Goal: Task Accomplishment & Management: Manage account settings

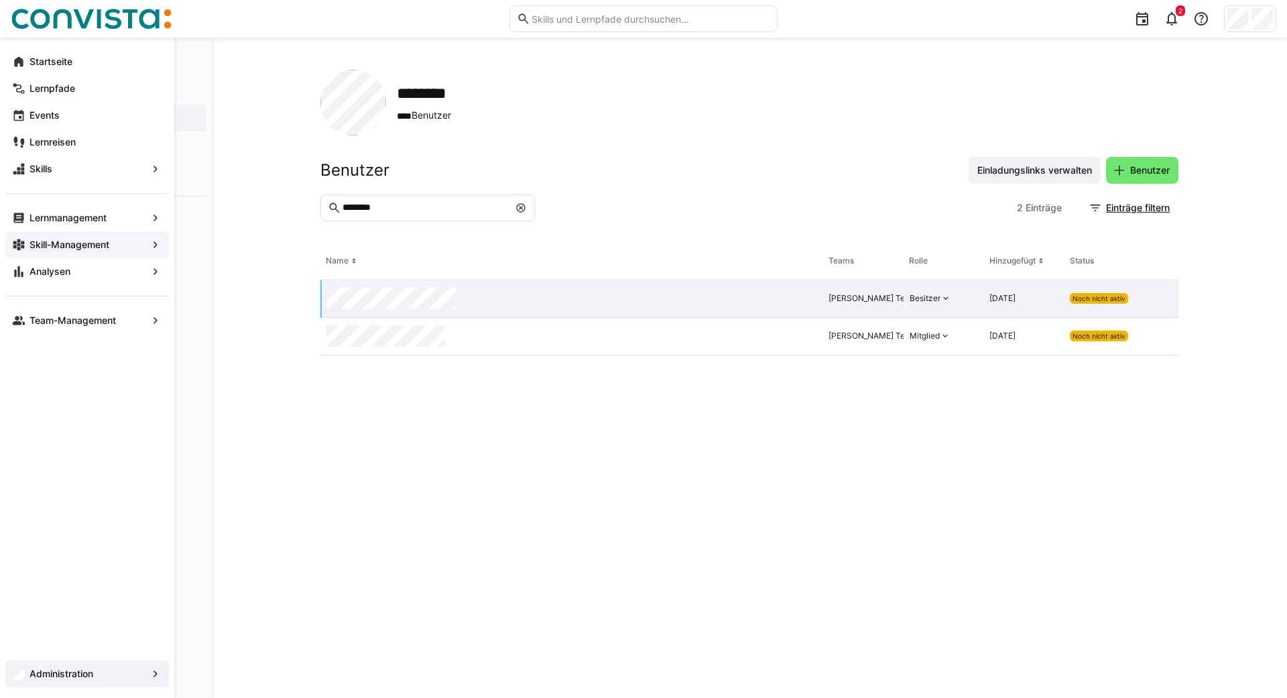
click at [0, 0] on app-navigation-label "Skill-Management" at bounding box center [0, 0] width 0 height 0
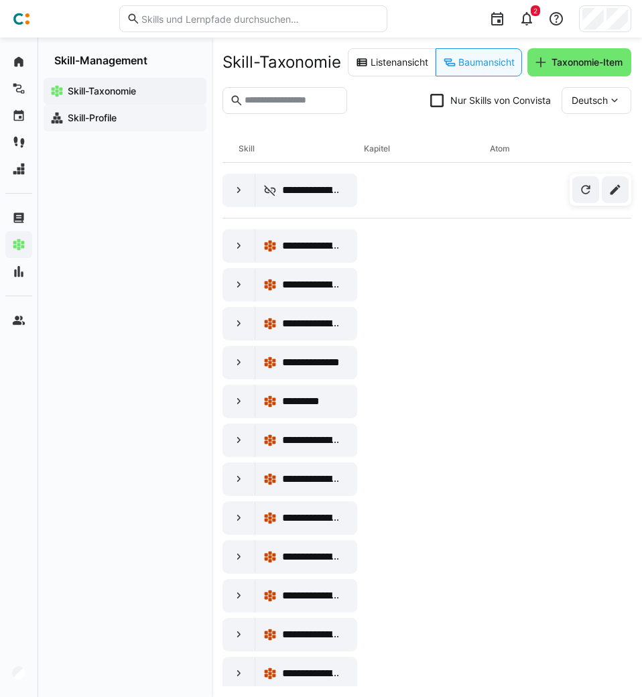
click at [0, 0] on app-navigation-label "Skill-Profile" at bounding box center [0, 0] width 0 height 0
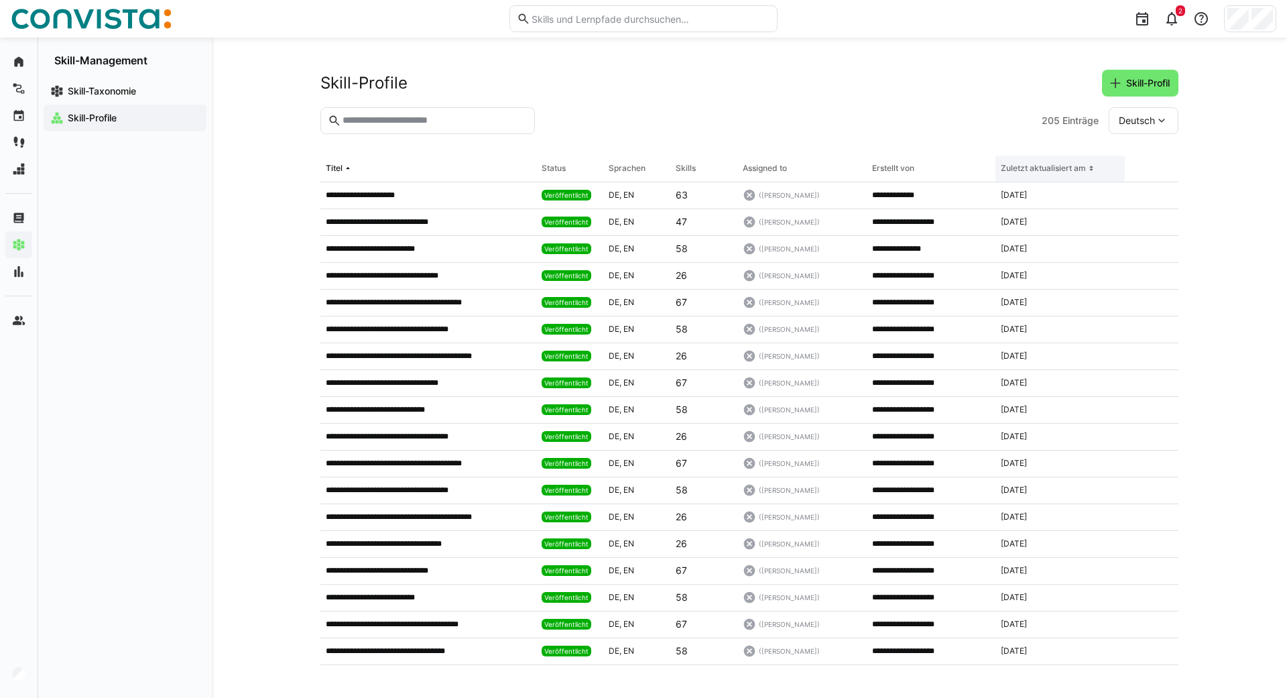
click at [1094, 165] on eds-icon at bounding box center [1091, 168] width 11 height 11
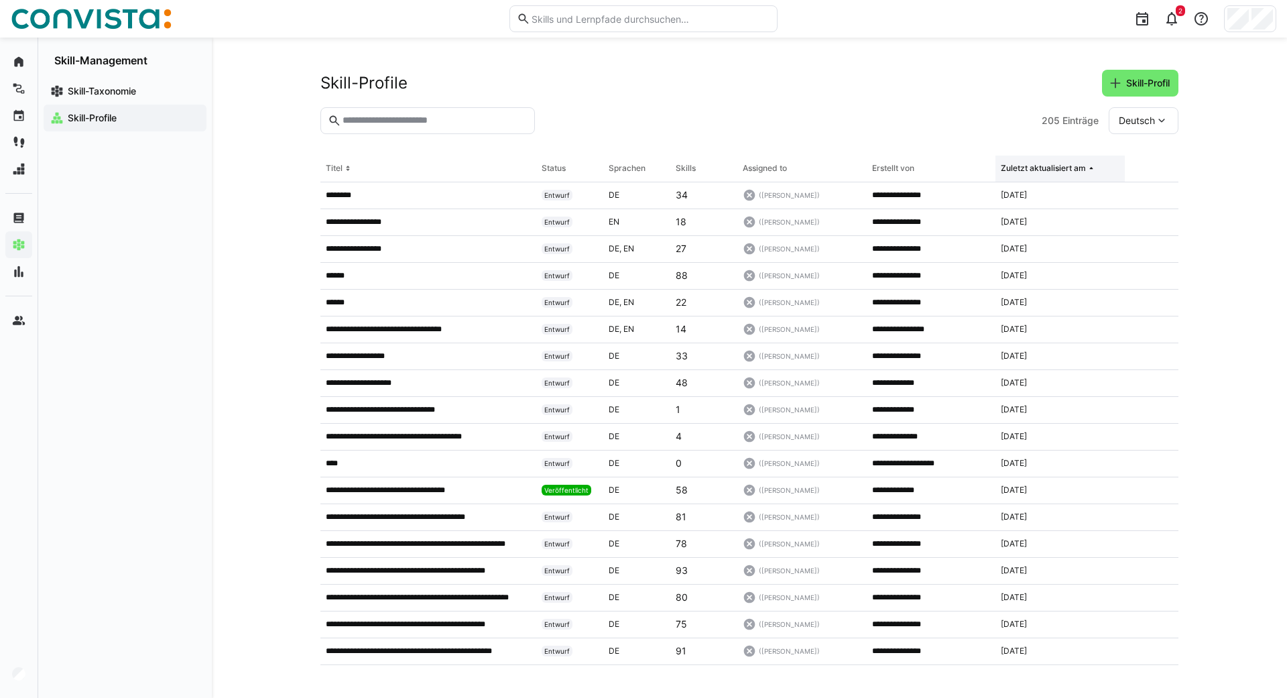
click at [1094, 165] on eds-icon at bounding box center [1091, 168] width 11 height 11
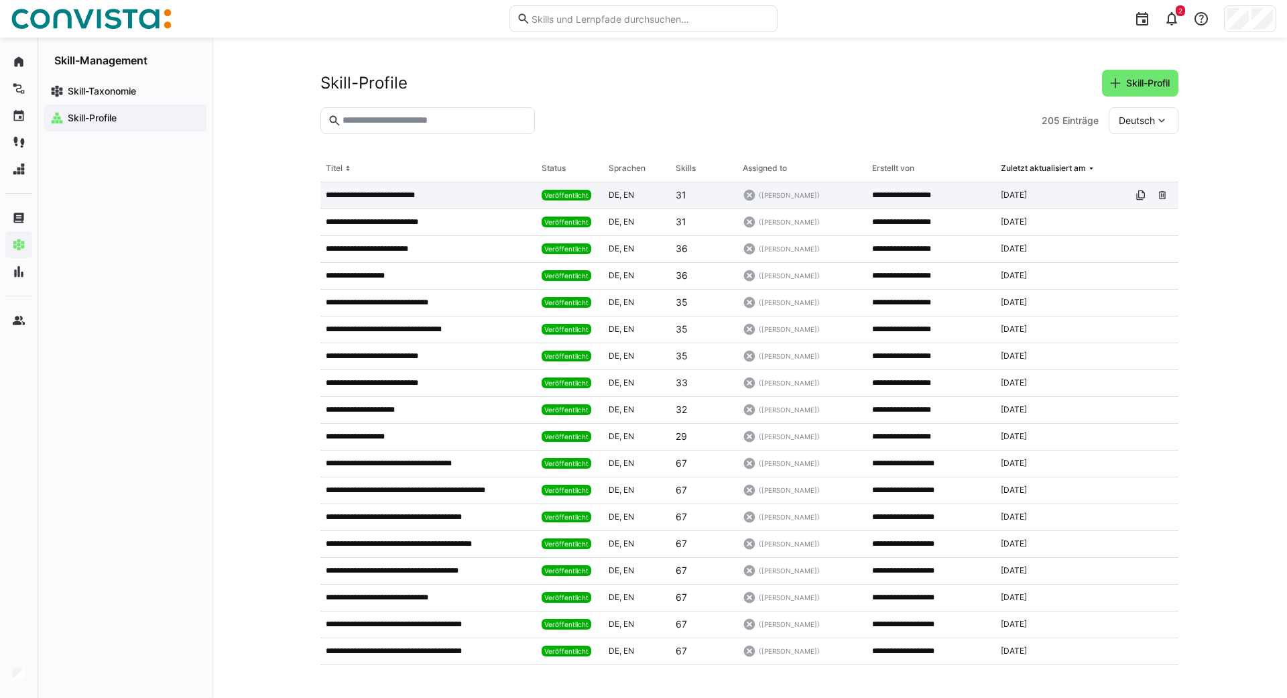
click at [380, 196] on p "**********" at bounding box center [383, 195] width 115 height 11
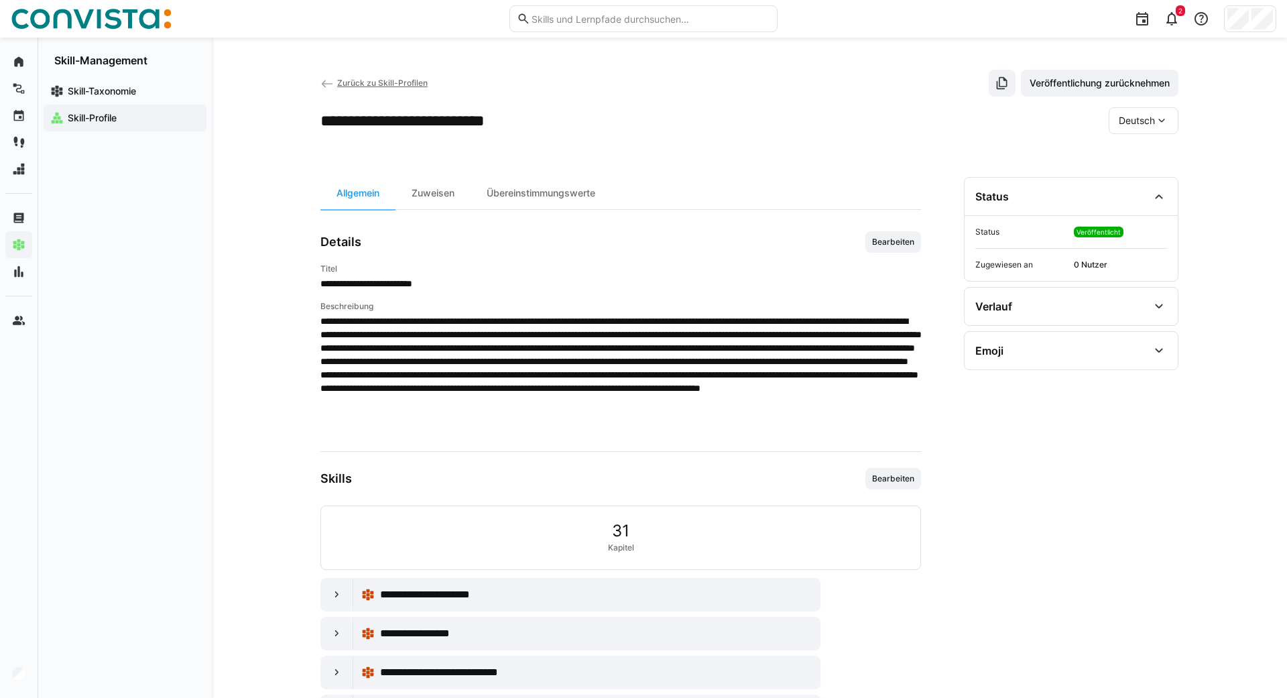
click at [1127, 119] on span "Deutsch" at bounding box center [1137, 120] width 36 height 13
click at [1121, 181] on span "Englisch" at bounding box center [1137, 184] width 36 height 13
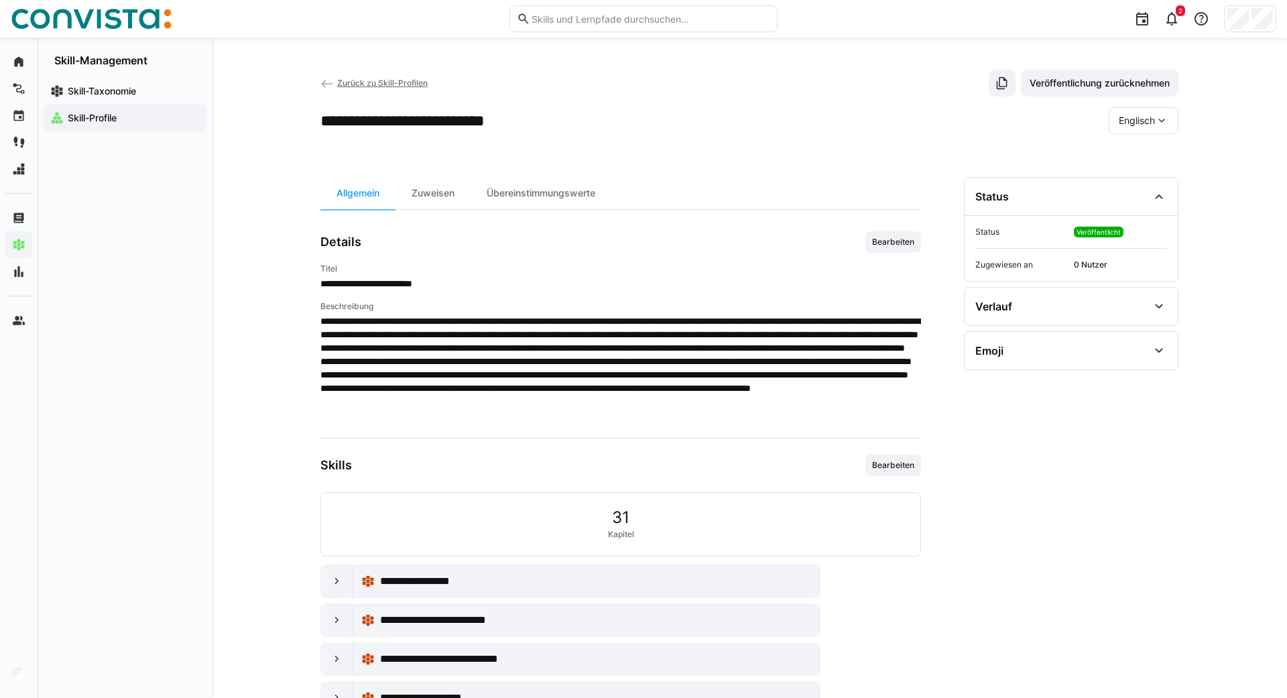
click at [323, 82] on eds-icon at bounding box center [327, 83] width 13 height 13
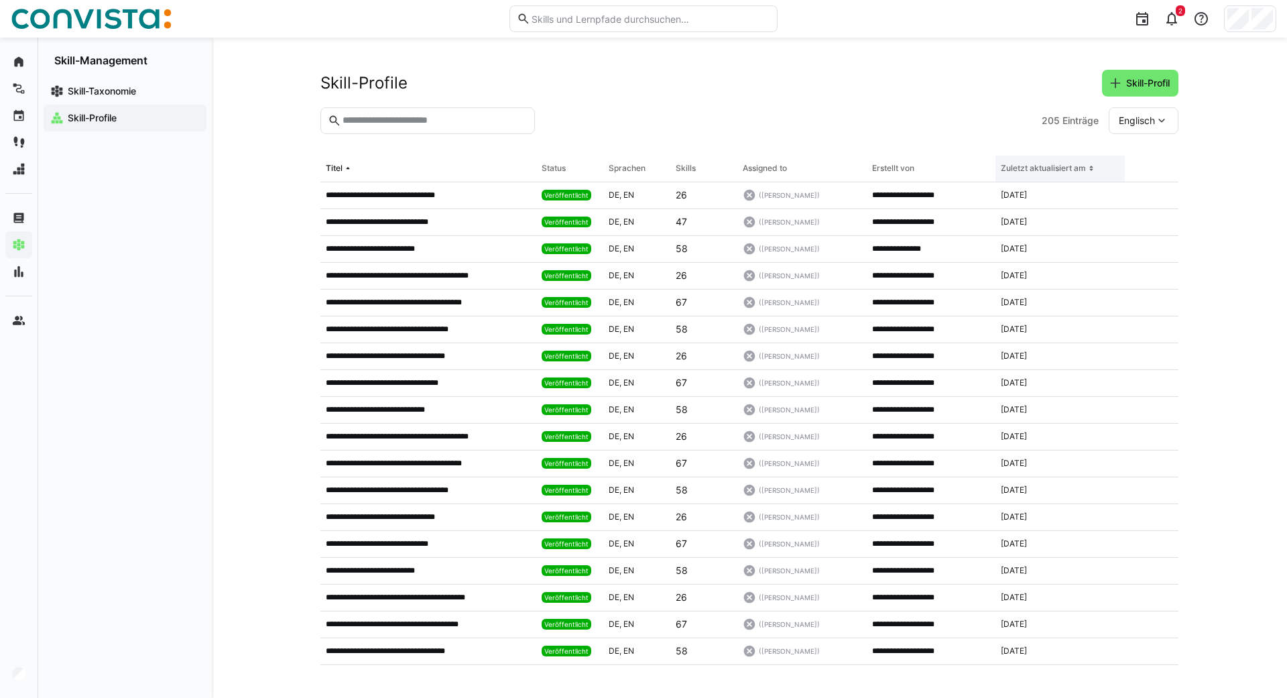
click at [1080, 168] on div "Zuletzt aktualisiert am" at bounding box center [1043, 168] width 85 height 11
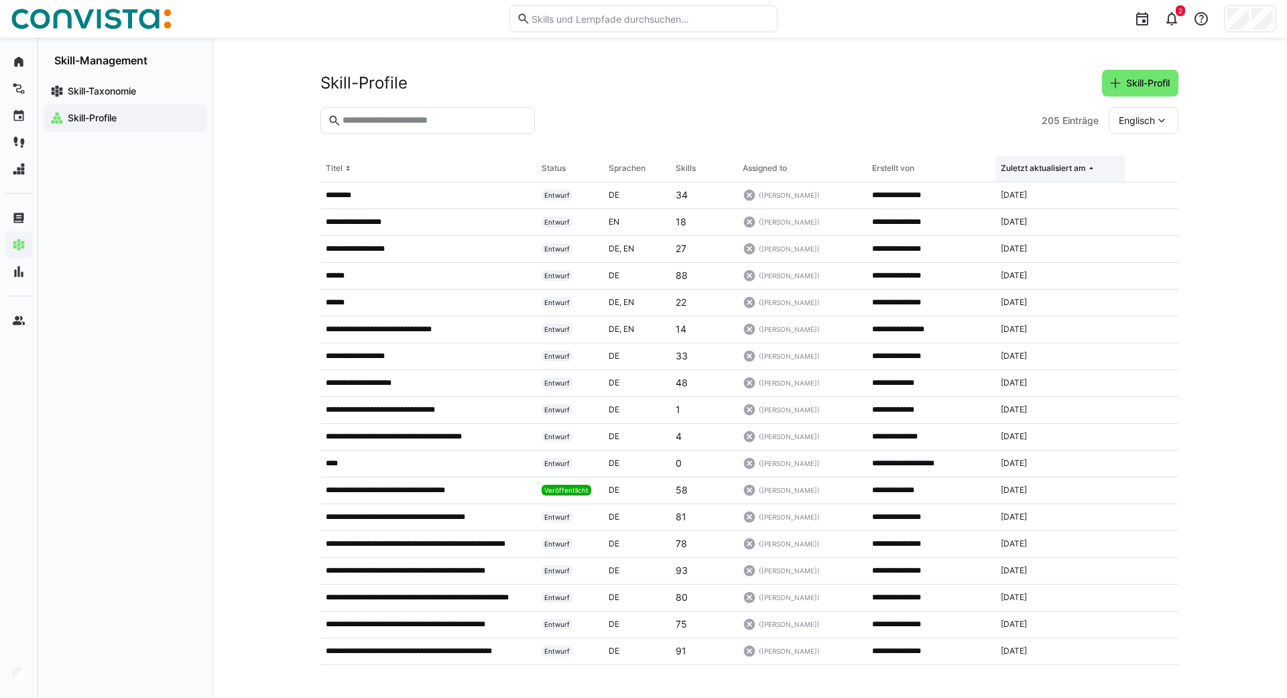
click at [1080, 168] on div "Zuletzt aktualisiert am" at bounding box center [1043, 168] width 85 height 11
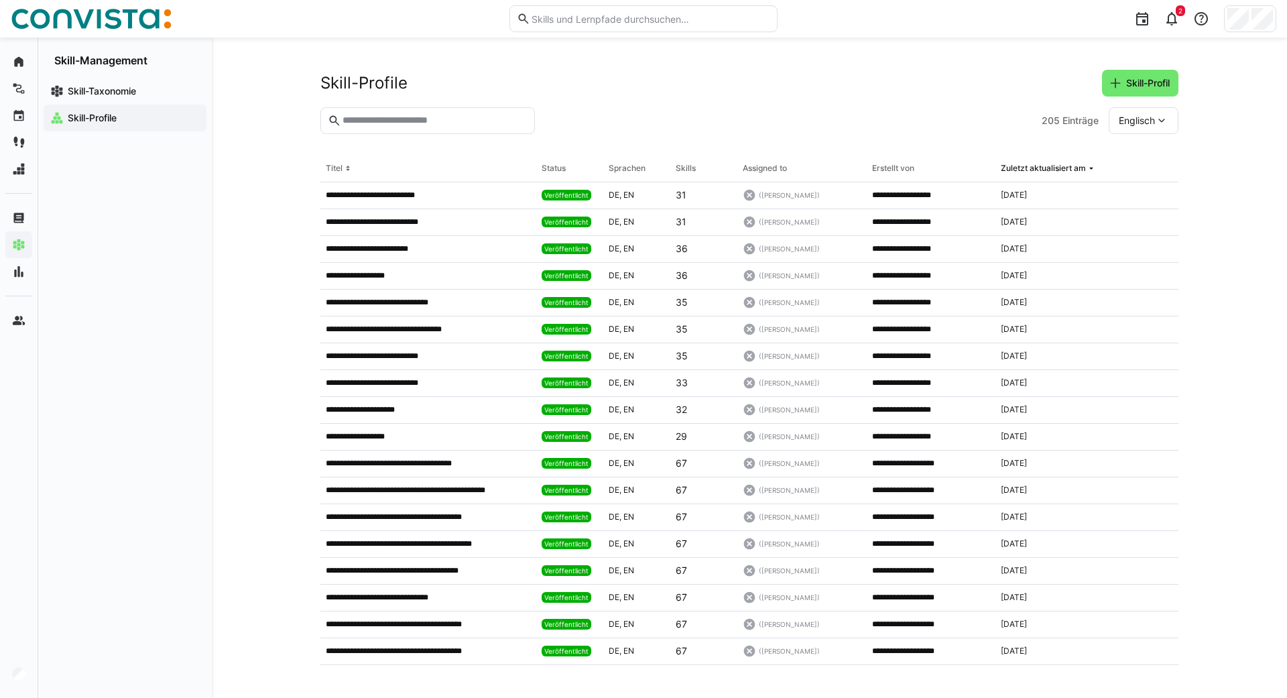
click at [1139, 121] on span "Englisch" at bounding box center [1137, 120] width 36 height 13
click at [1163, 119] on eds-icon at bounding box center [1161, 120] width 13 height 13
click at [1153, 115] on span "Englisch" at bounding box center [1137, 120] width 36 height 13
click at [1133, 150] on span "Deutsch" at bounding box center [1137, 156] width 36 height 13
click at [1083, 170] on div "Zuletzt aktualisiert am" at bounding box center [1043, 168] width 85 height 11
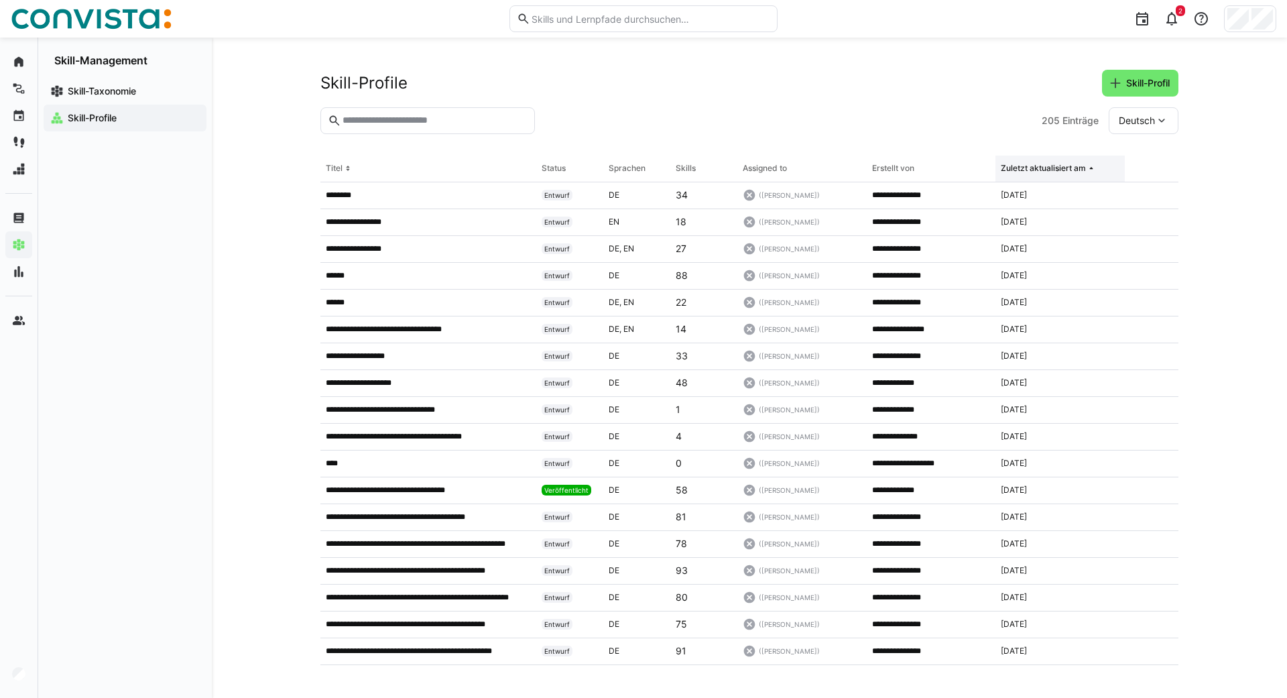
click at [1083, 170] on div "Zuletzt aktualisiert am" at bounding box center [1043, 168] width 85 height 11
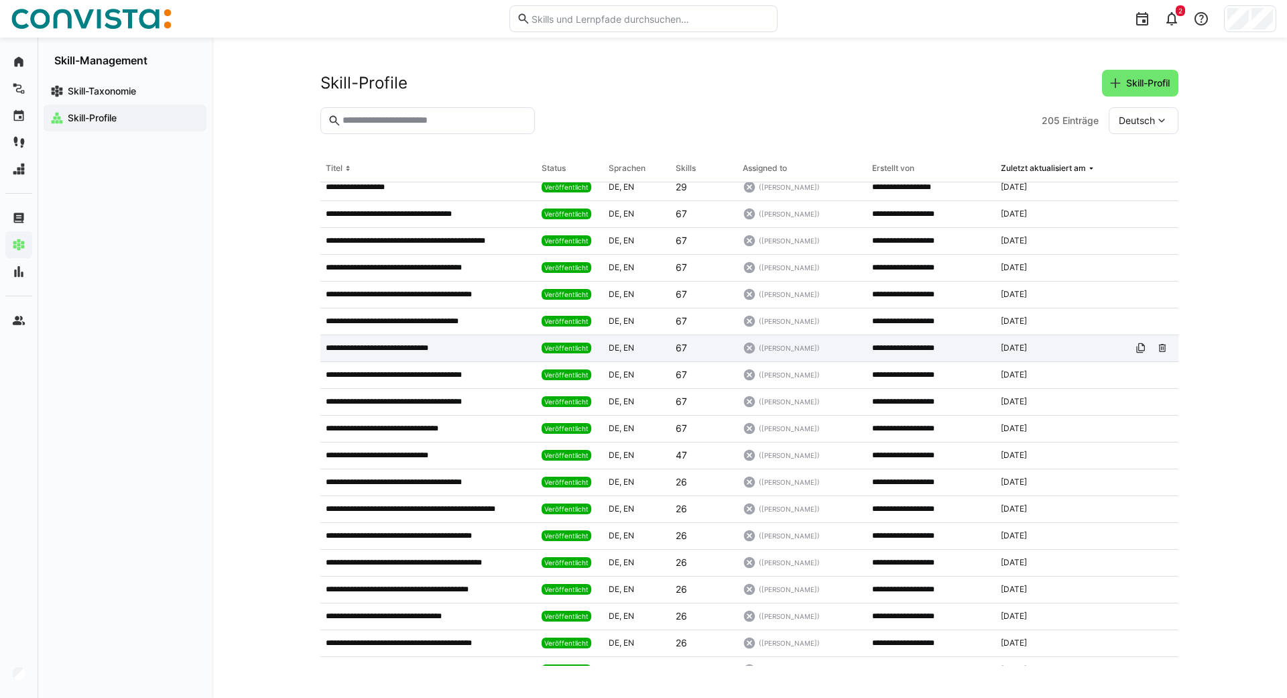
scroll to position [271, 0]
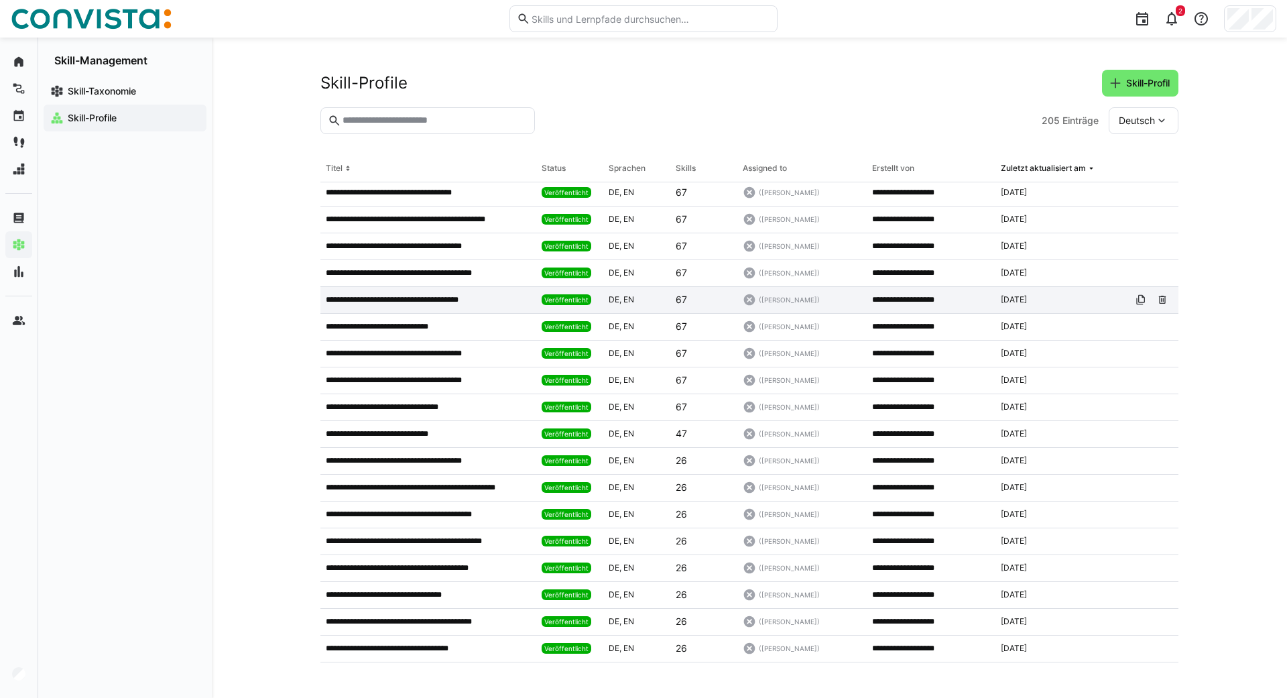
click at [424, 301] on p "**********" at bounding box center [407, 299] width 162 height 11
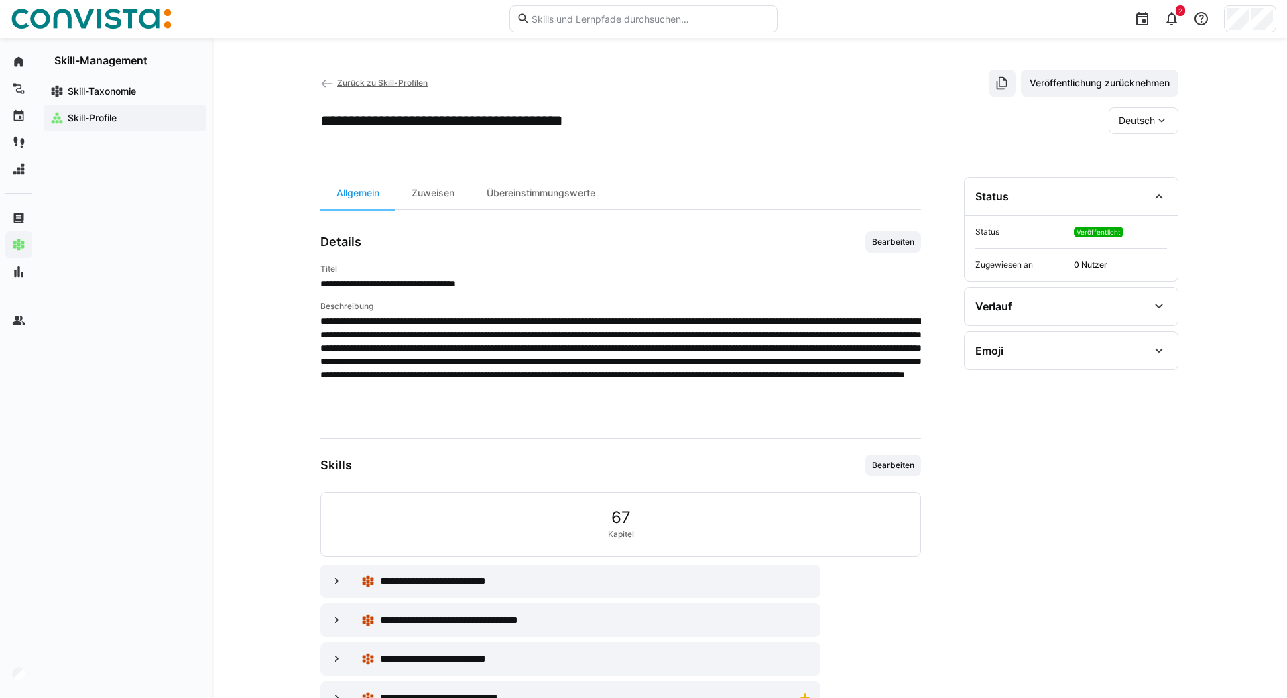
click at [1144, 127] on div "Deutsch" at bounding box center [1144, 120] width 70 height 27
click at [1131, 177] on div "Englisch" at bounding box center [1143, 184] width 71 height 28
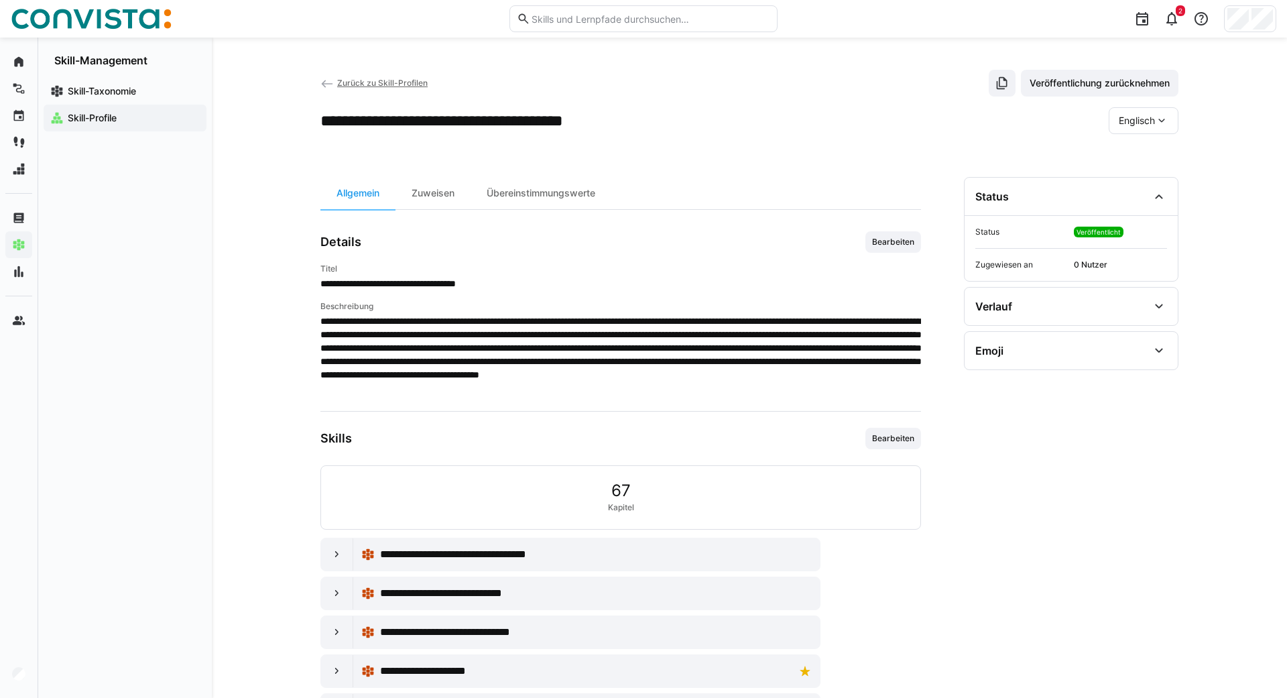
click at [1153, 125] on span "Englisch" at bounding box center [1137, 120] width 36 height 13
click at [1125, 156] on span "Deutsch" at bounding box center [1137, 156] width 36 height 13
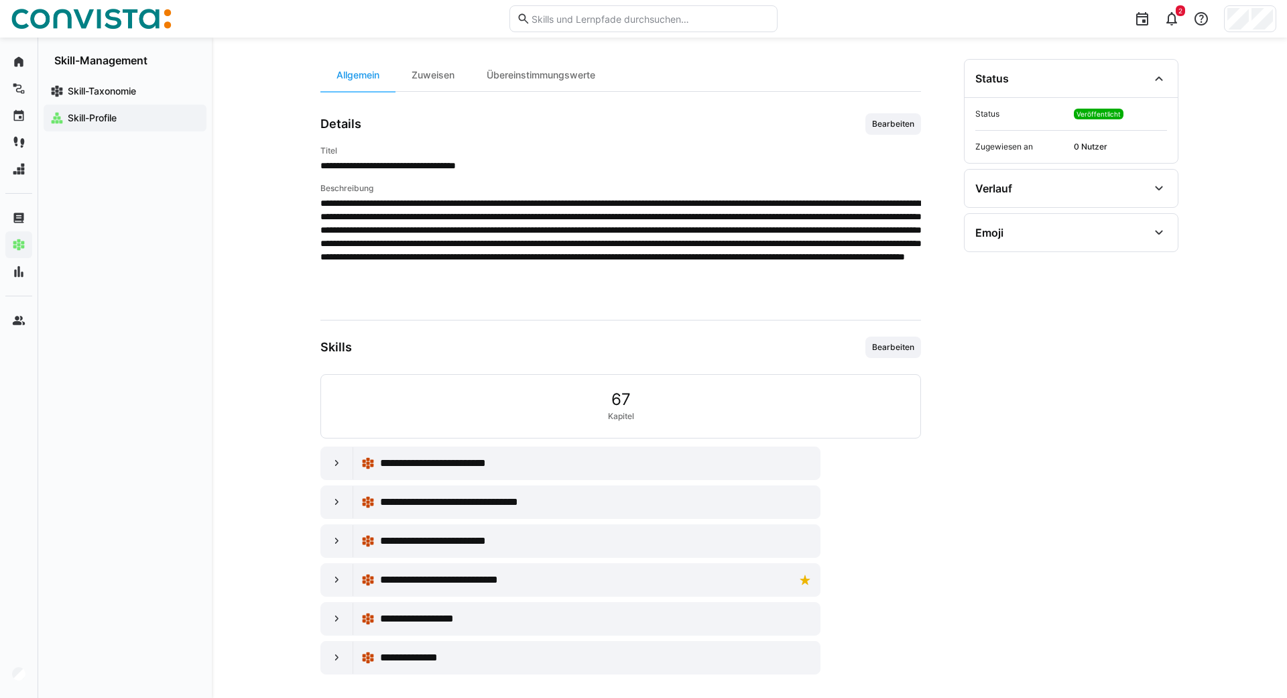
scroll to position [127, 0]
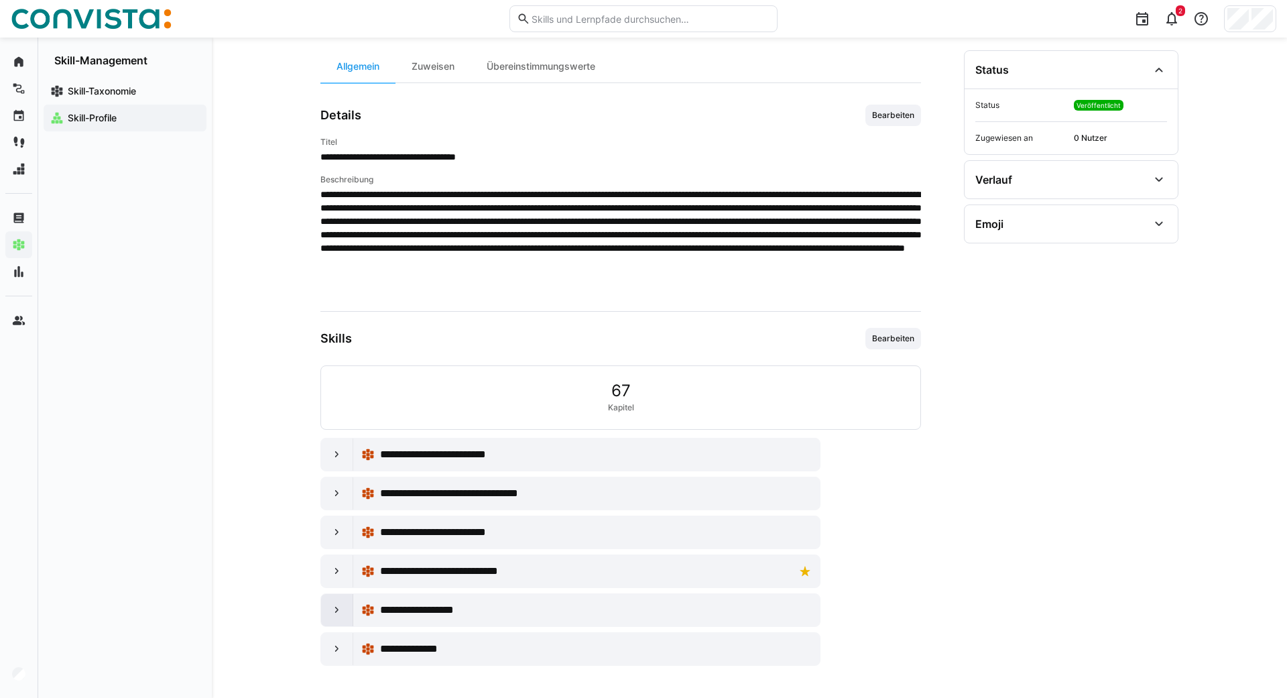
click at [343, 615] on eds-icon at bounding box center [337, 610] width 13 height 13
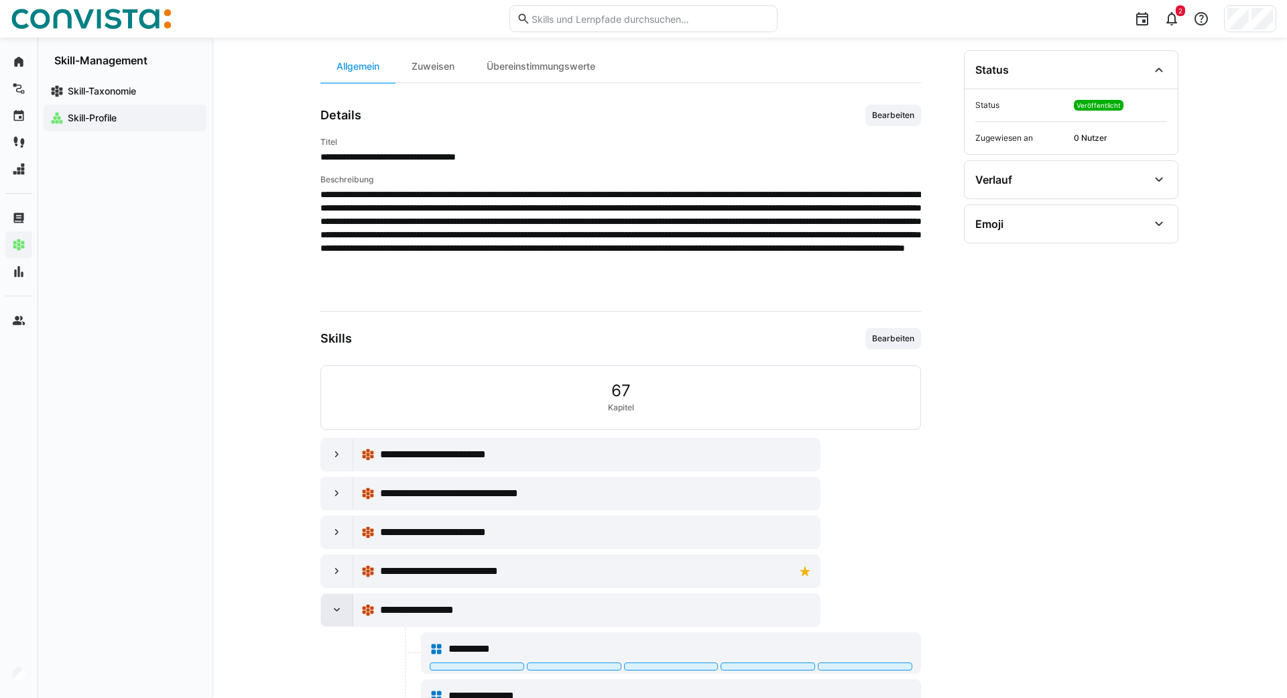
click at [343, 615] on eds-icon at bounding box center [337, 610] width 13 height 13
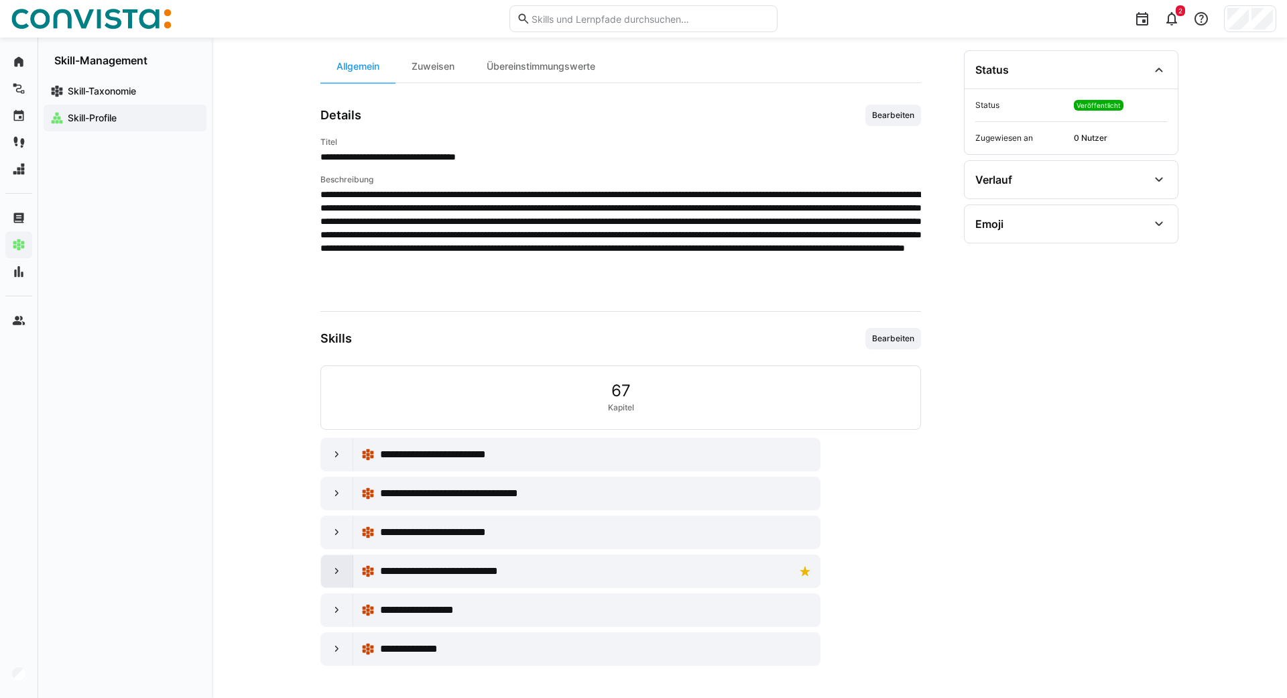
click at [341, 577] on eds-icon at bounding box center [337, 571] width 13 height 13
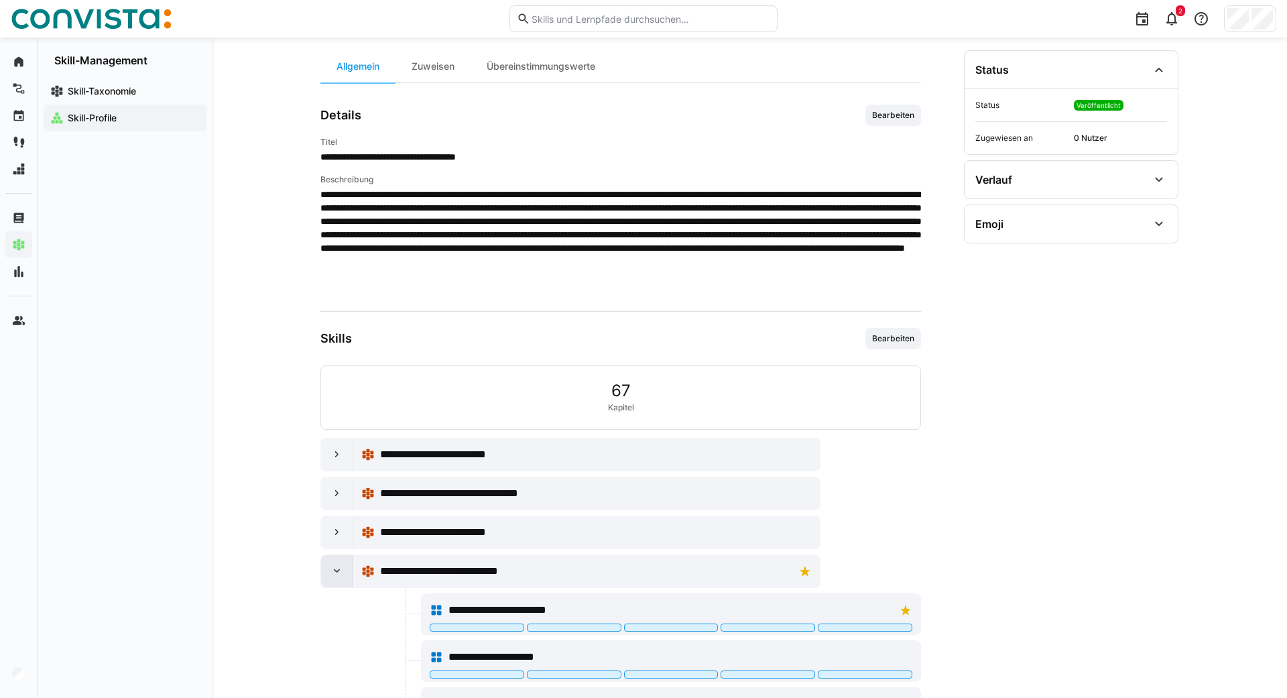
click at [341, 577] on eds-icon at bounding box center [337, 571] width 13 height 13
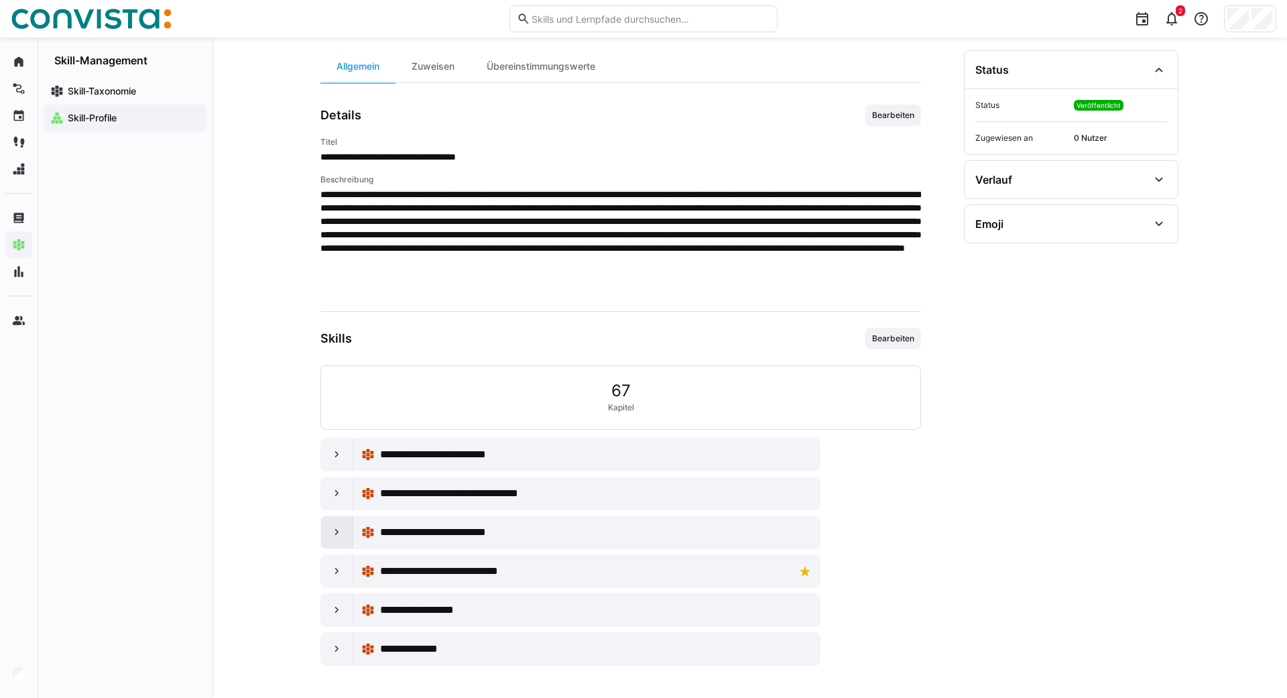
click at [340, 531] on eds-icon at bounding box center [337, 532] width 13 height 13
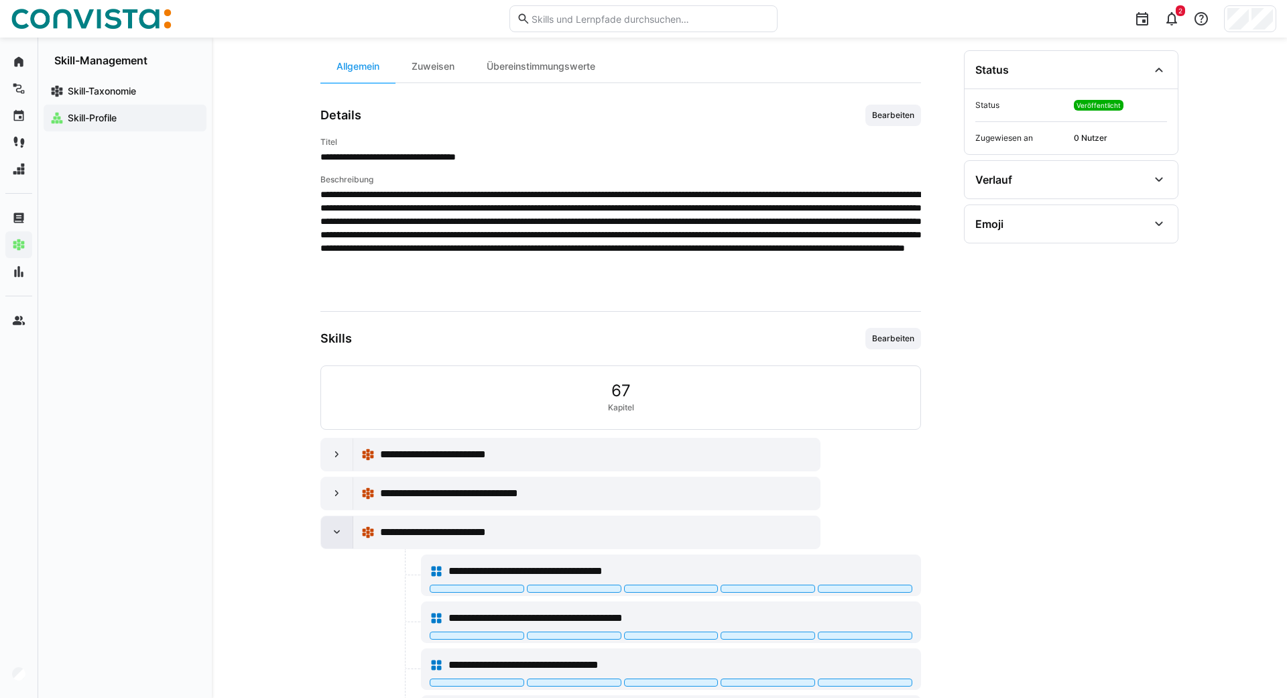
click at [340, 531] on eds-icon at bounding box center [337, 532] width 13 height 13
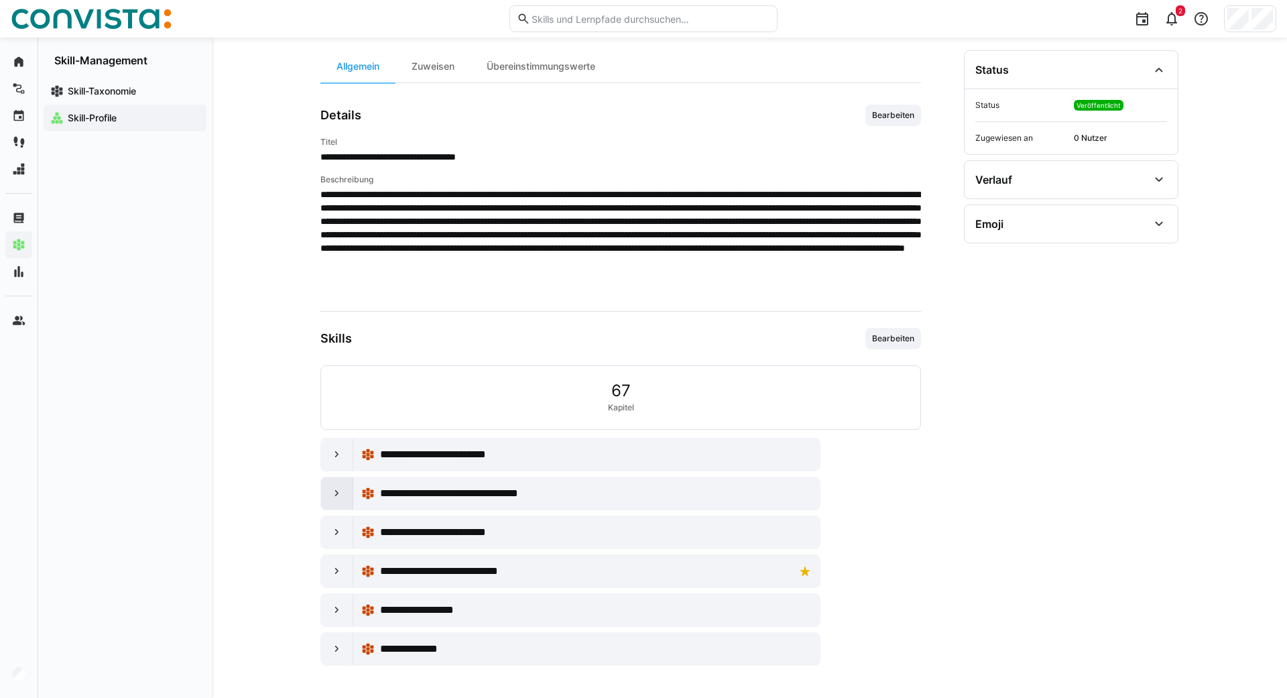
click at [339, 496] on eds-icon at bounding box center [337, 493] width 13 height 13
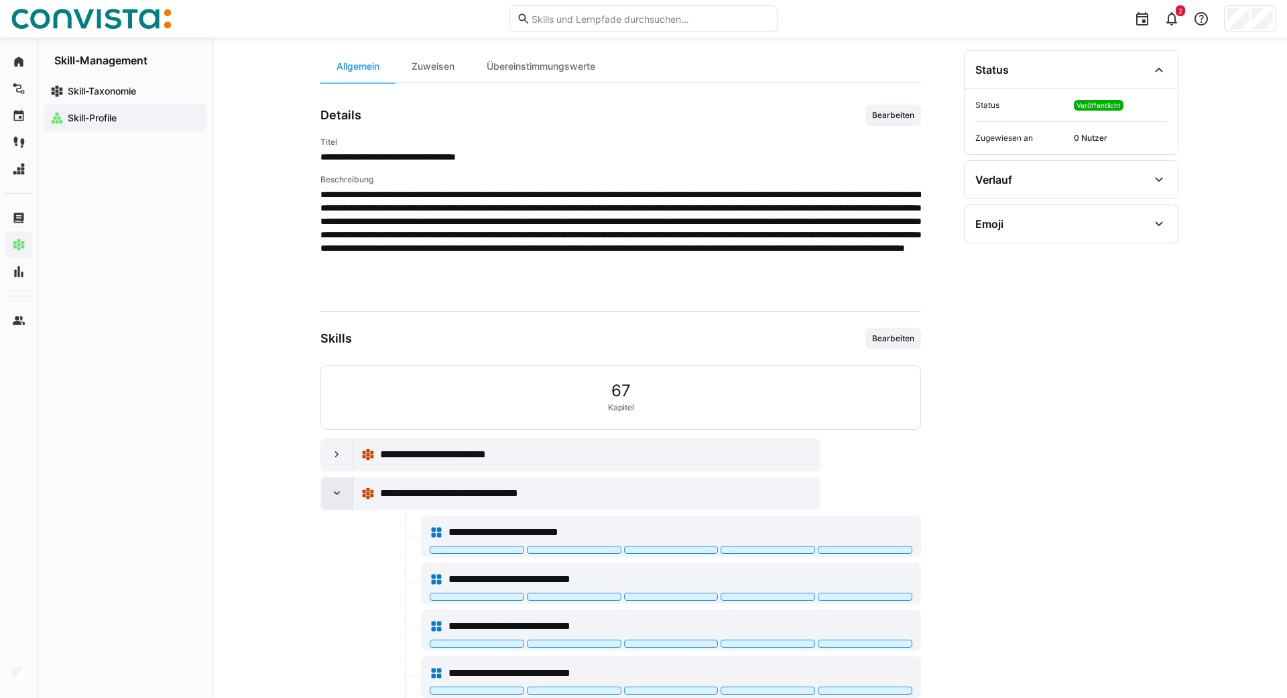
click at [339, 496] on eds-icon at bounding box center [337, 493] width 13 height 13
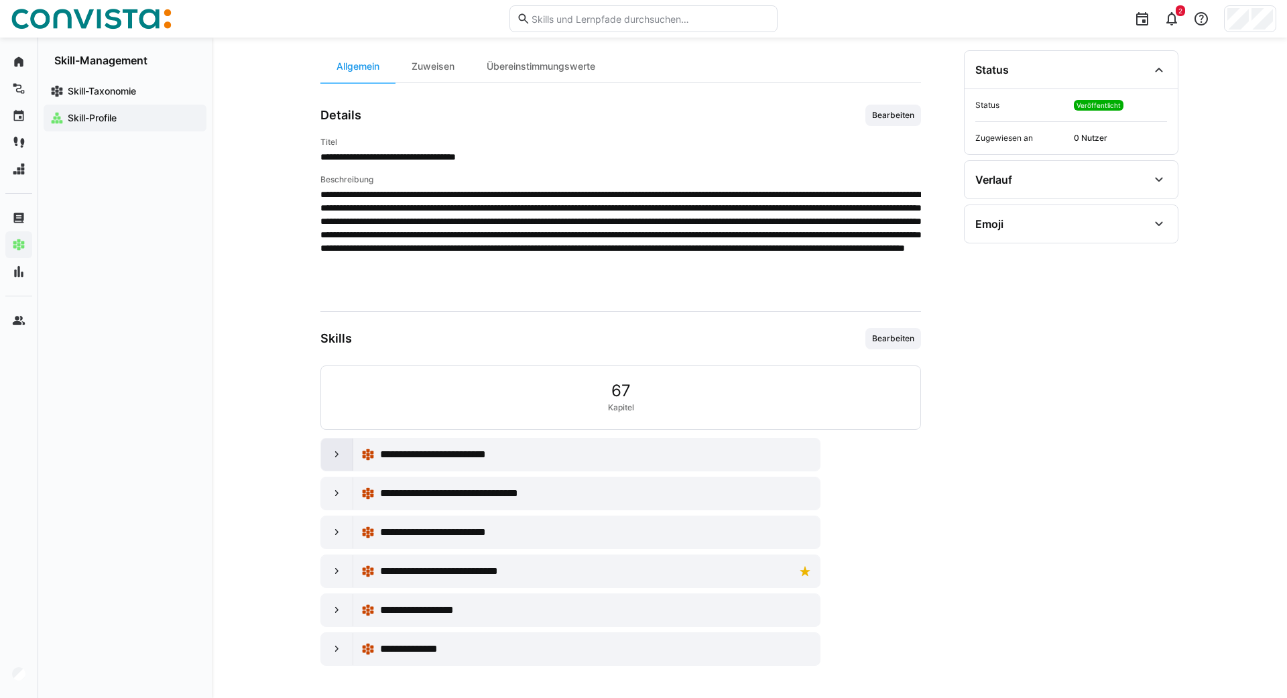
click at [341, 457] on eds-icon at bounding box center [337, 454] width 13 height 13
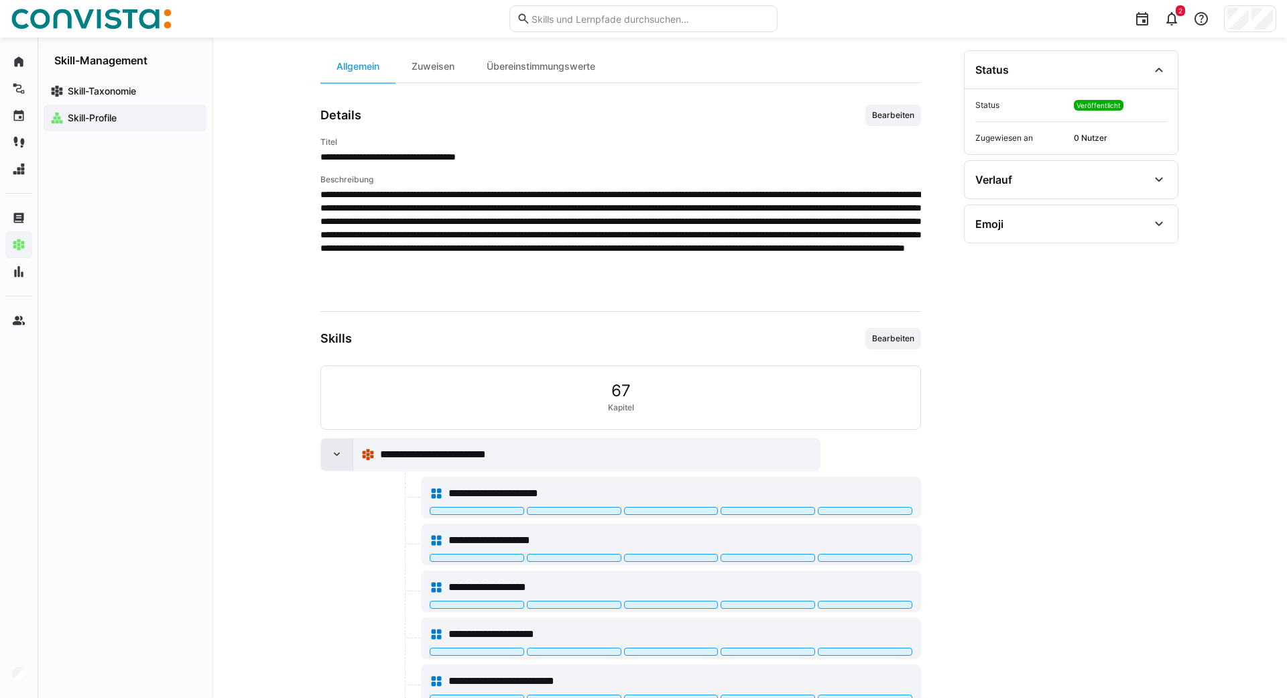
click at [341, 457] on eds-icon at bounding box center [337, 454] width 13 height 13
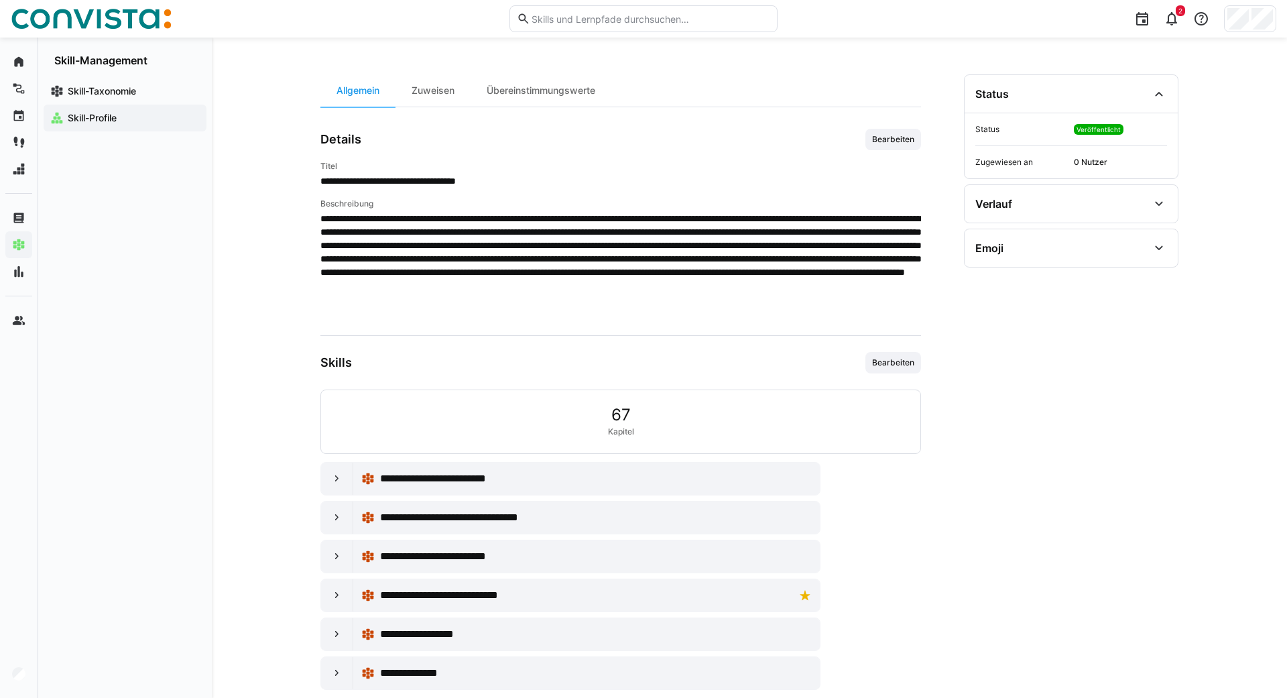
scroll to position [0, 0]
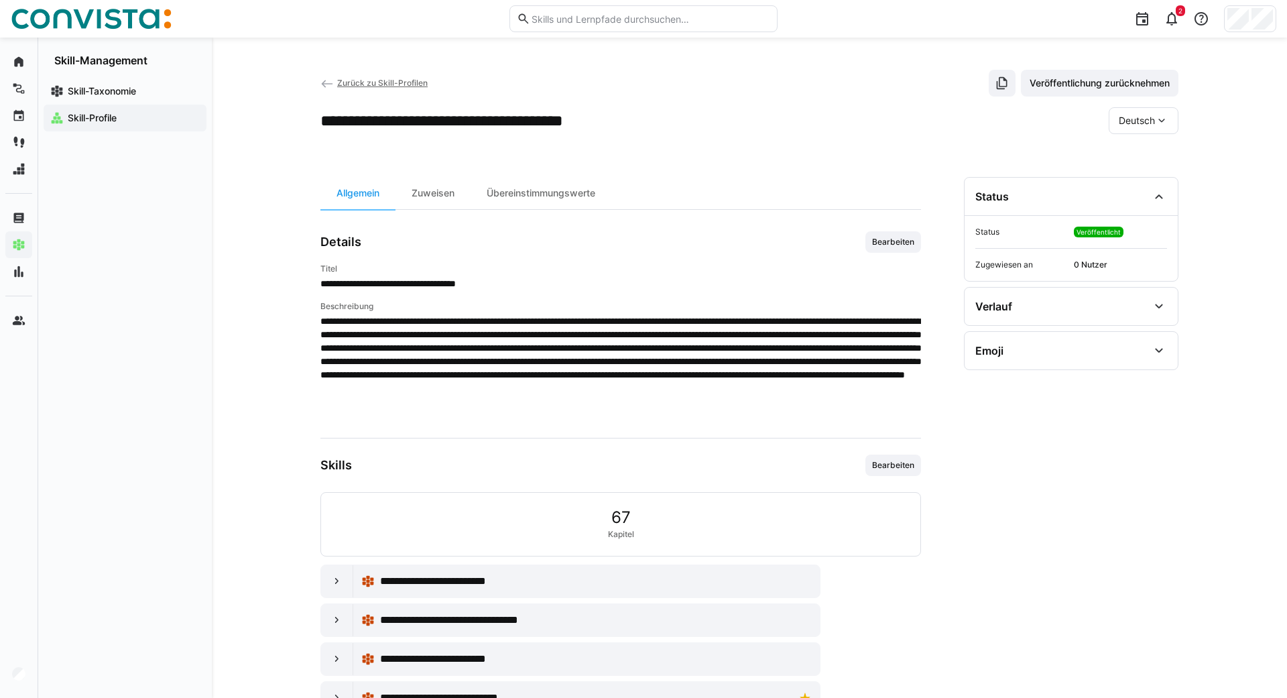
click at [327, 80] on eds-icon at bounding box center [327, 83] width 13 height 13
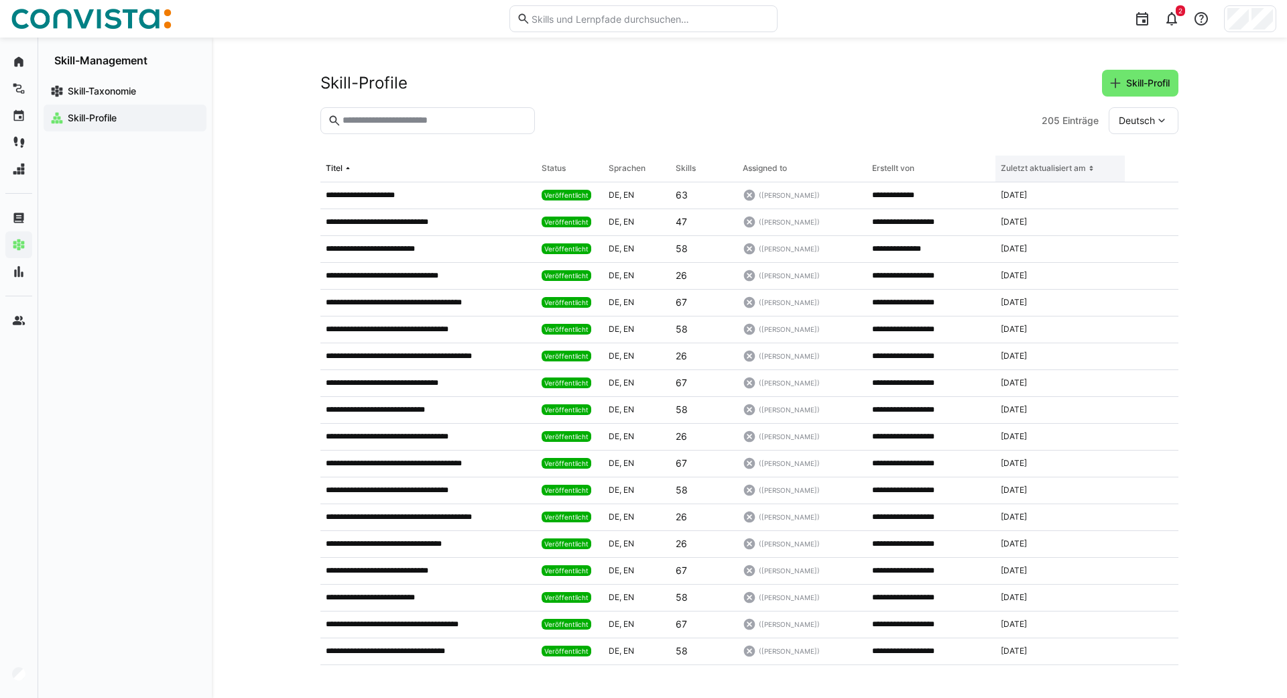
click at [1075, 171] on div "Zuletzt aktualisiert am" at bounding box center [1043, 168] width 85 height 11
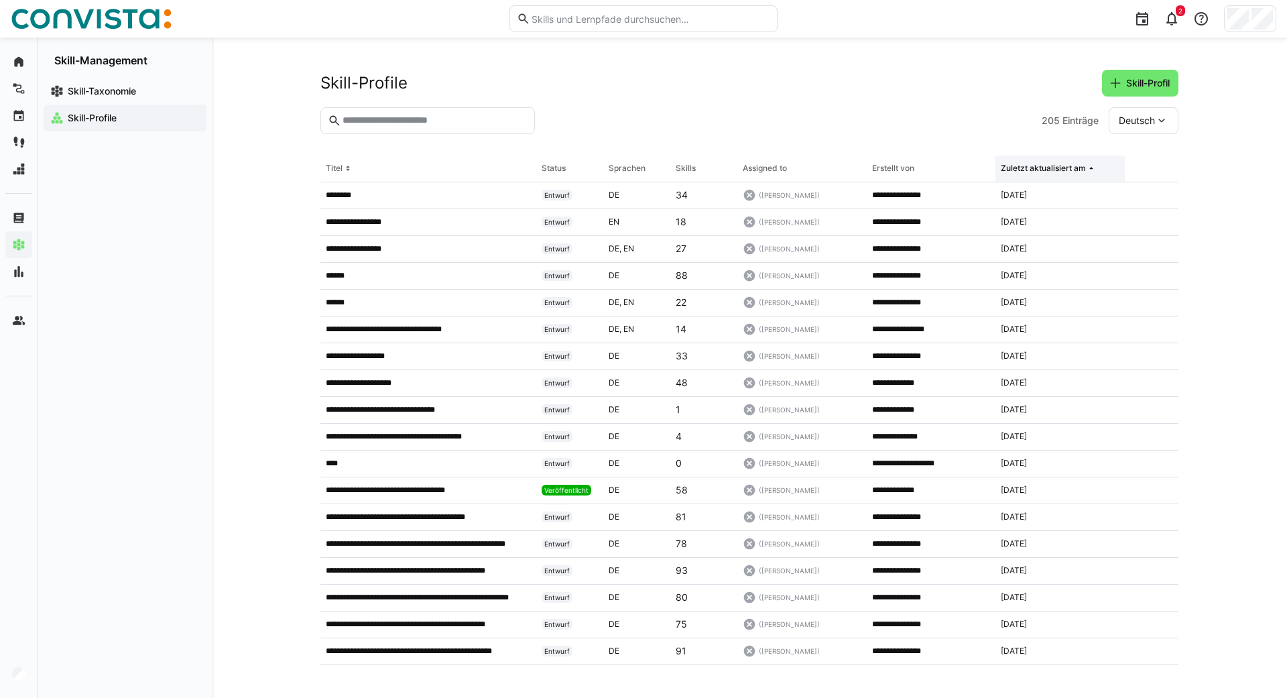
click at [1075, 171] on div "Zuletzt aktualisiert am" at bounding box center [1043, 168] width 85 height 11
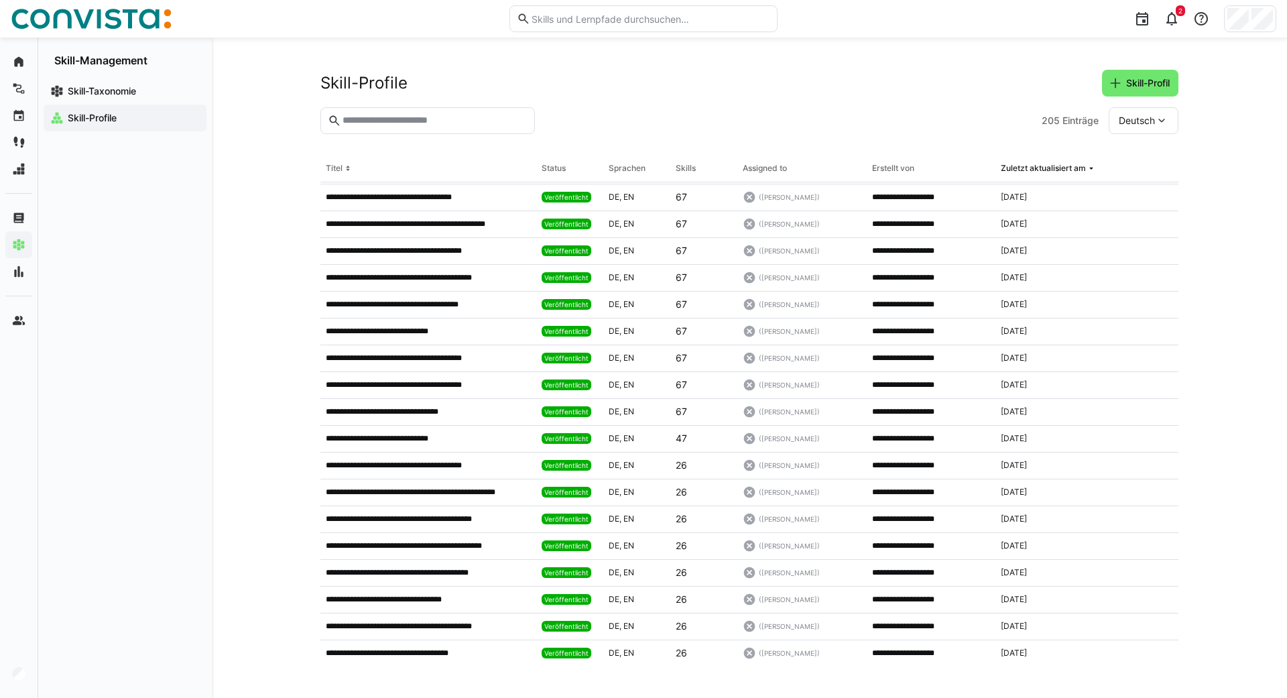
scroll to position [270, 0]
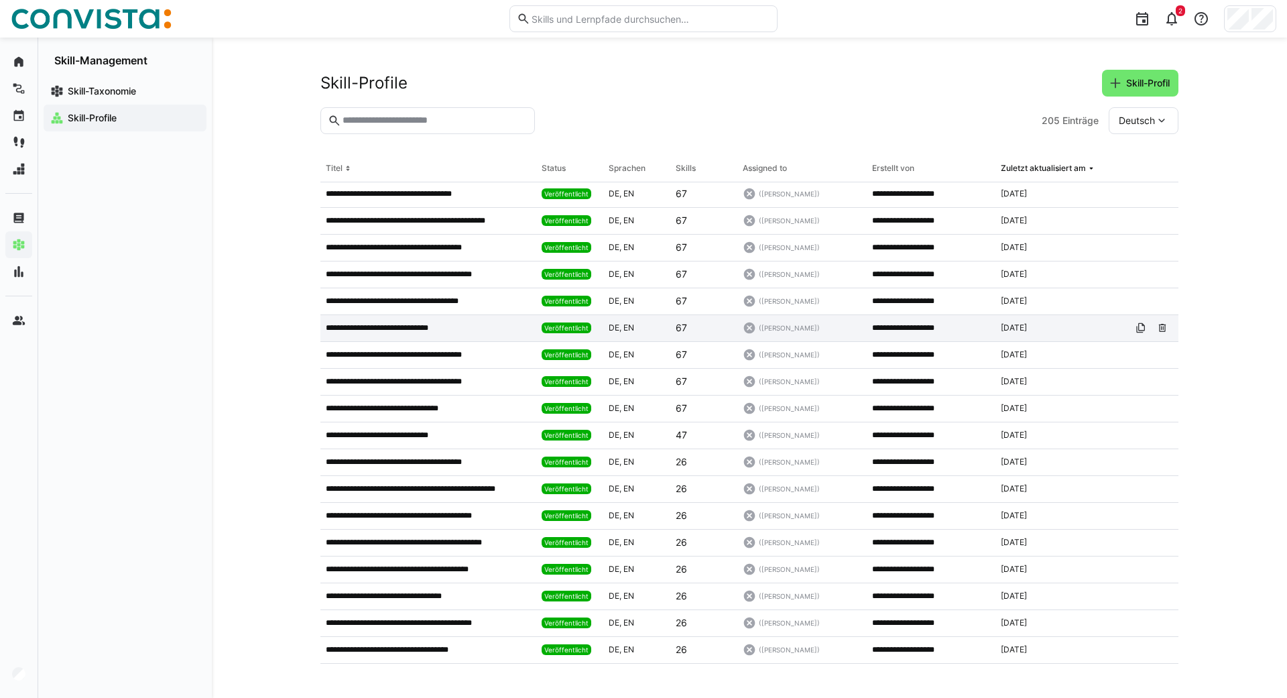
click at [393, 326] on p "**********" at bounding box center [389, 328] width 127 height 11
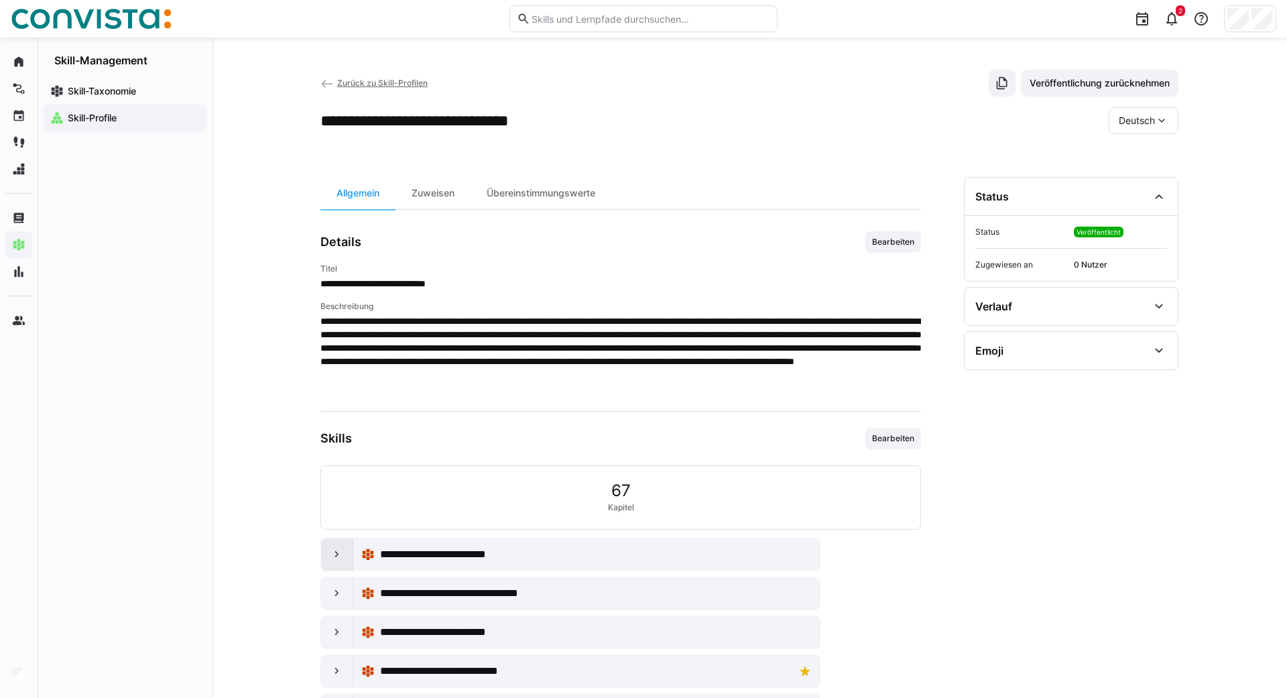
click at [337, 568] on div at bounding box center [337, 554] width 32 height 32
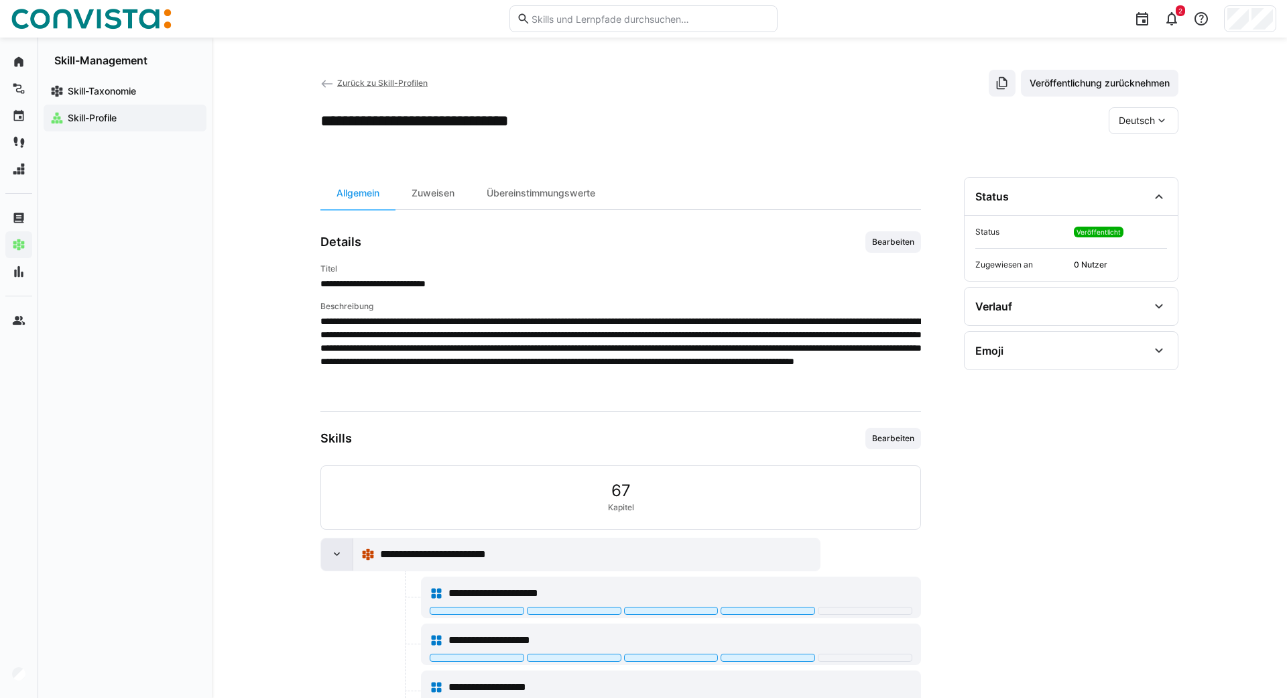
click at [325, 552] on div at bounding box center [337, 554] width 32 height 32
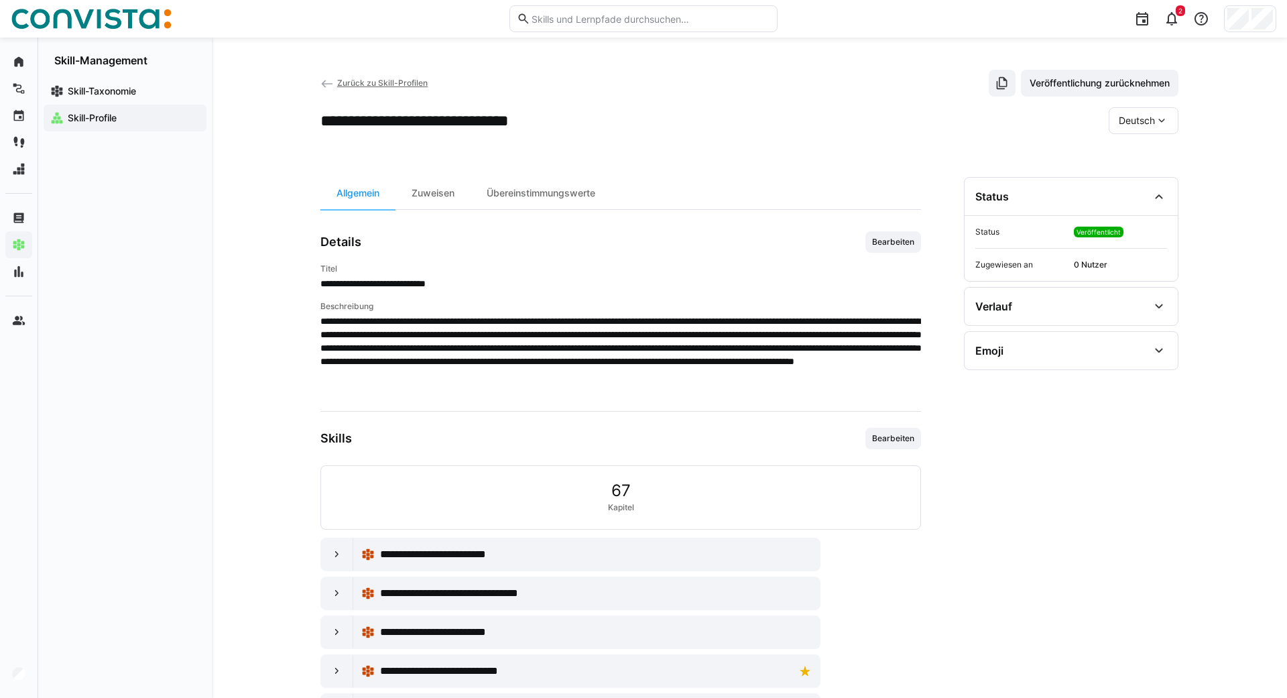
click at [357, 82] on span "Zurück zu Skill-Profilen" at bounding box center [382, 83] width 91 height 10
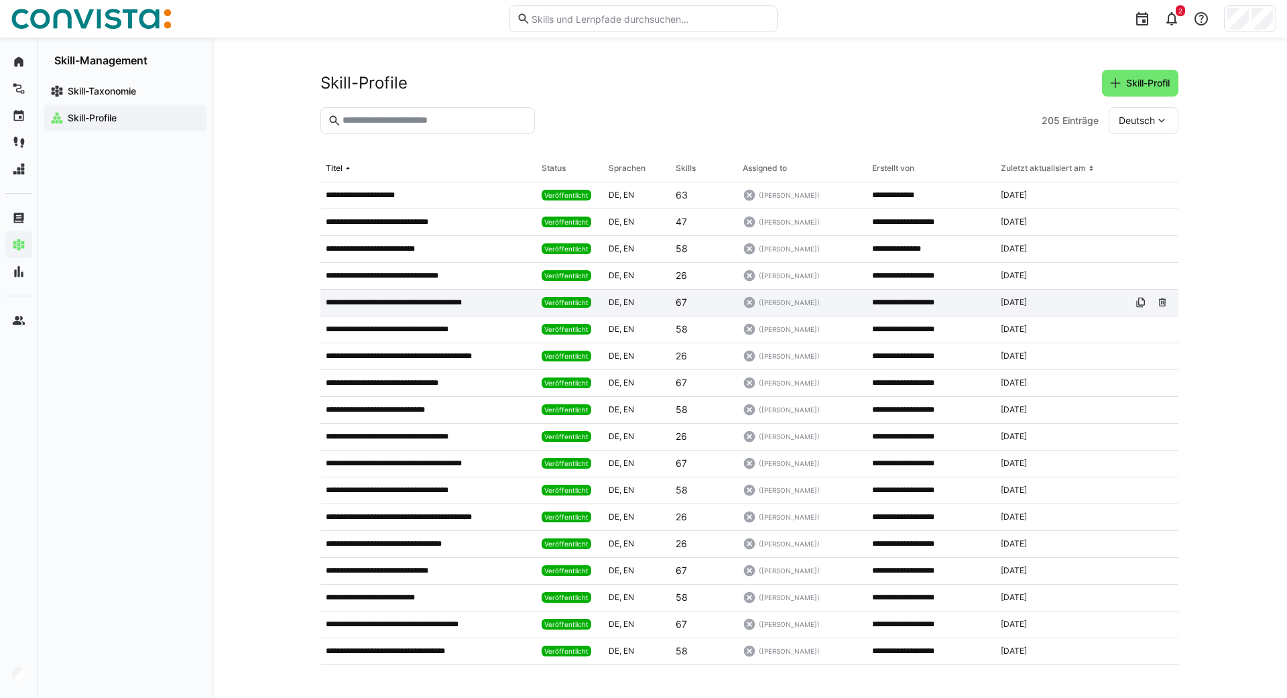
click at [396, 301] on p "**********" at bounding box center [407, 302] width 162 height 11
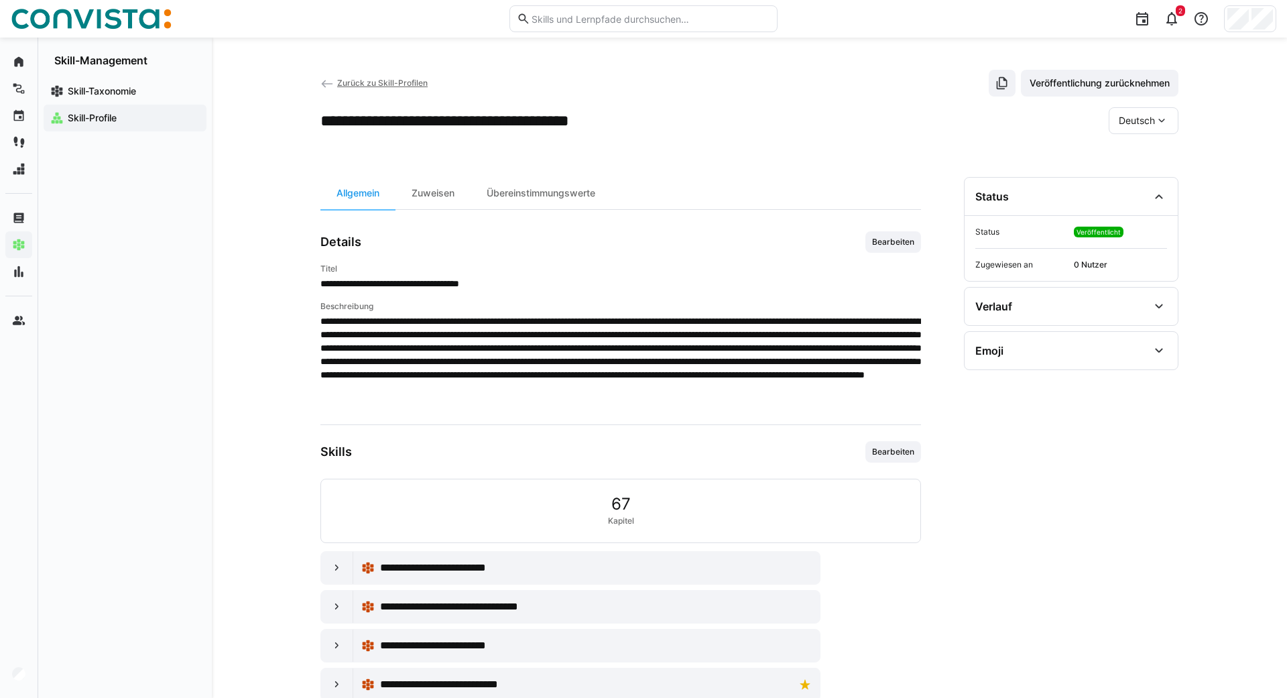
scroll to position [113, 0]
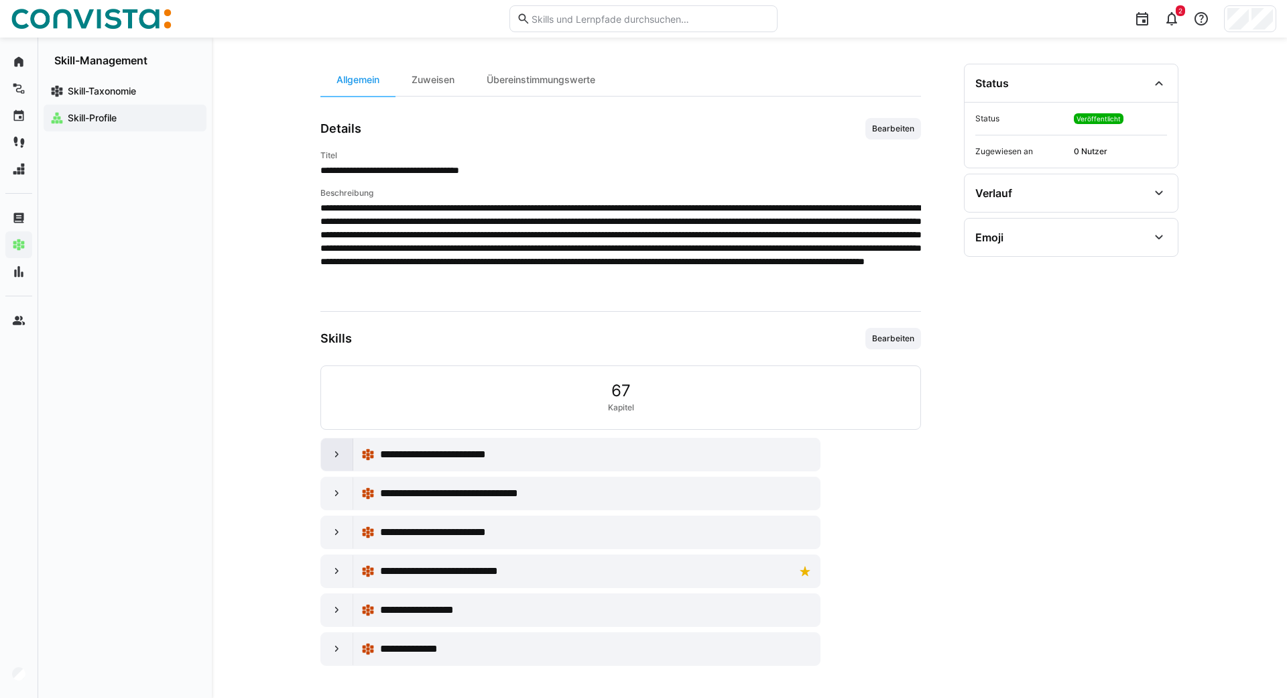
click at [335, 456] on eds-icon at bounding box center [337, 454] width 13 height 13
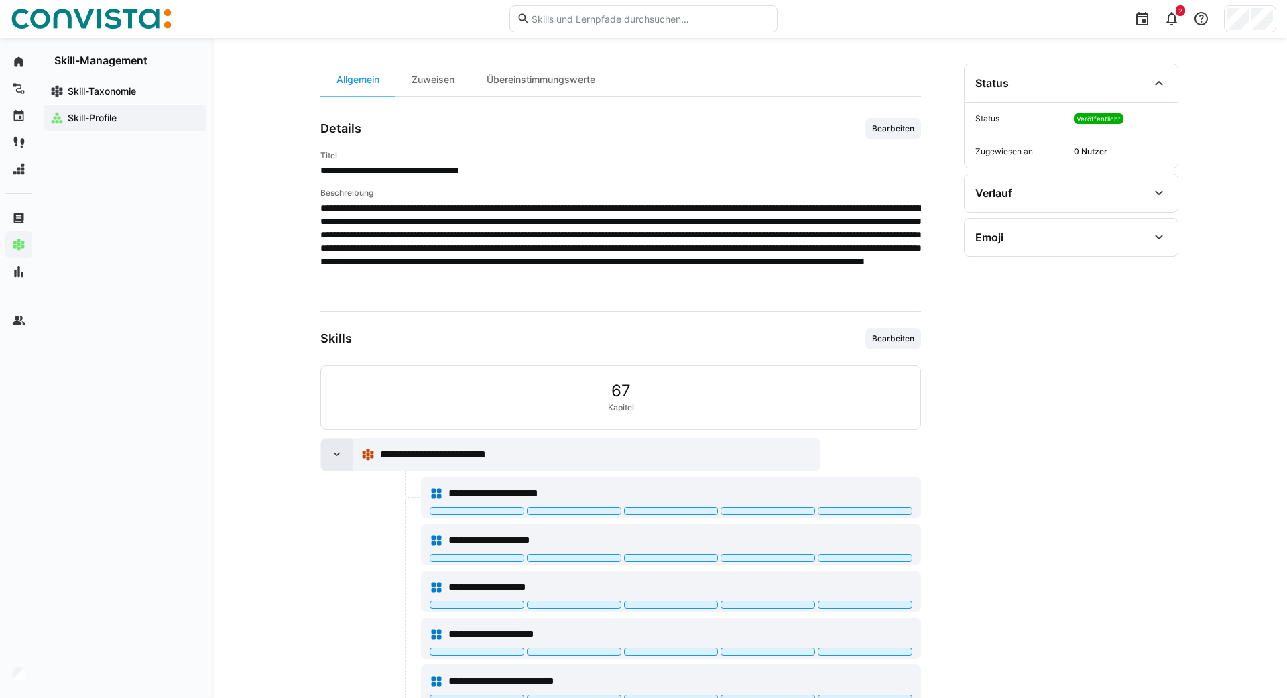
click at [330, 448] on div at bounding box center [337, 455] width 32 height 32
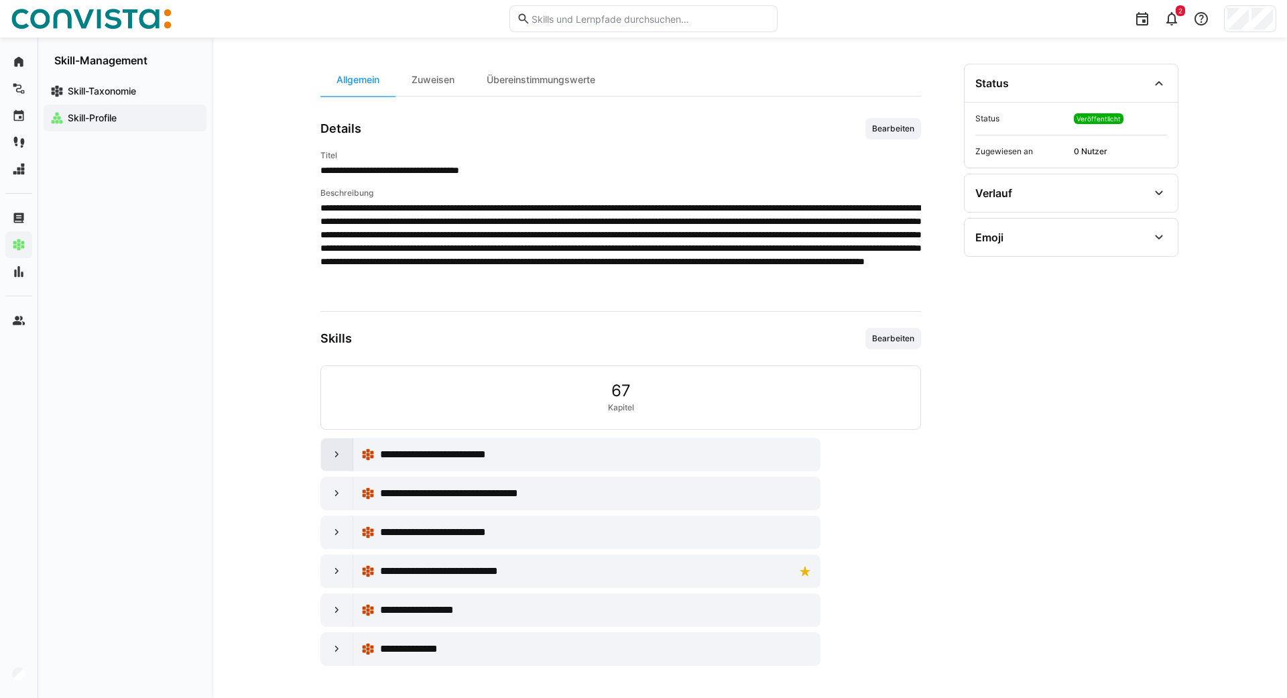
click at [326, 494] on div at bounding box center [337, 493] width 32 height 32
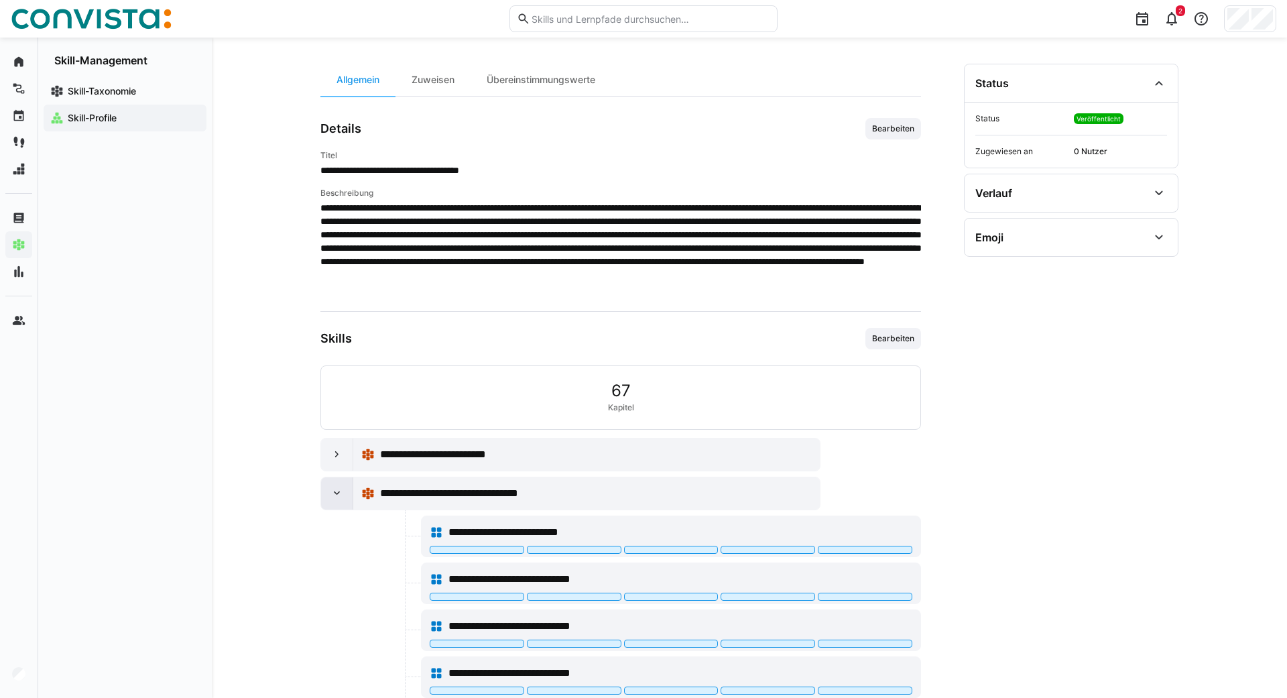
click at [339, 500] on eds-icon at bounding box center [337, 493] width 13 height 13
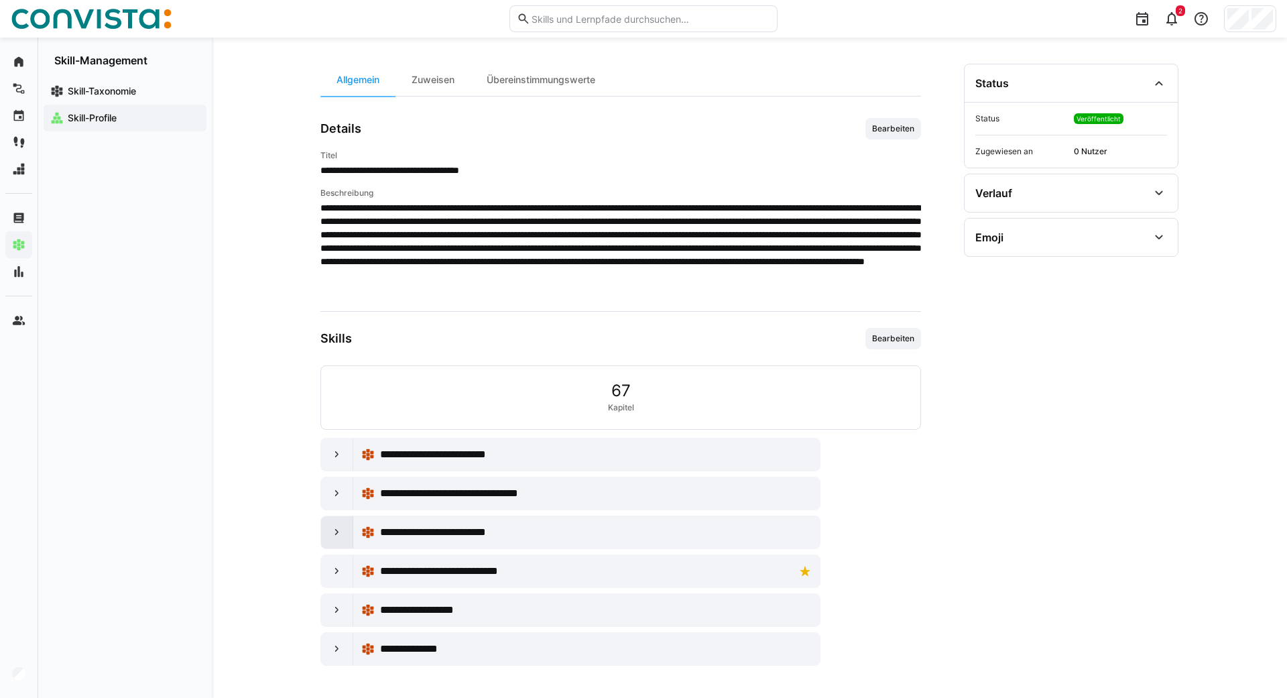
click at [333, 530] on eds-icon at bounding box center [337, 532] width 13 height 13
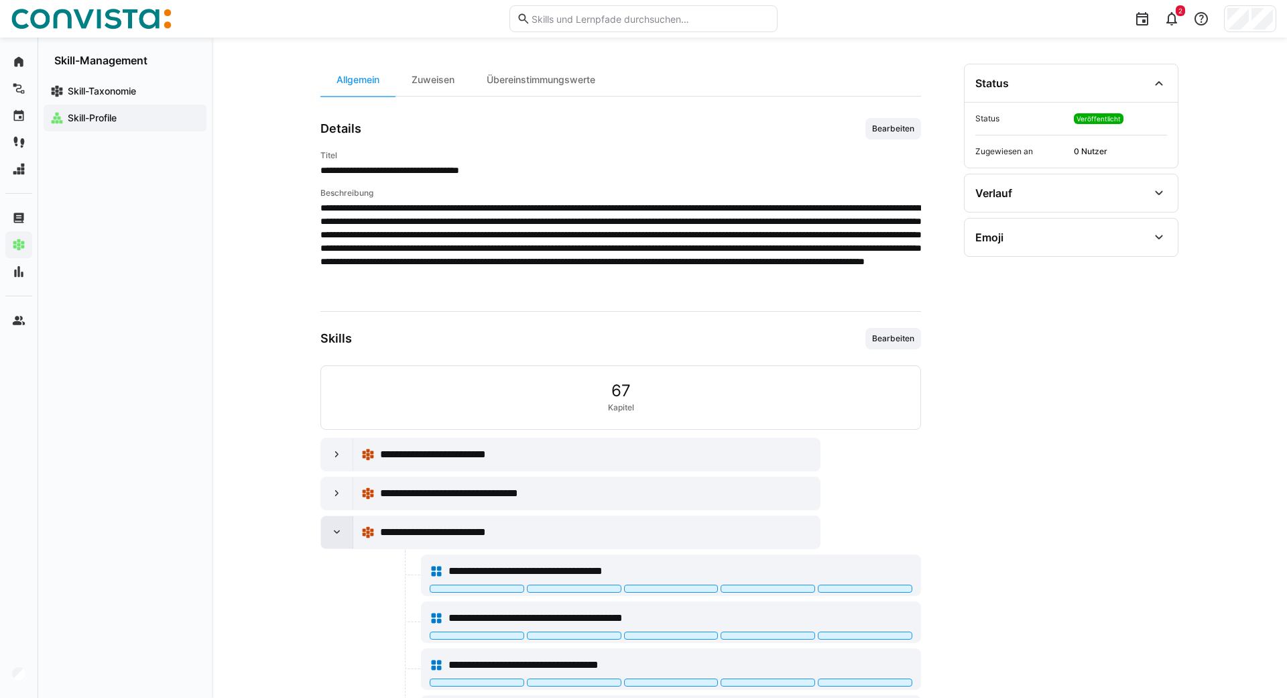
click at [333, 538] on eds-icon at bounding box center [337, 532] width 13 height 13
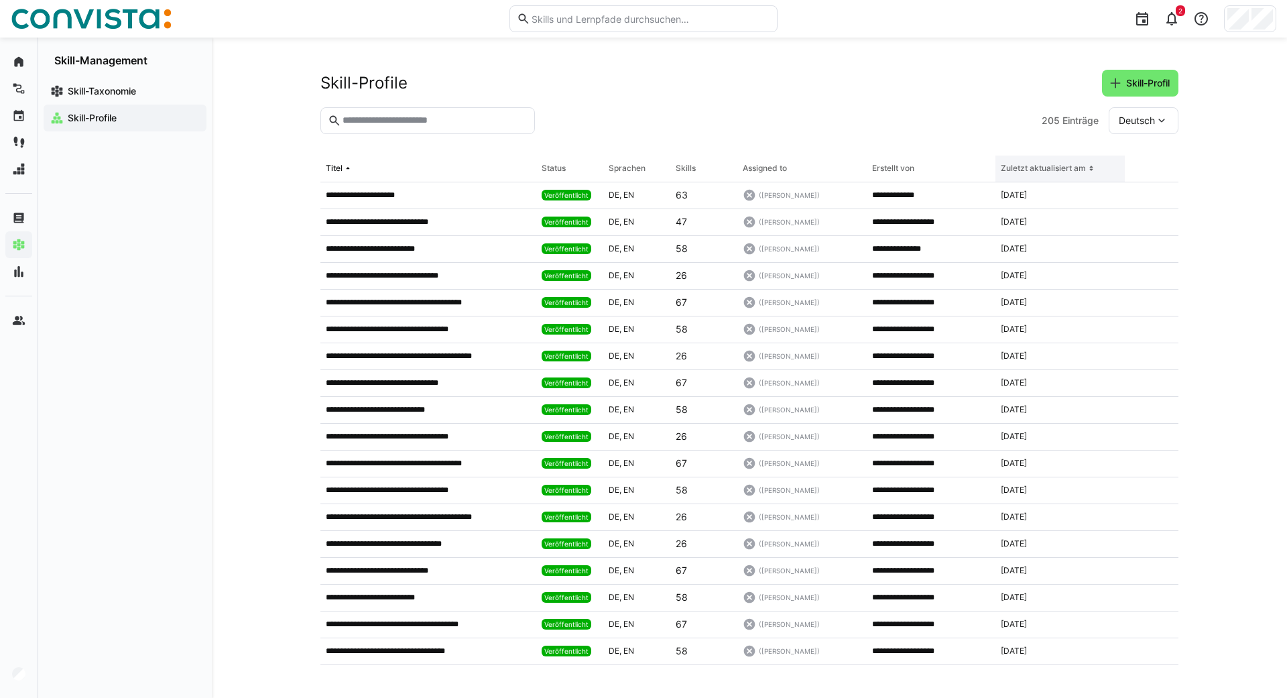
click at [1076, 164] on div "Zuletzt aktualisiert am" at bounding box center [1043, 168] width 85 height 11
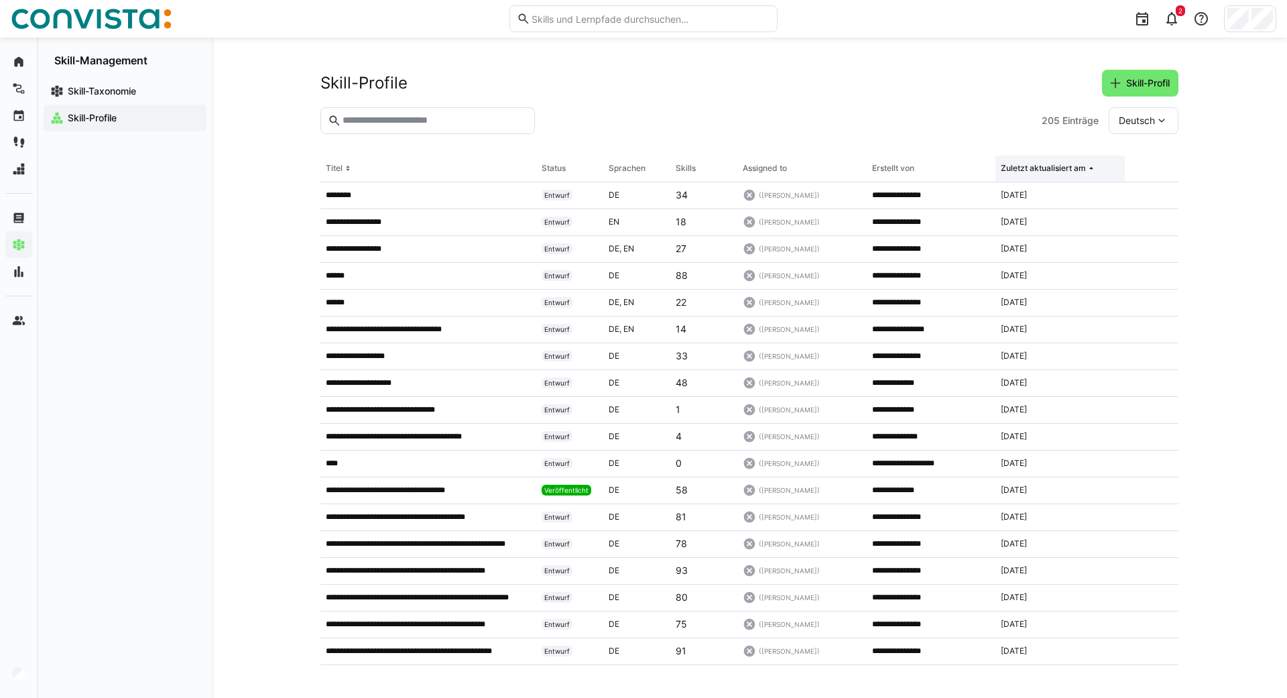
click at [1072, 158] on th "Zuletzt aktualisiert am" at bounding box center [1060, 169] width 129 height 27
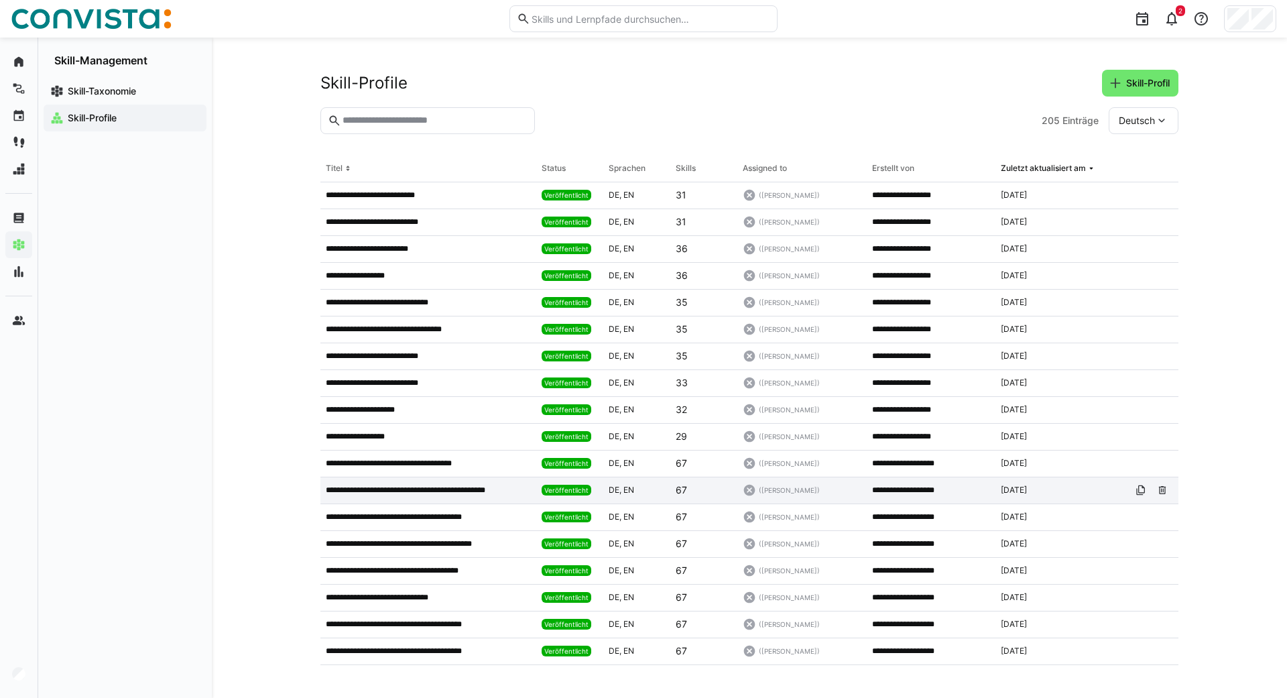
click at [414, 494] on p "**********" at bounding box center [420, 490] width 189 height 11
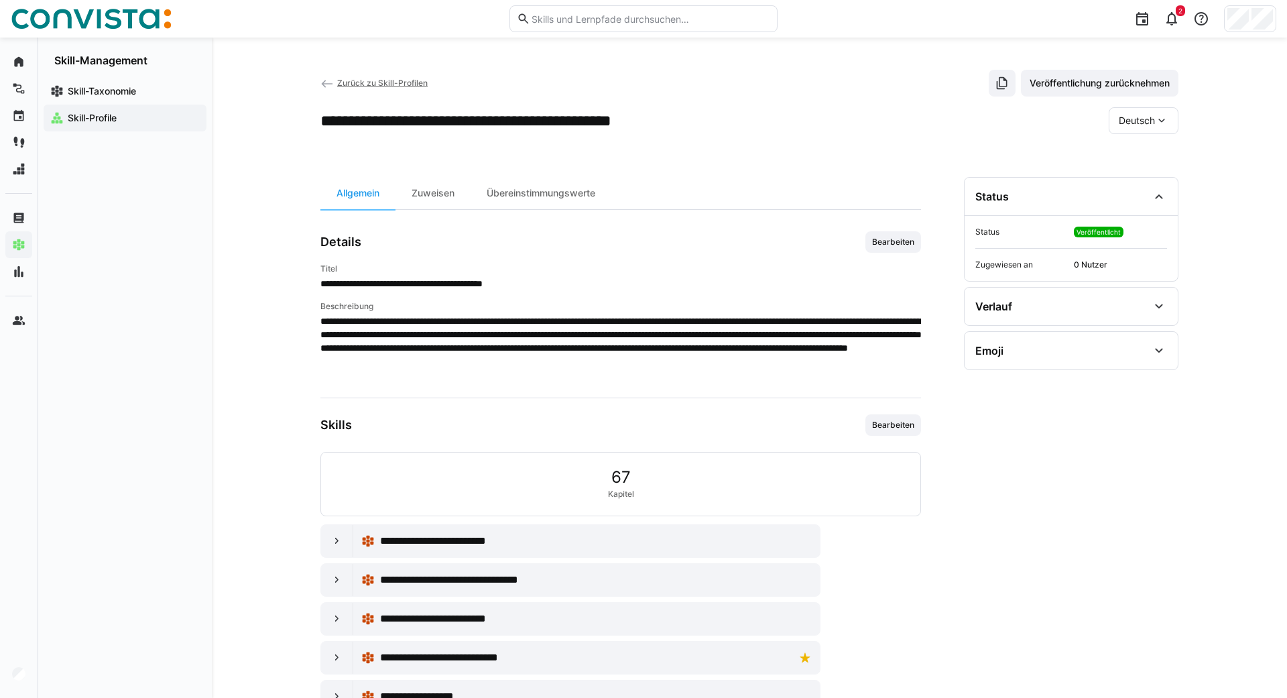
scroll to position [2, 0]
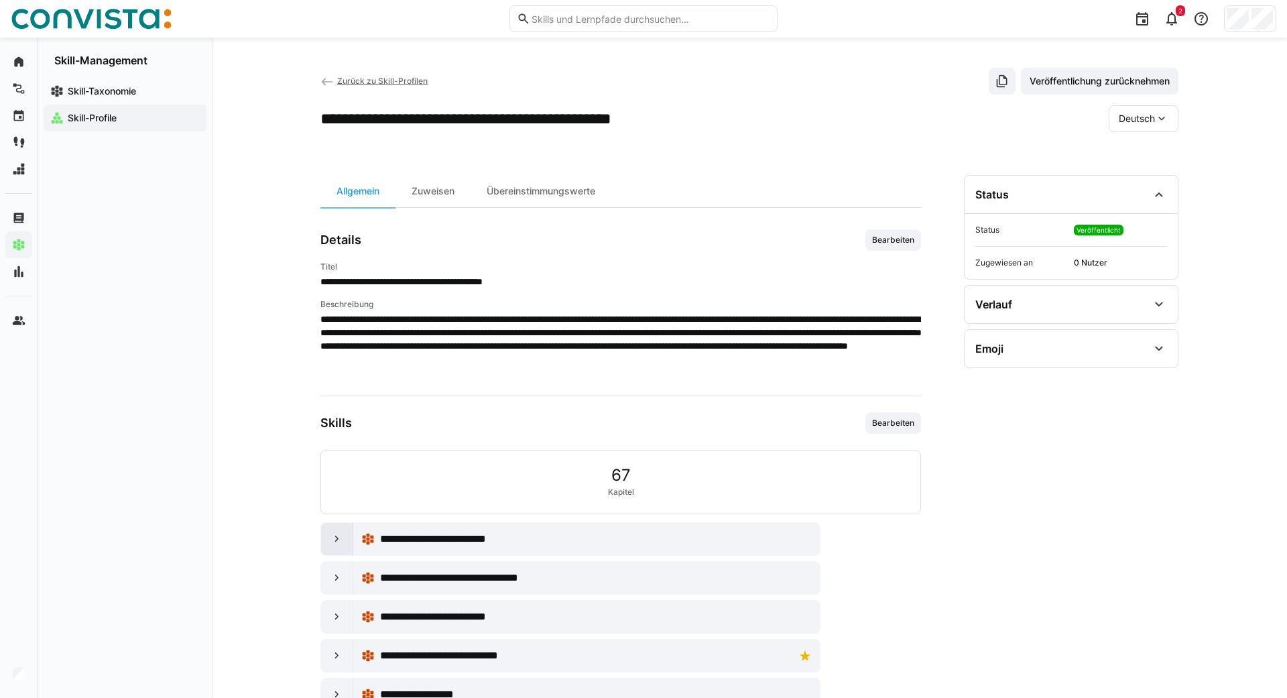
click at [331, 533] on eds-icon at bounding box center [337, 538] width 13 height 13
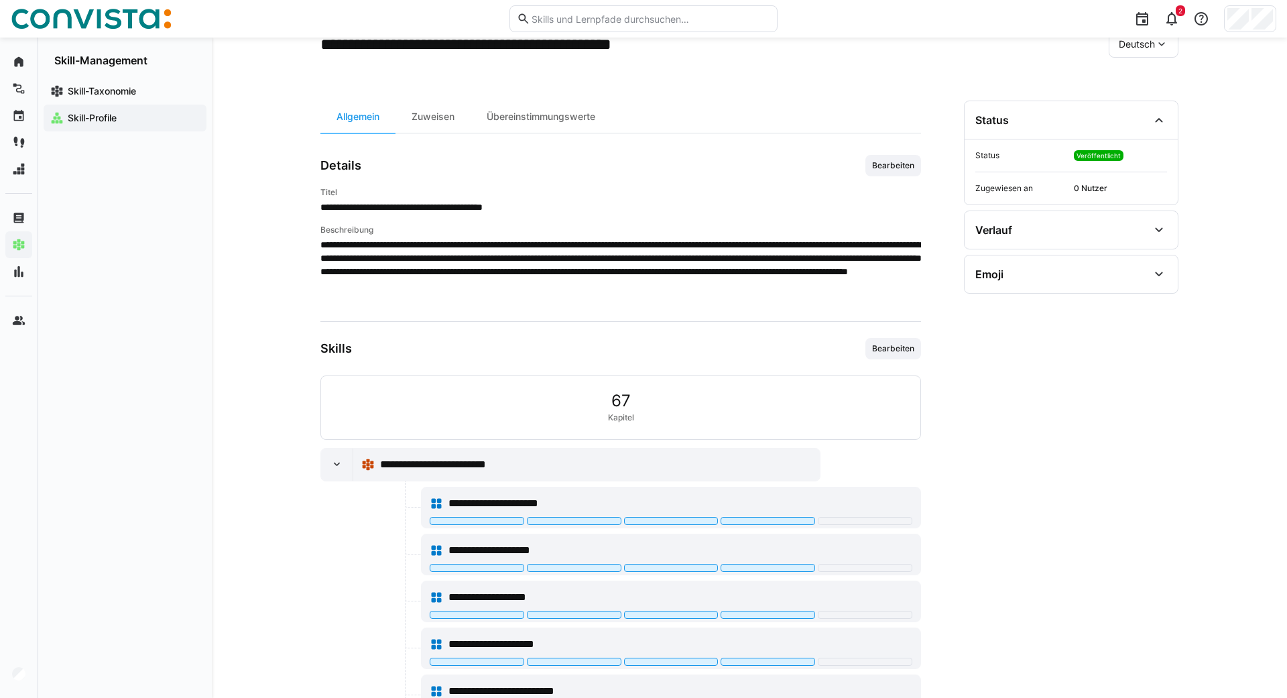
scroll to position [0, 0]
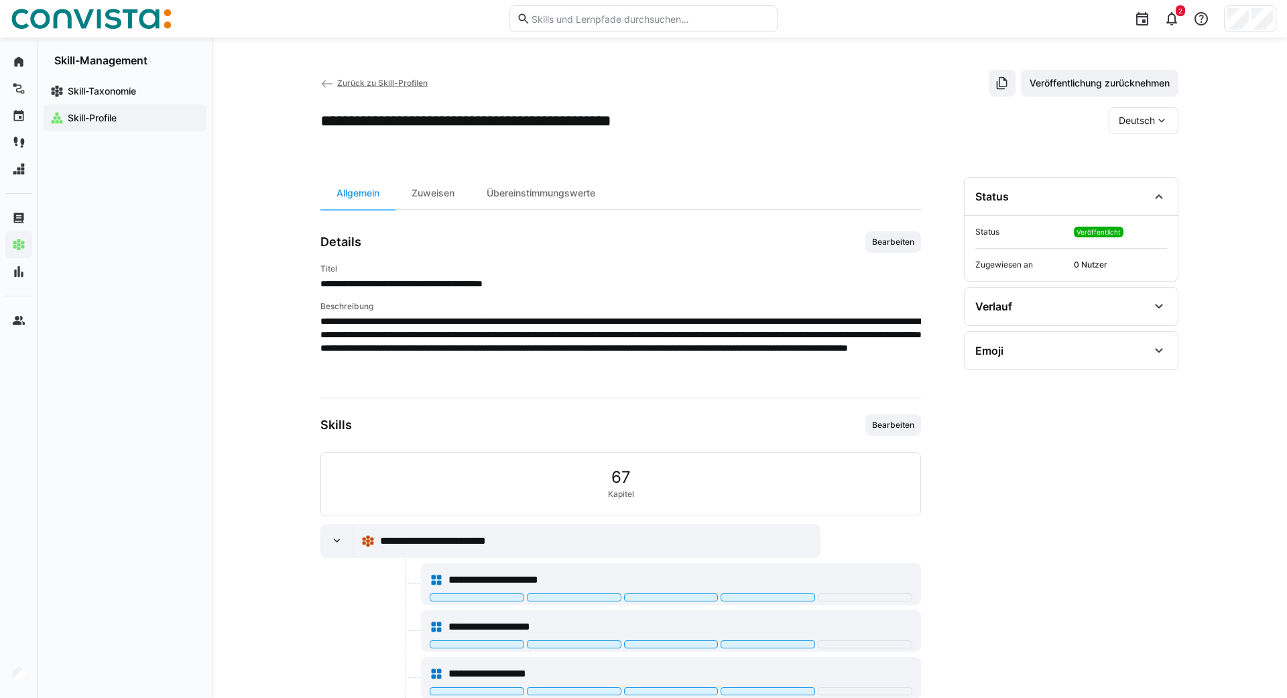
click at [327, 79] on eds-icon at bounding box center [327, 83] width 13 height 13
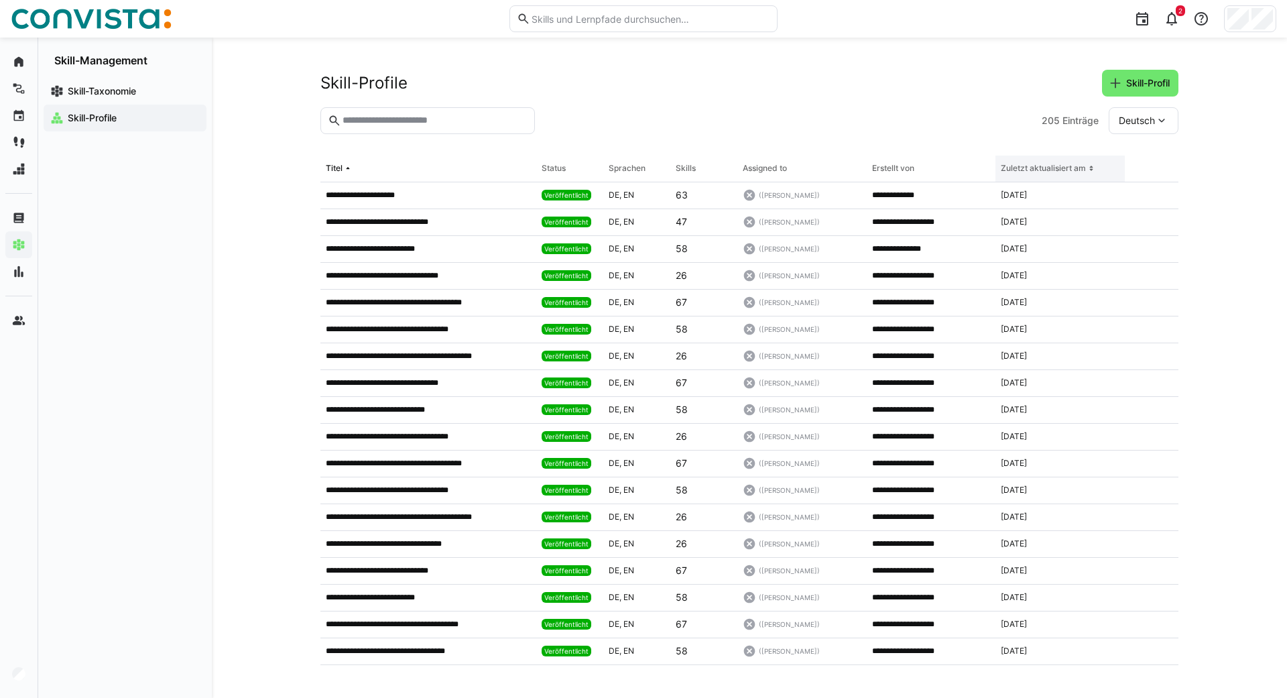
click at [1092, 167] on eds-icon at bounding box center [1091, 168] width 11 height 11
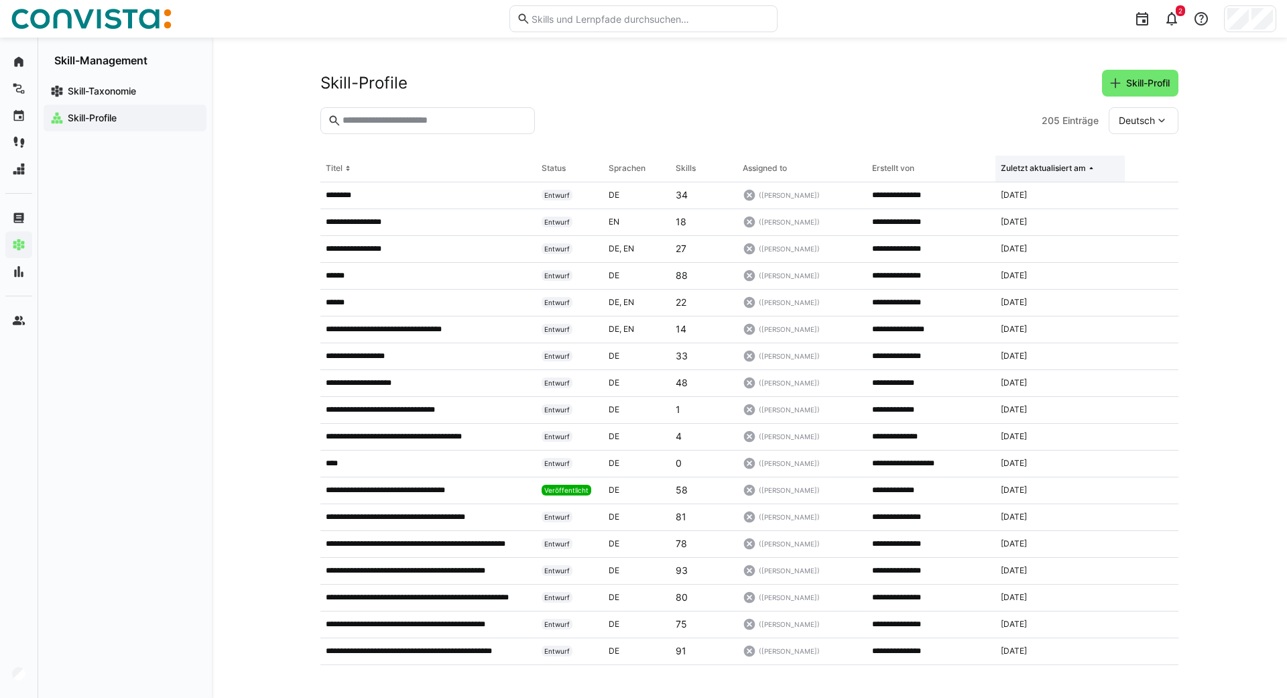
click at [1092, 167] on eds-icon at bounding box center [1091, 168] width 11 height 11
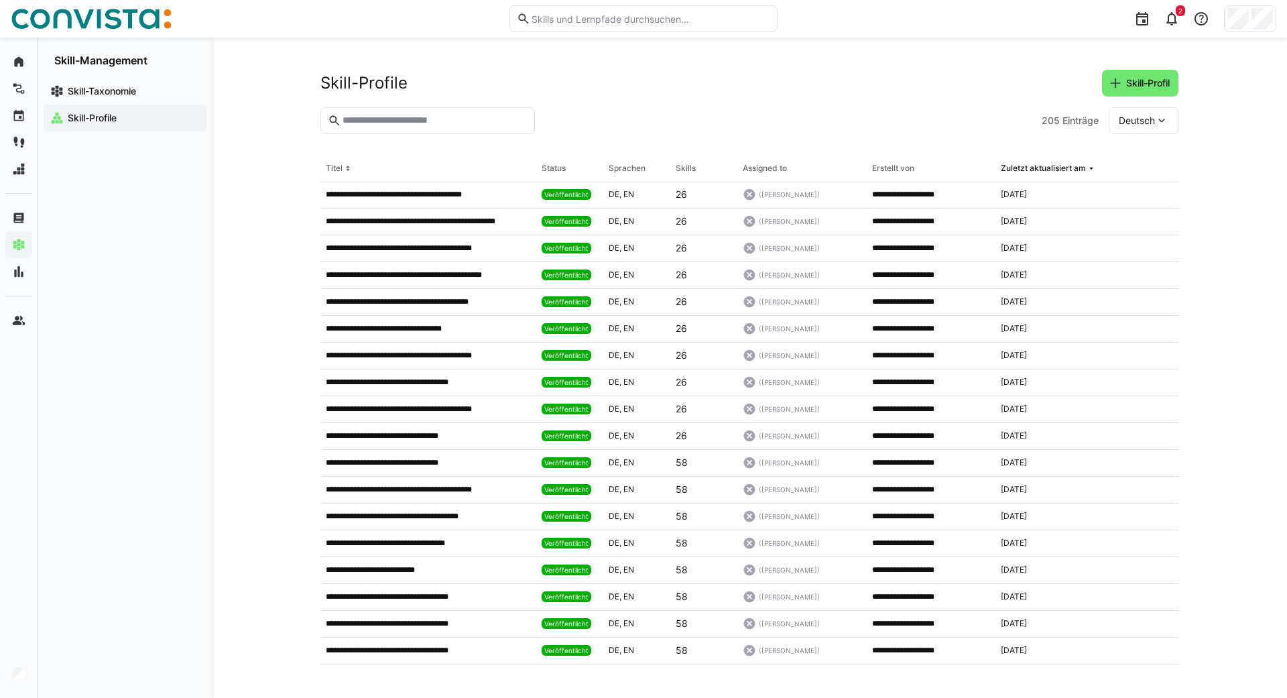
scroll to position [541, 0]
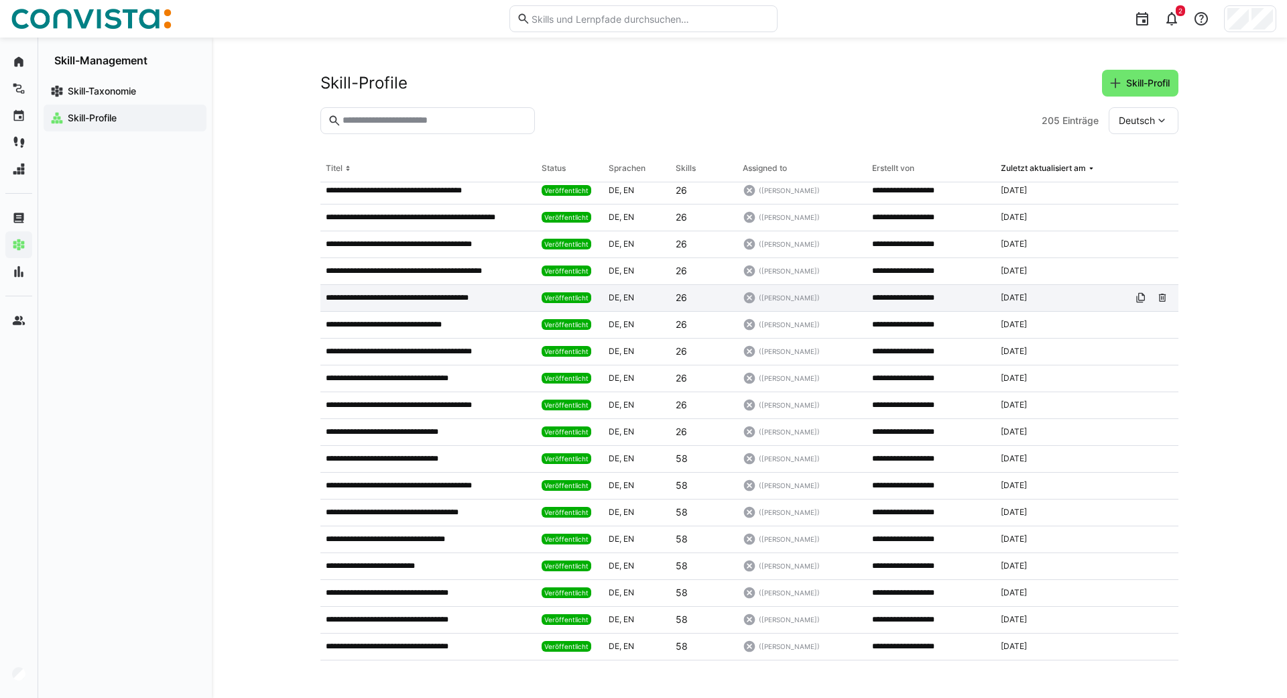
click at [410, 294] on p "**********" at bounding box center [414, 297] width 177 height 11
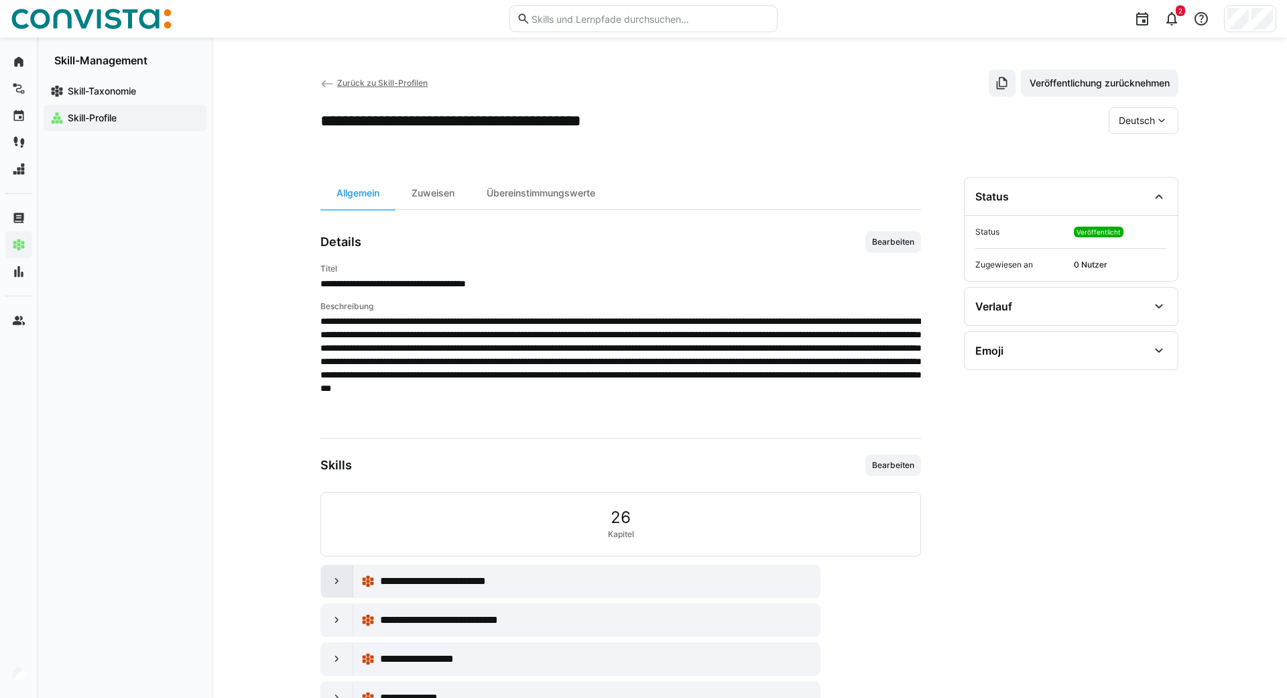
click at [340, 571] on div at bounding box center [337, 581] width 32 height 32
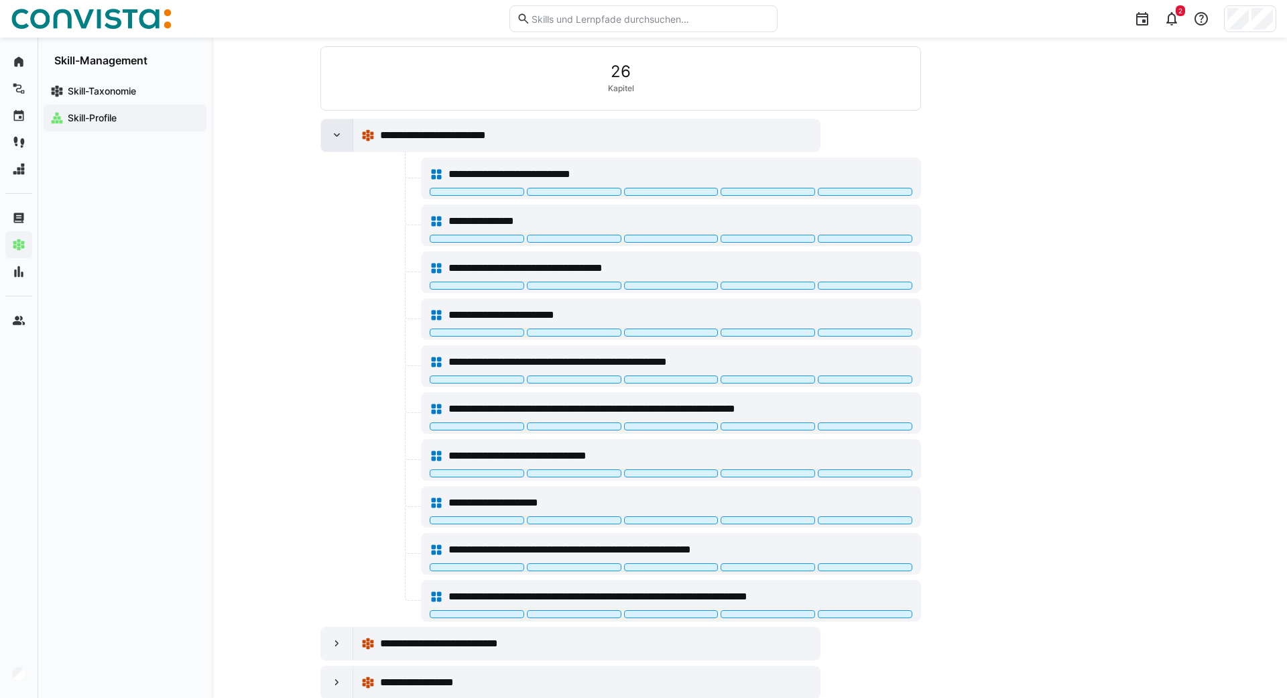
scroll to position [518, 0]
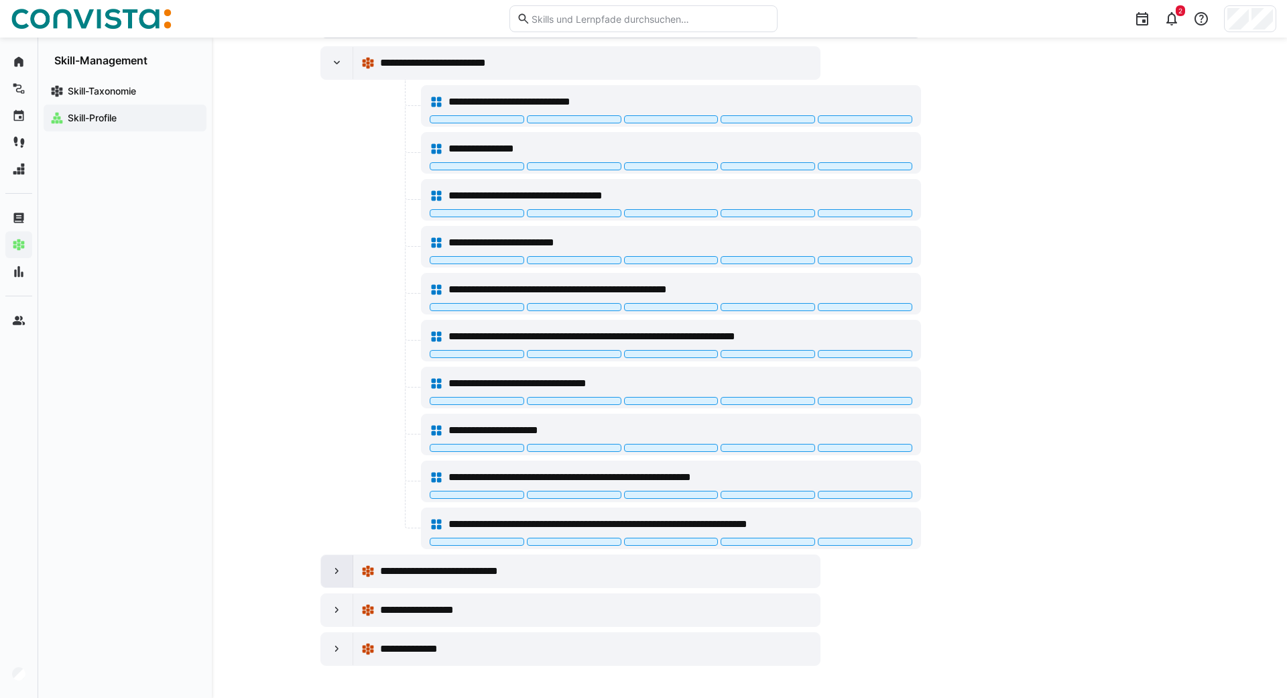
click at [337, 583] on div at bounding box center [337, 571] width 32 height 32
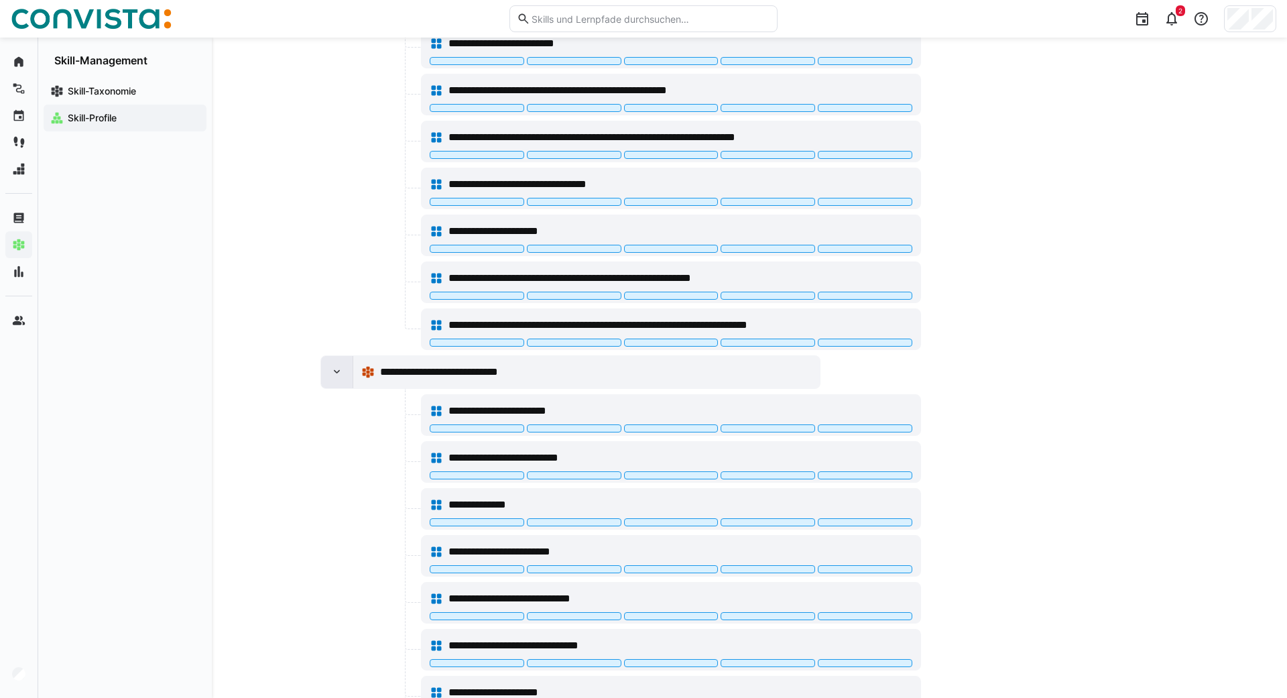
scroll to position [894, 0]
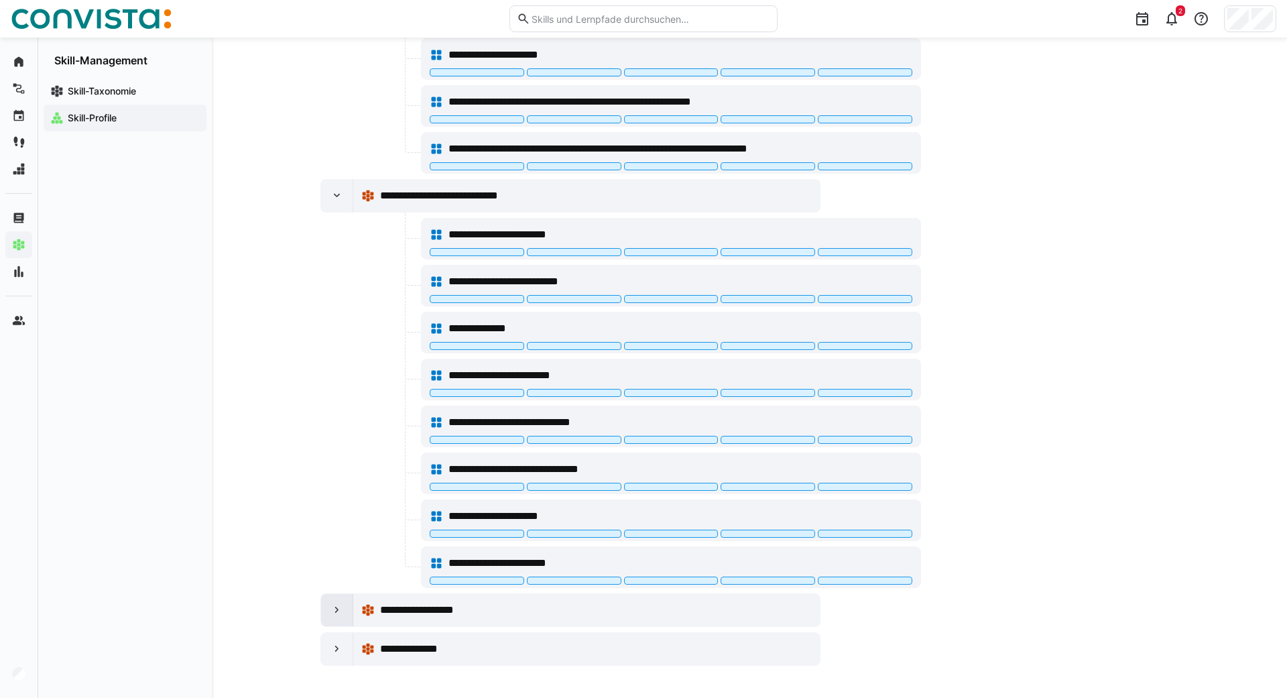
click at [341, 608] on eds-icon at bounding box center [337, 610] width 13 height 13
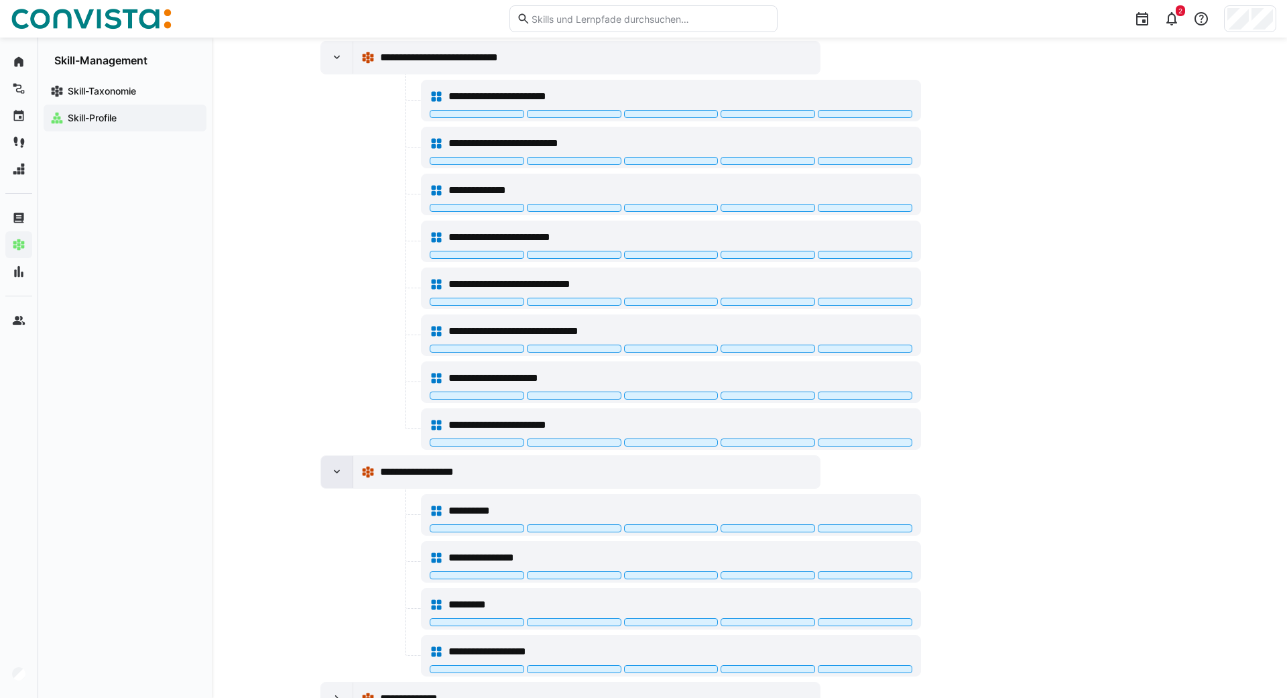
scroll to position [1082, 0]
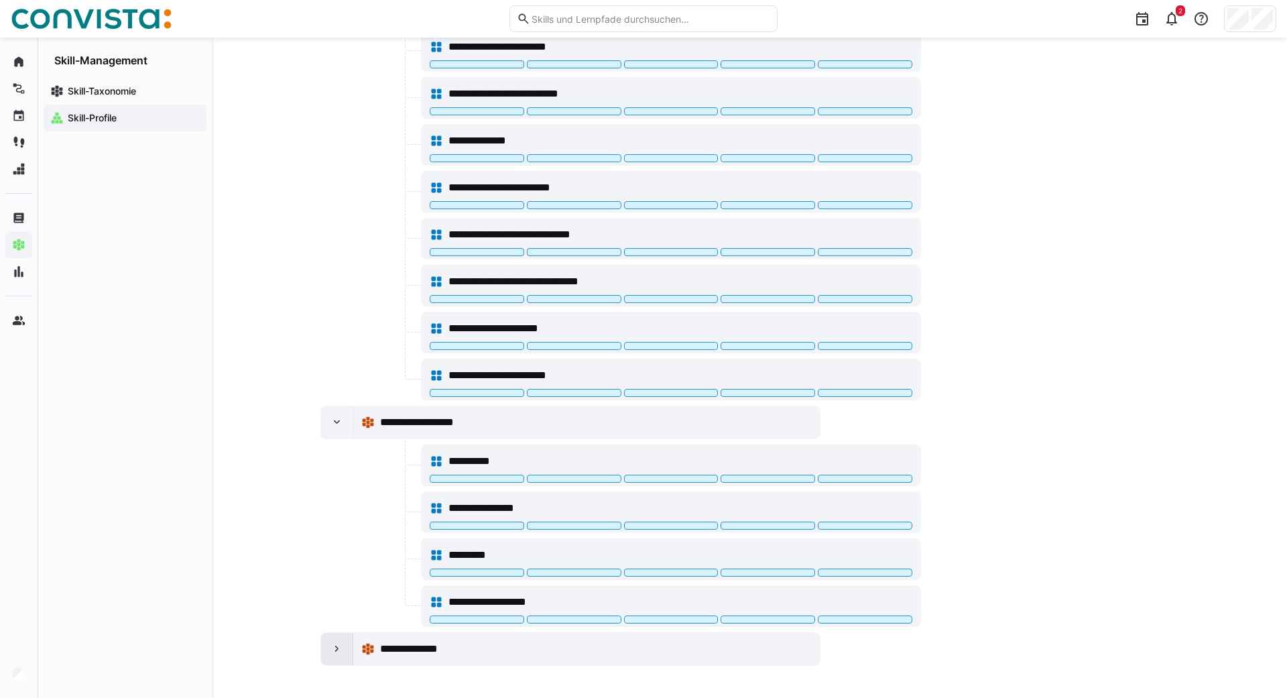
click at [337, 643] on eds-icon at bounding box center [337, 648] width 13 height 13
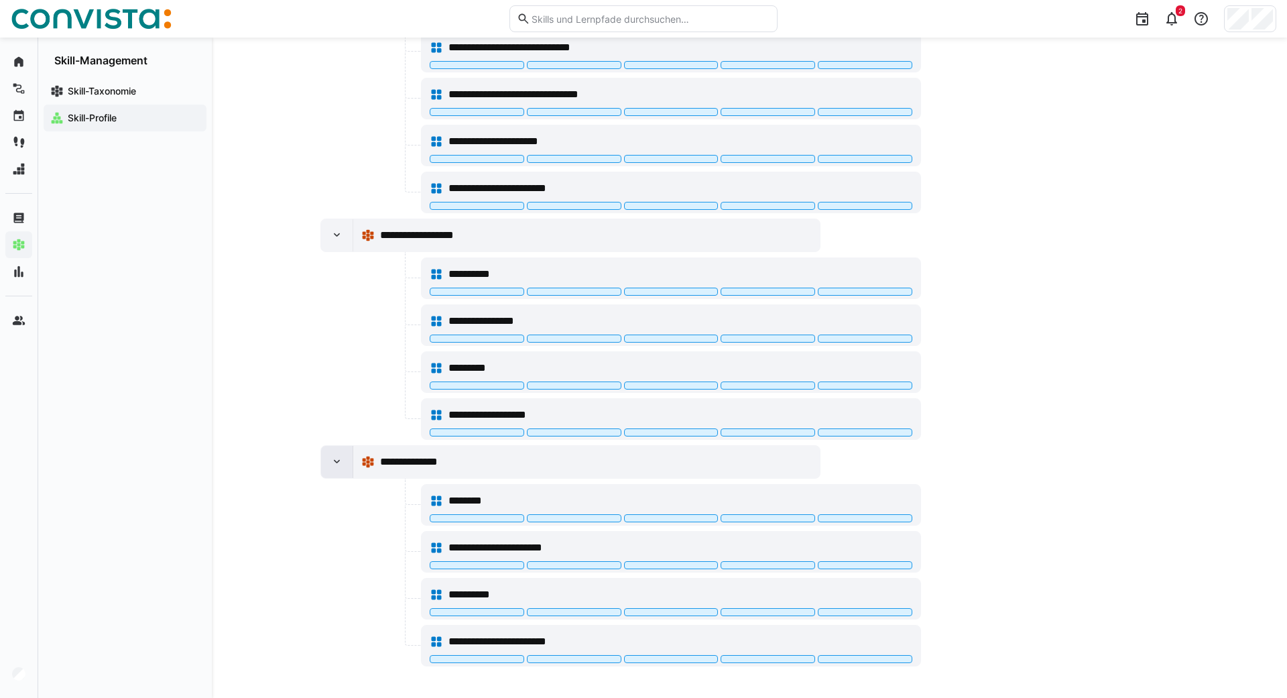
scroll to position [1269, 0]
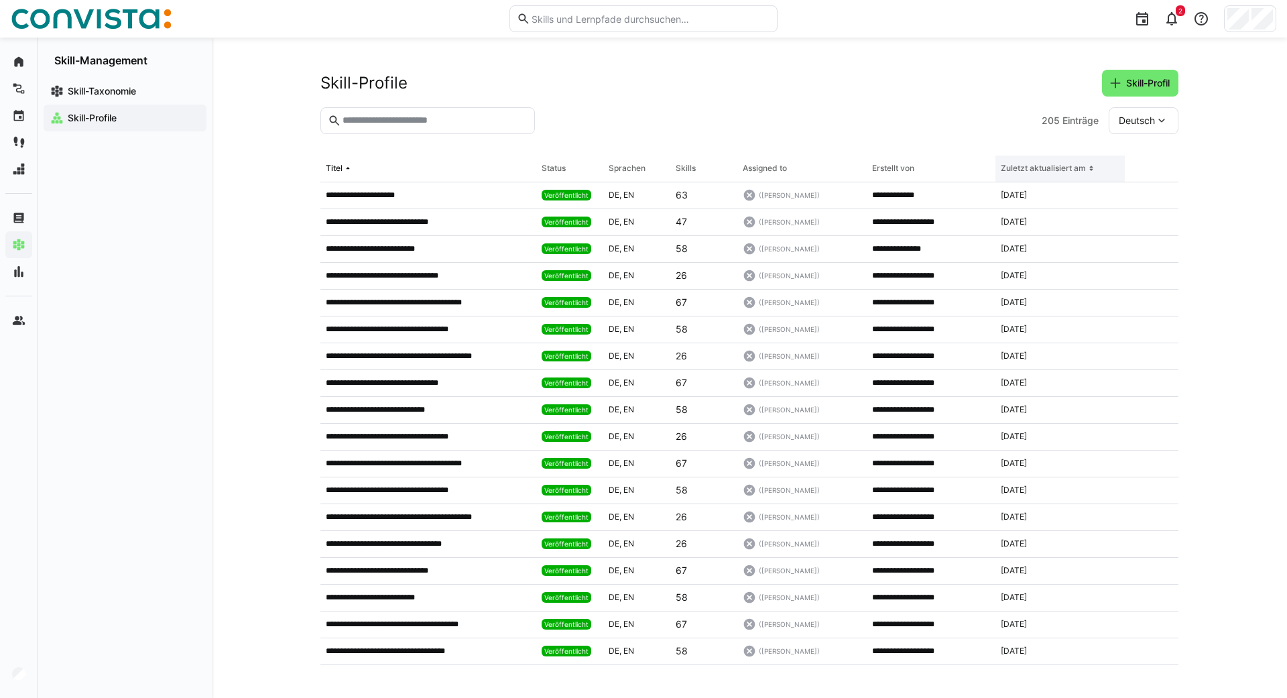
click at [1050, 170] on div "Zuletzt aktualisiert am" at bounding box center [1043, 168] width 85 height 11
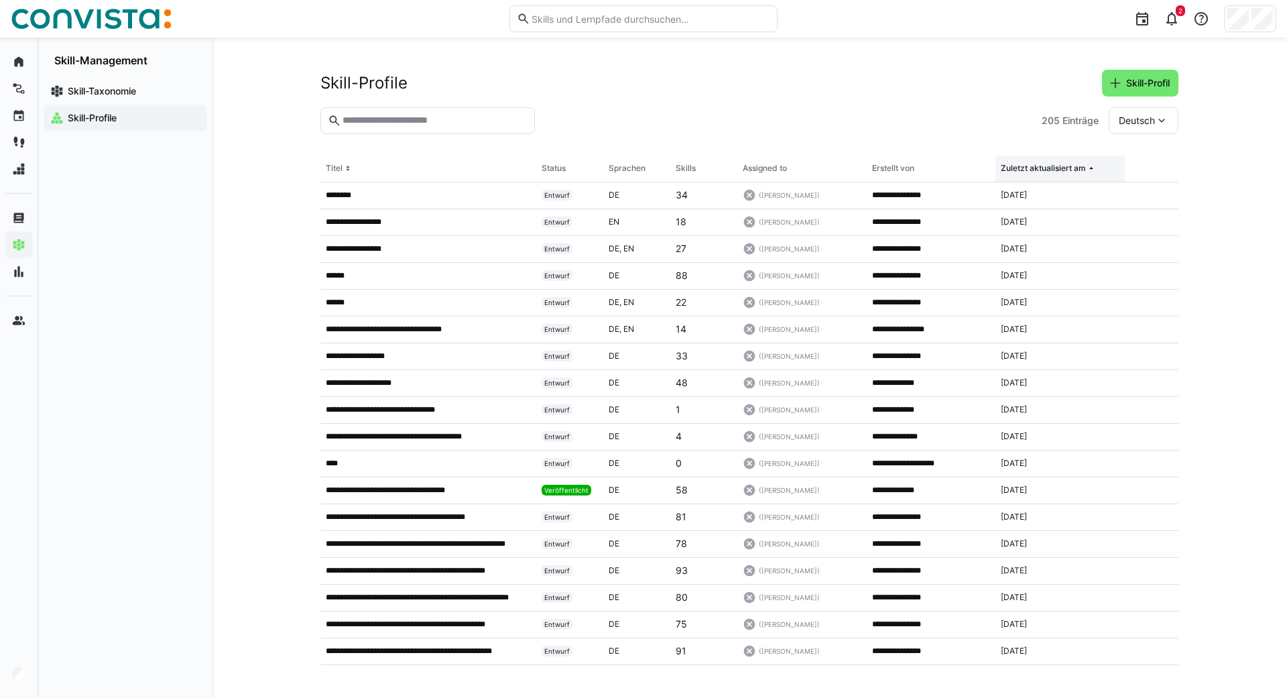
click at [1079, 166] on div "Zuletzt aktualisiert am" at bounding box center [1043, 168] width 85 height 11
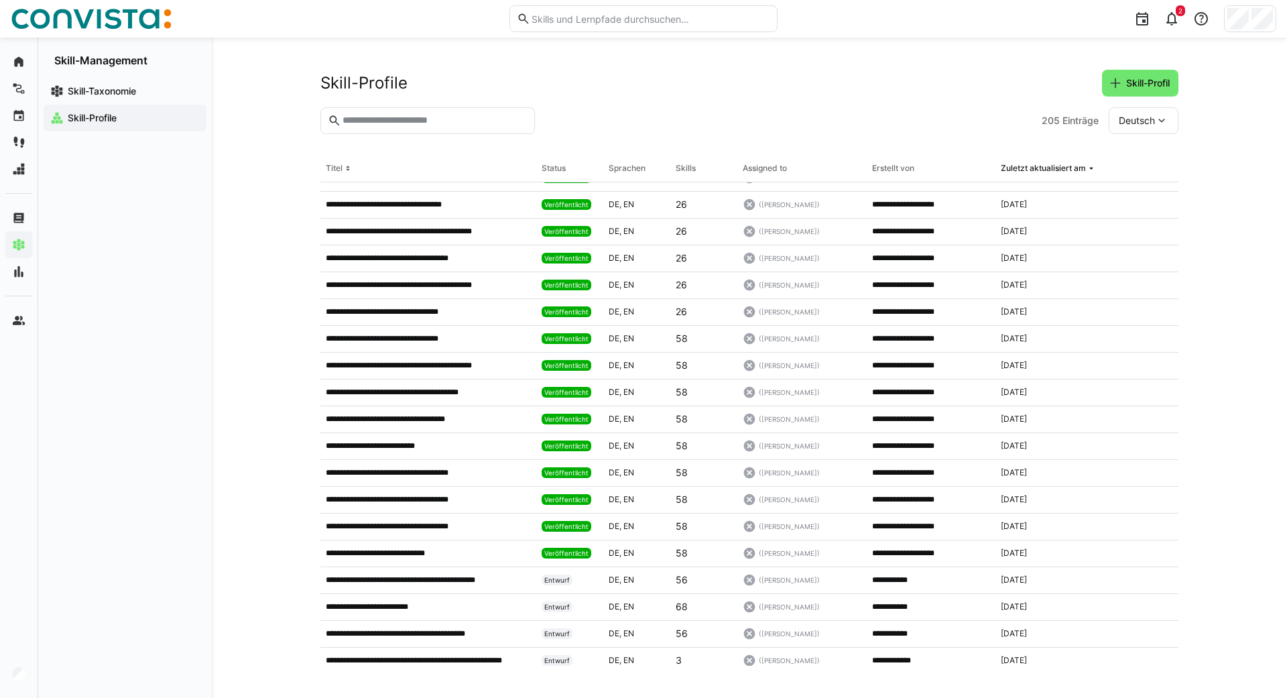
scroll to position [675, 0]
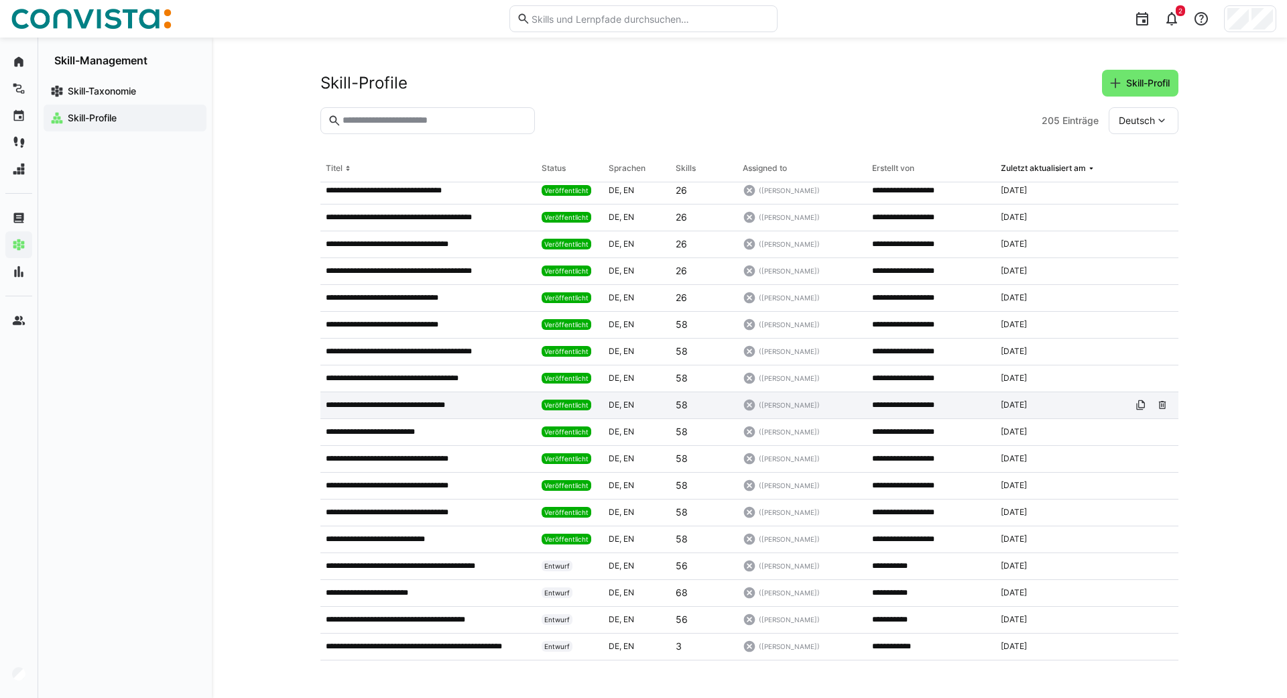
click at [404, 400] on p "**********" at bounding box center [401, 405] width 150 height 11
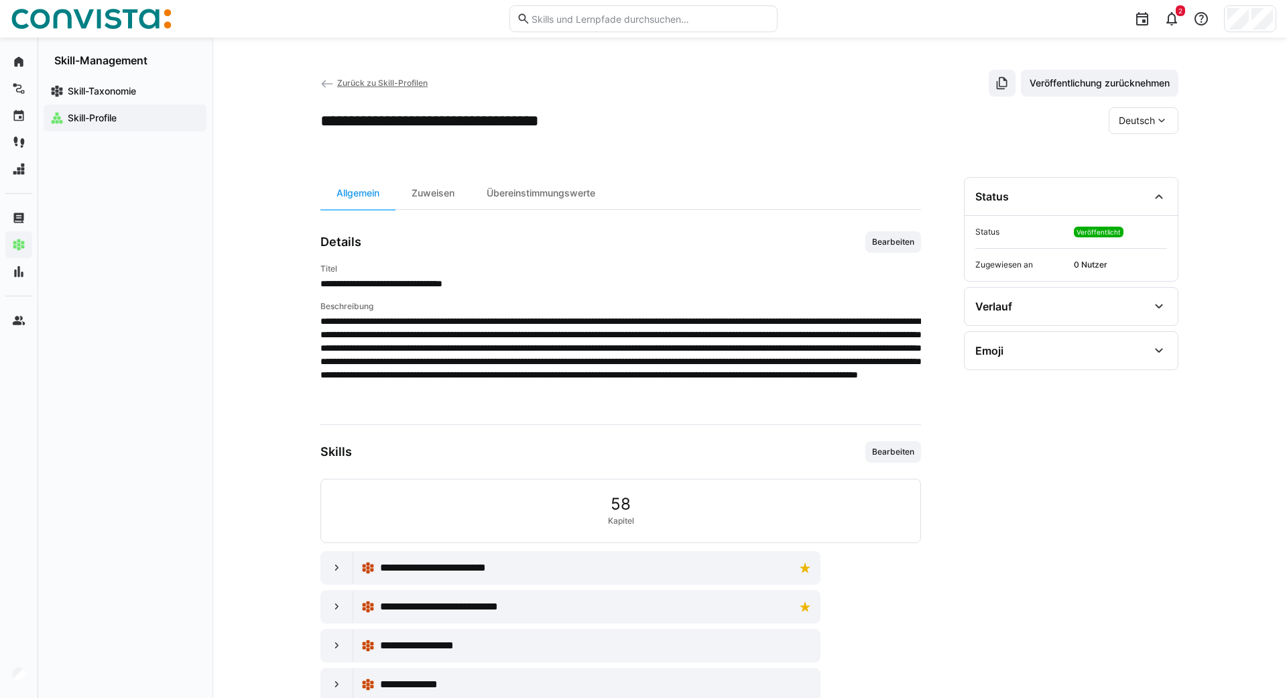
click at [339, 588] on div "**********" at bounding box center [621, 626] width 601 height 150
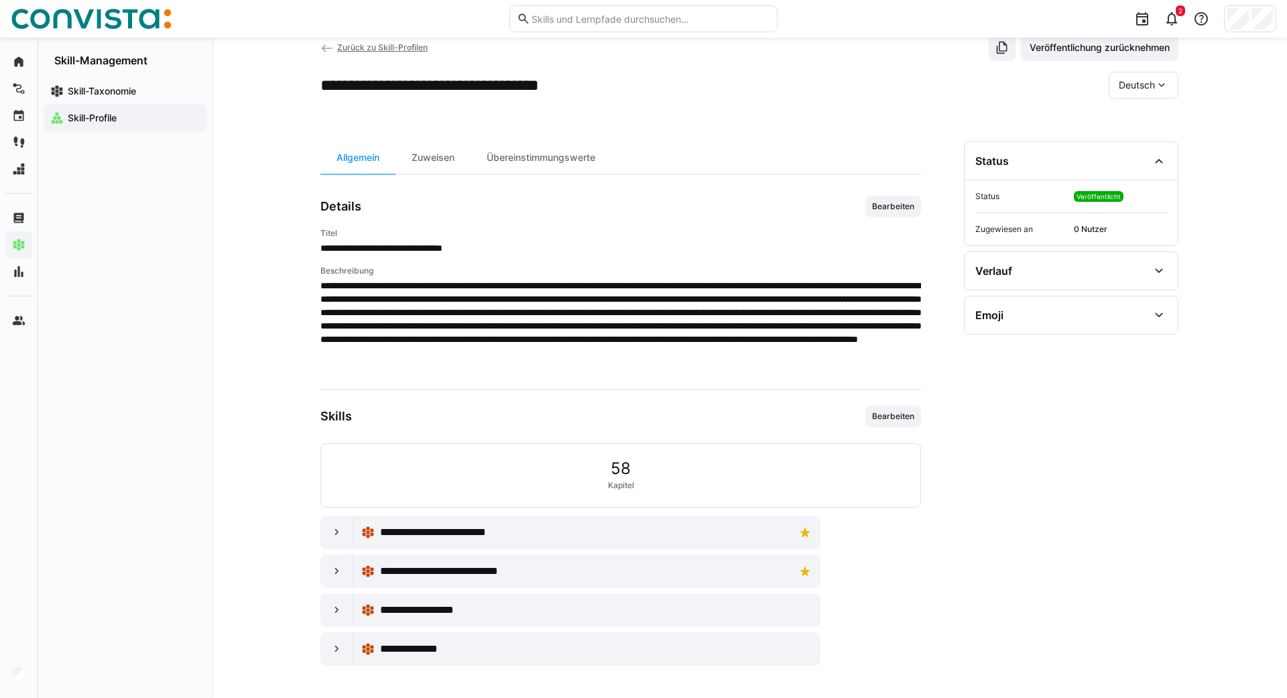
click at [342, 551] on div "**********" at bounding box center [621, 591] width 601 height 150
click at [332, 520] on div at bounding box center [337, 532] width 32 height 32
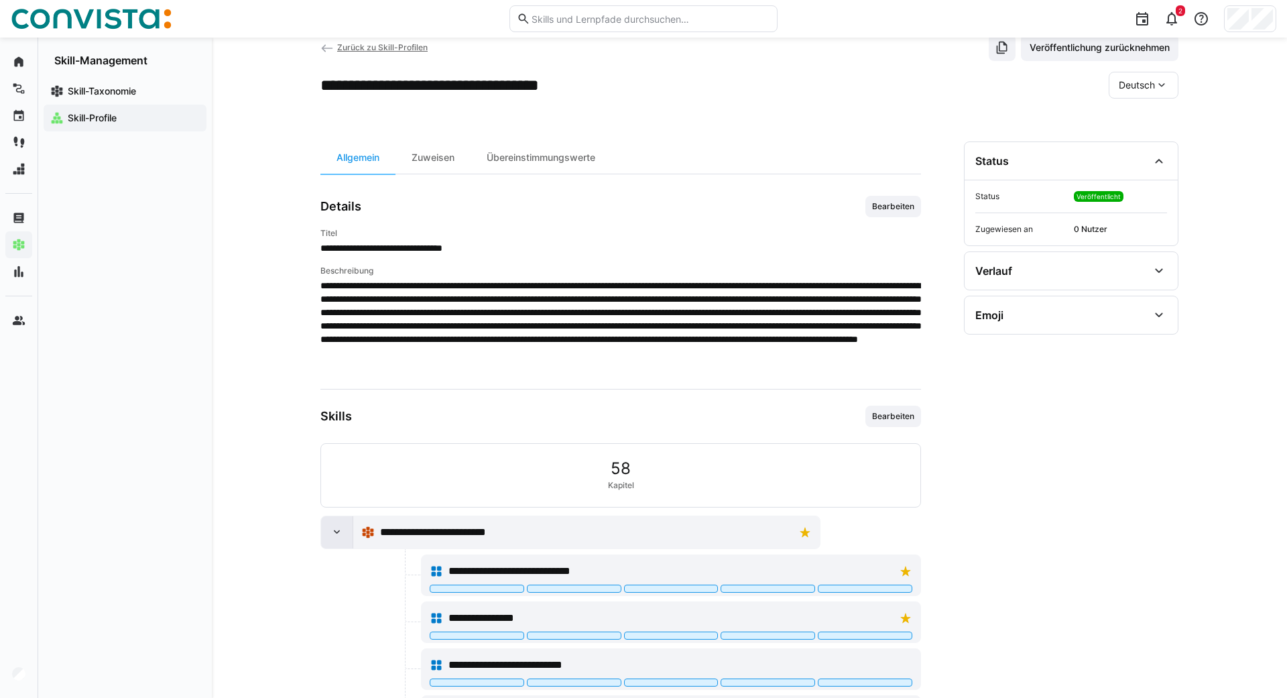
click at [341, 539] on div at bounding box center [337, 532] width 32 height 32
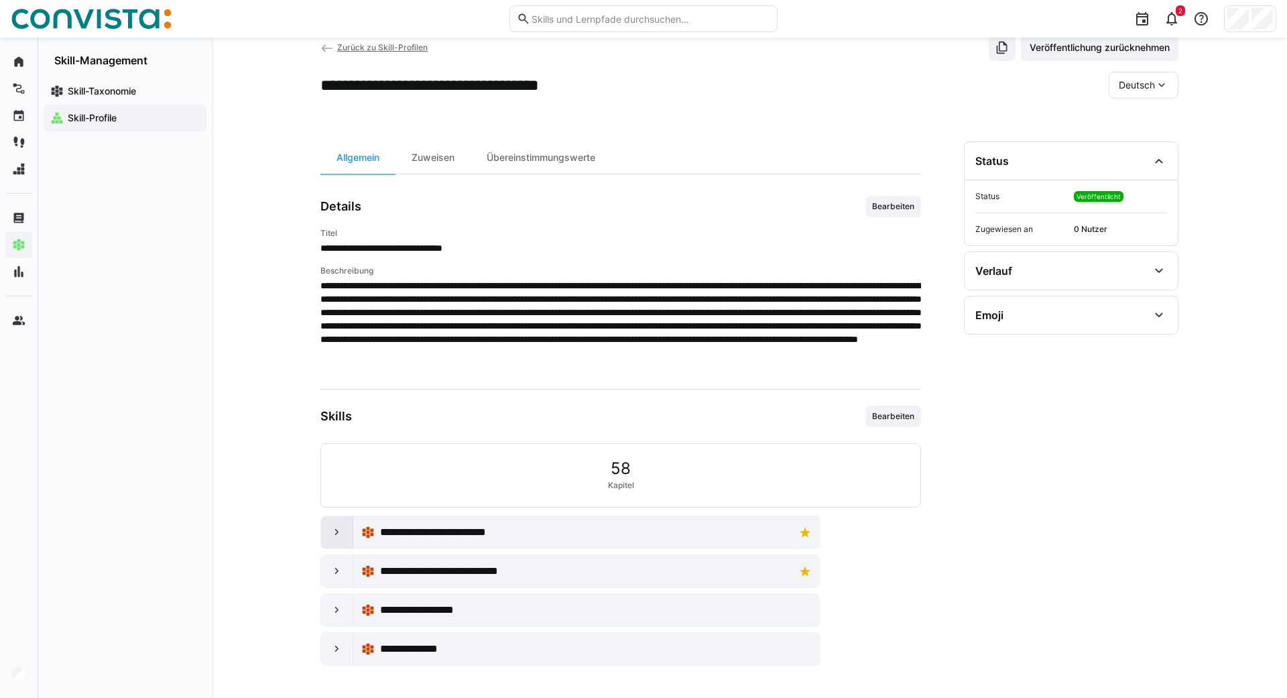
scroll to position [34, 0]
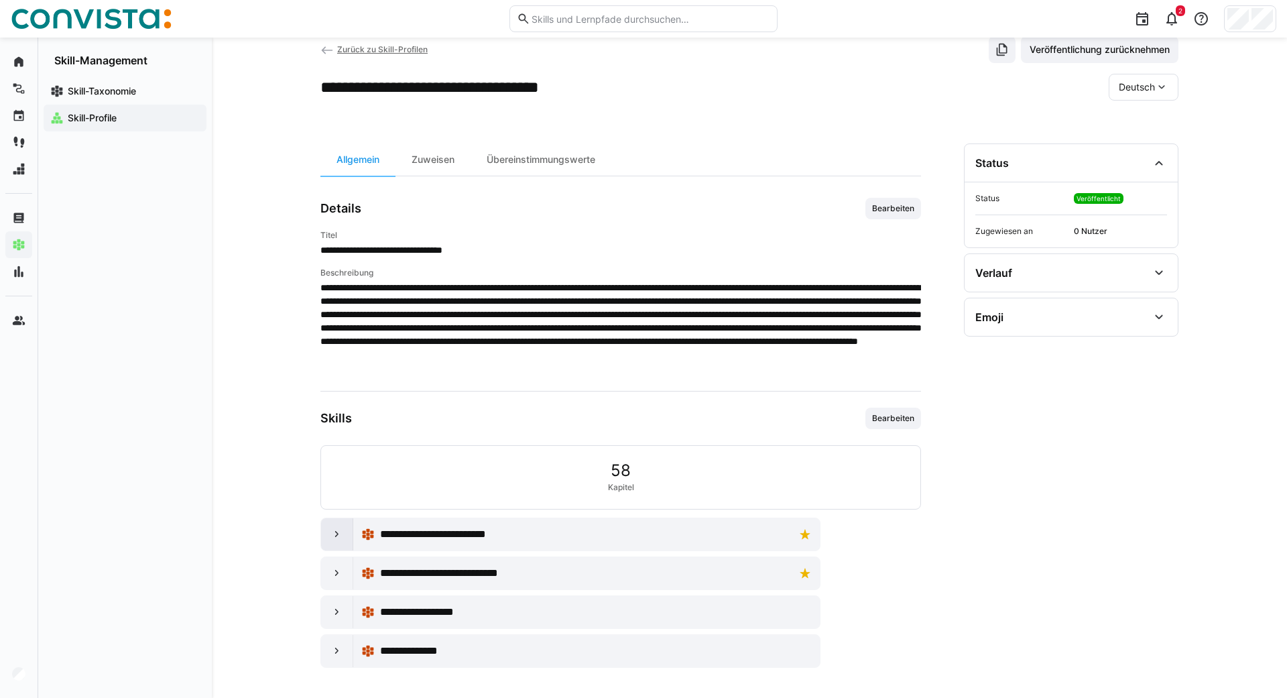
click at [347, 540] on div at bounding box center [337, 534] width 32 height 32
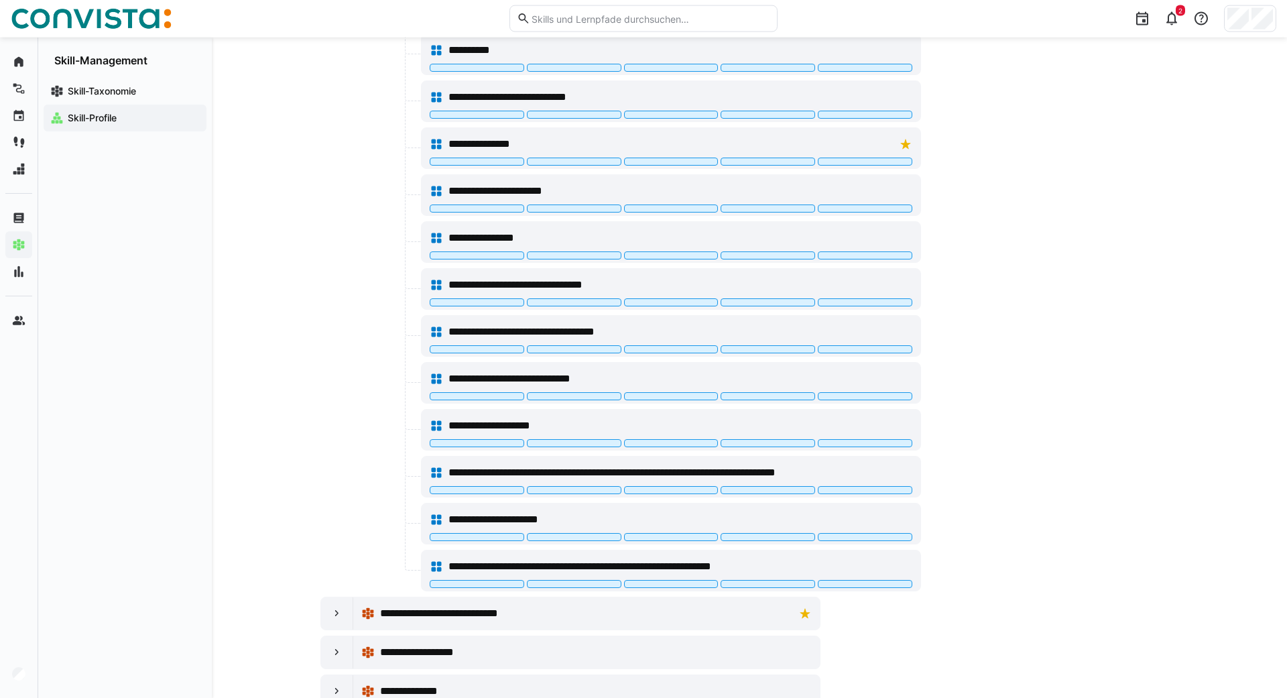
scroll to position [1585, 0]
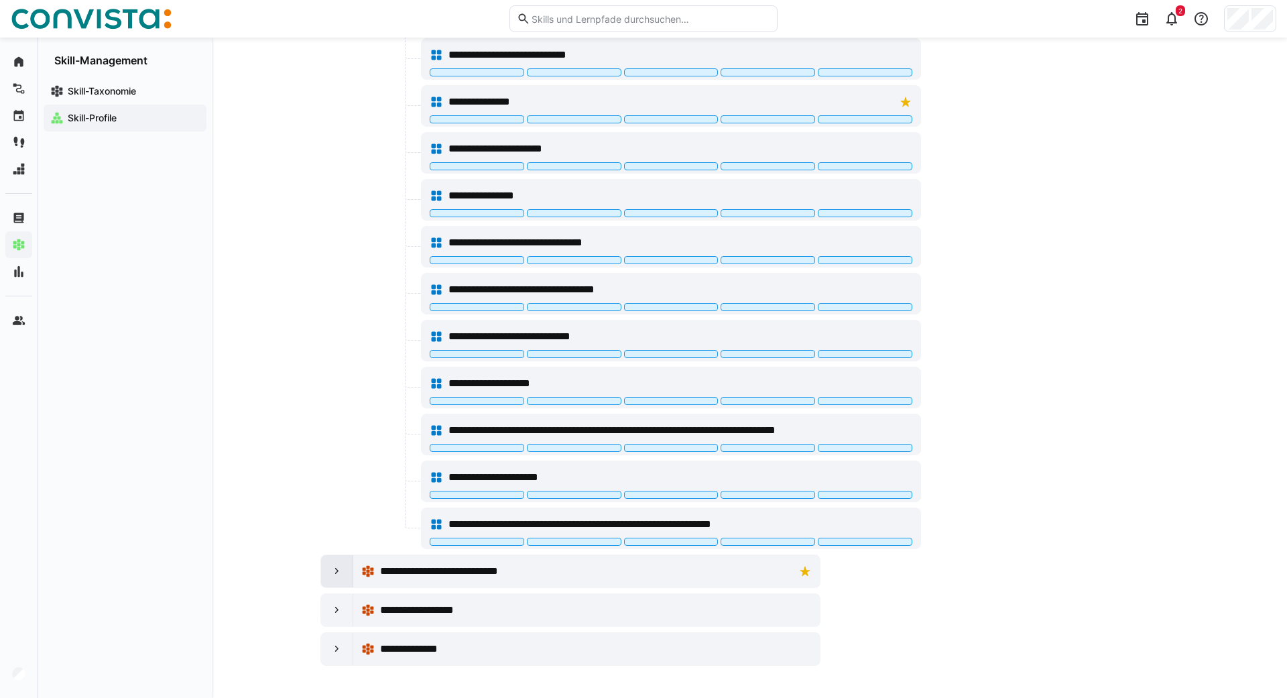
click at [340, 579] on div at bounding box center [337, 571] width 32 height 32
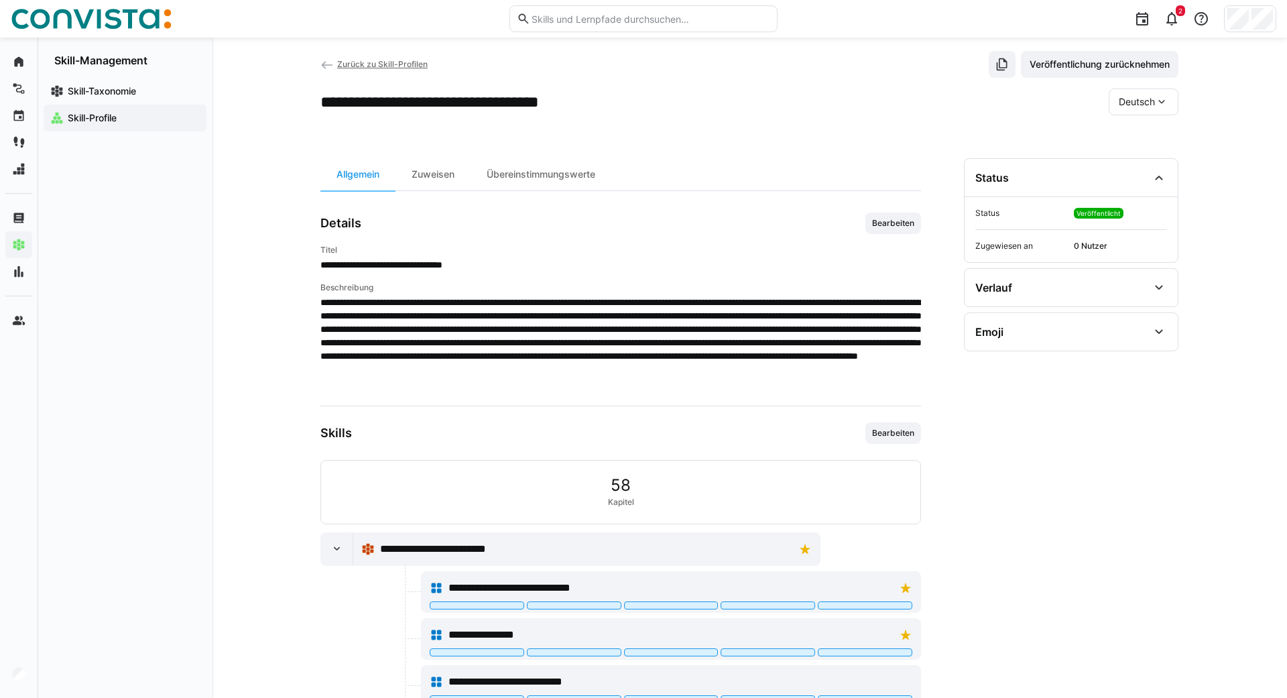
scroll to position [0, 0]
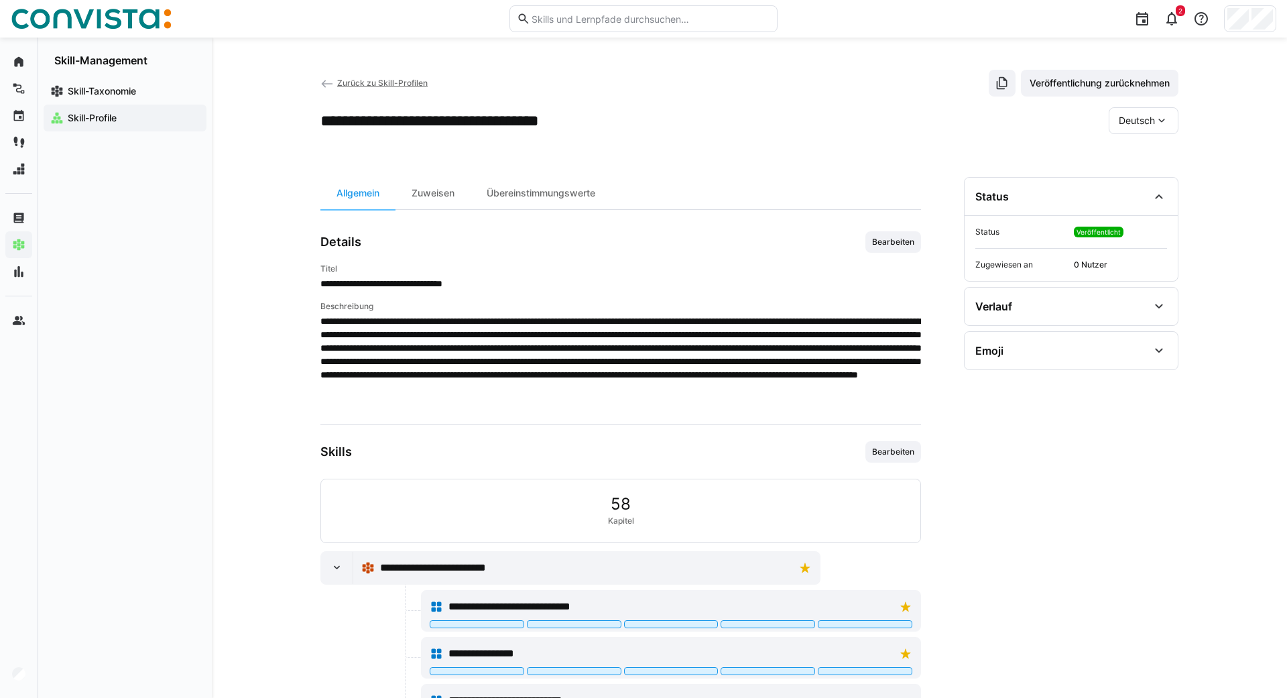
click at [1155, 125] on span "Deutsch" at bounding box center [1137, 120] width 36 height 13
click at [1139, 189] on span "Englisch" at bounding box center [1137, 184] width 36 height 13
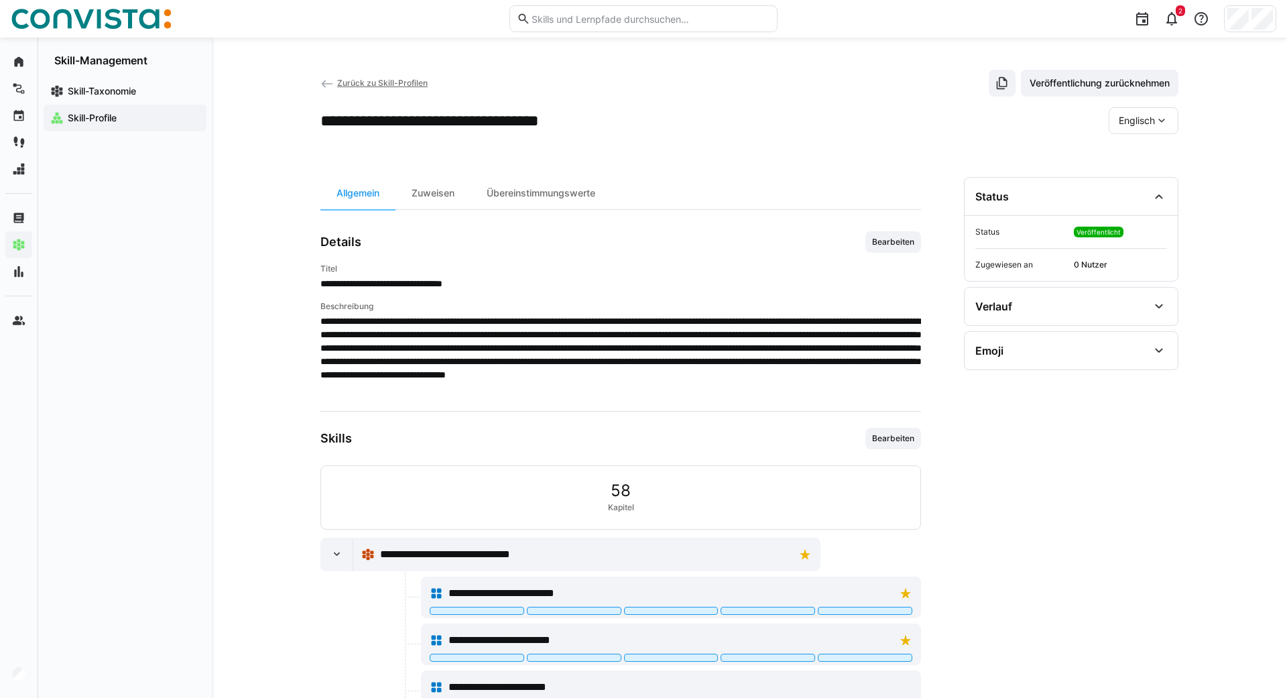
click at [325, 80] on eds-icon at bounding box center [327, 83] width 13 height 13
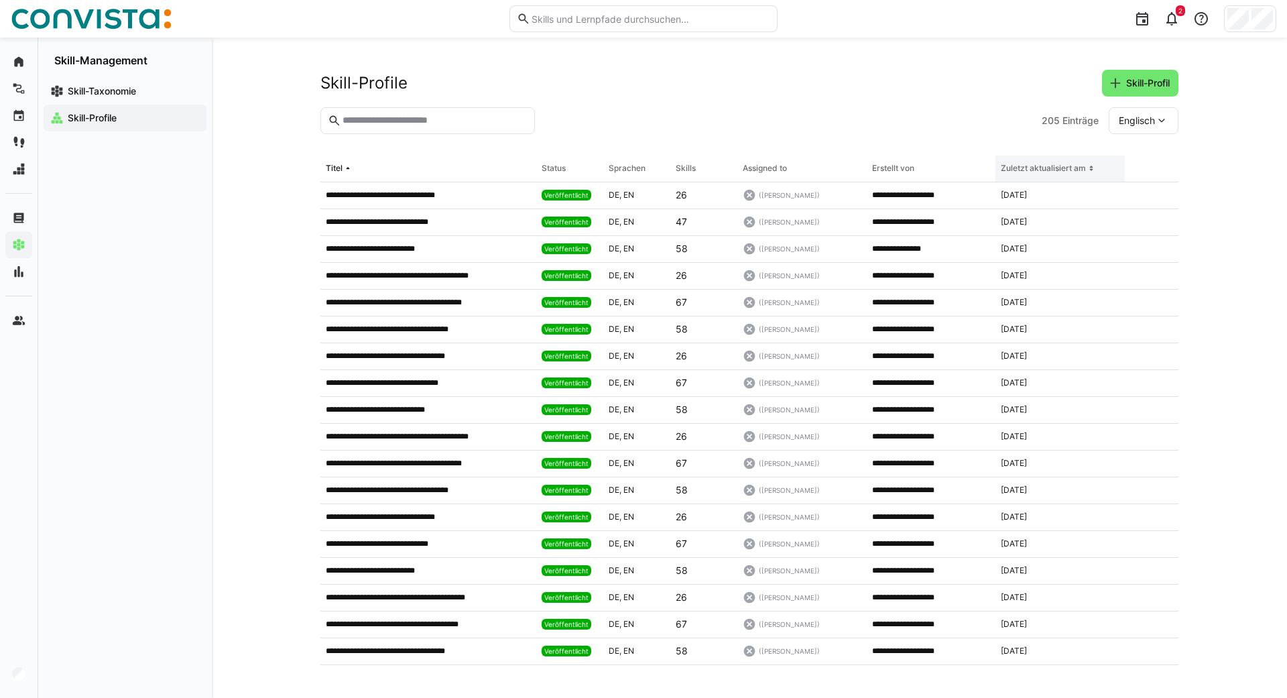
click at [1078, 167] on div "Zuletzt aktualisiert am" at bounding box center [1043, 168] width 85 height 11
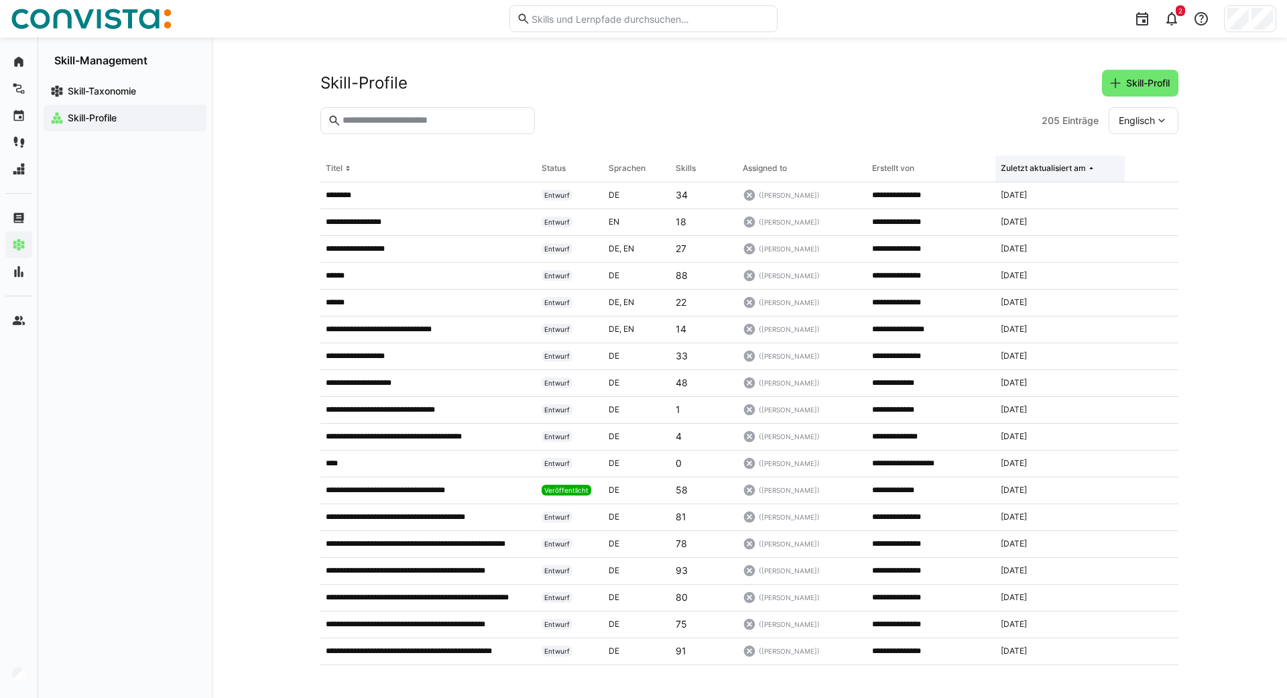
click at [1078, 167] on div "Zuletzt aktualisiert am" at bounding box center [1043, 168] width 85 height 11
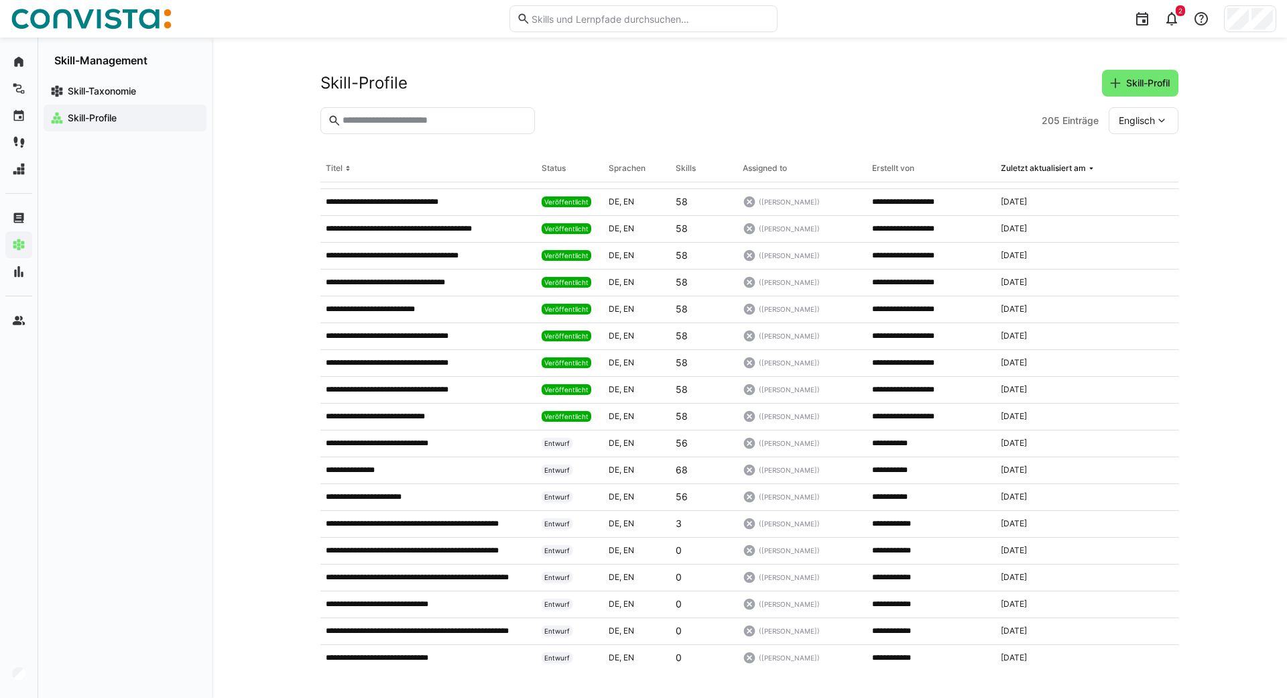
scroll to position [804, 0]
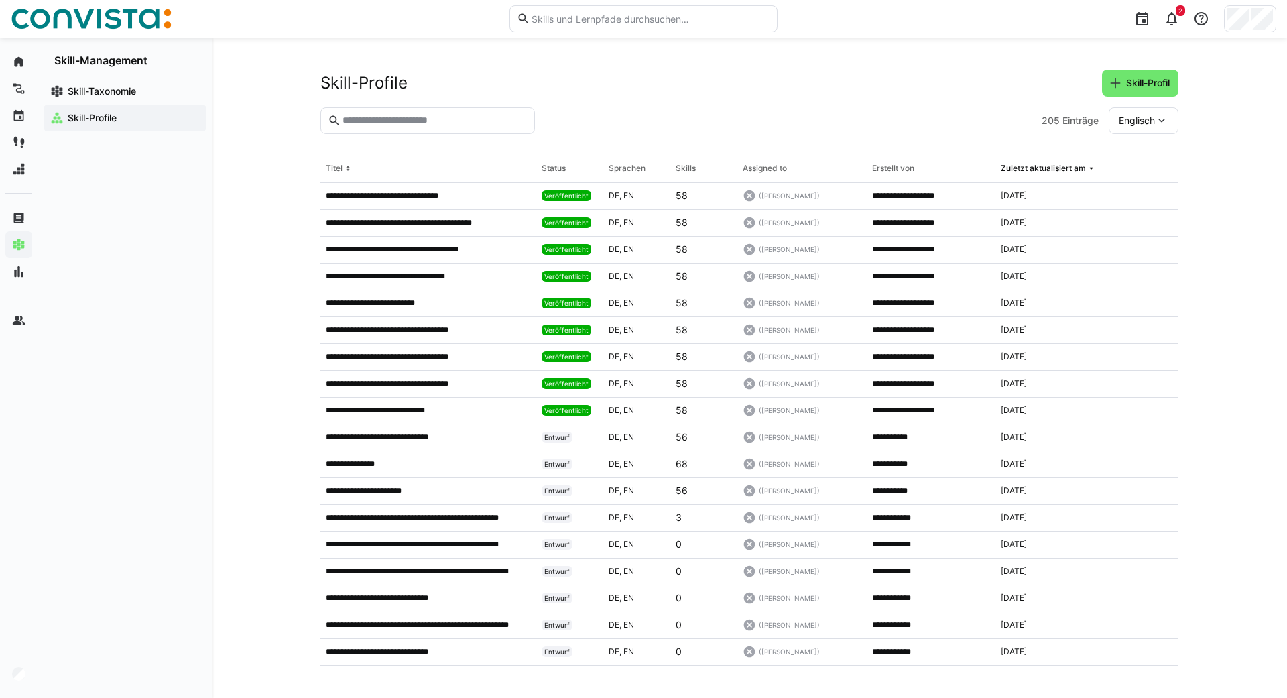
click at [1236, 331] on div "**********" at bounding box center [750, 368] width 1076 height 661
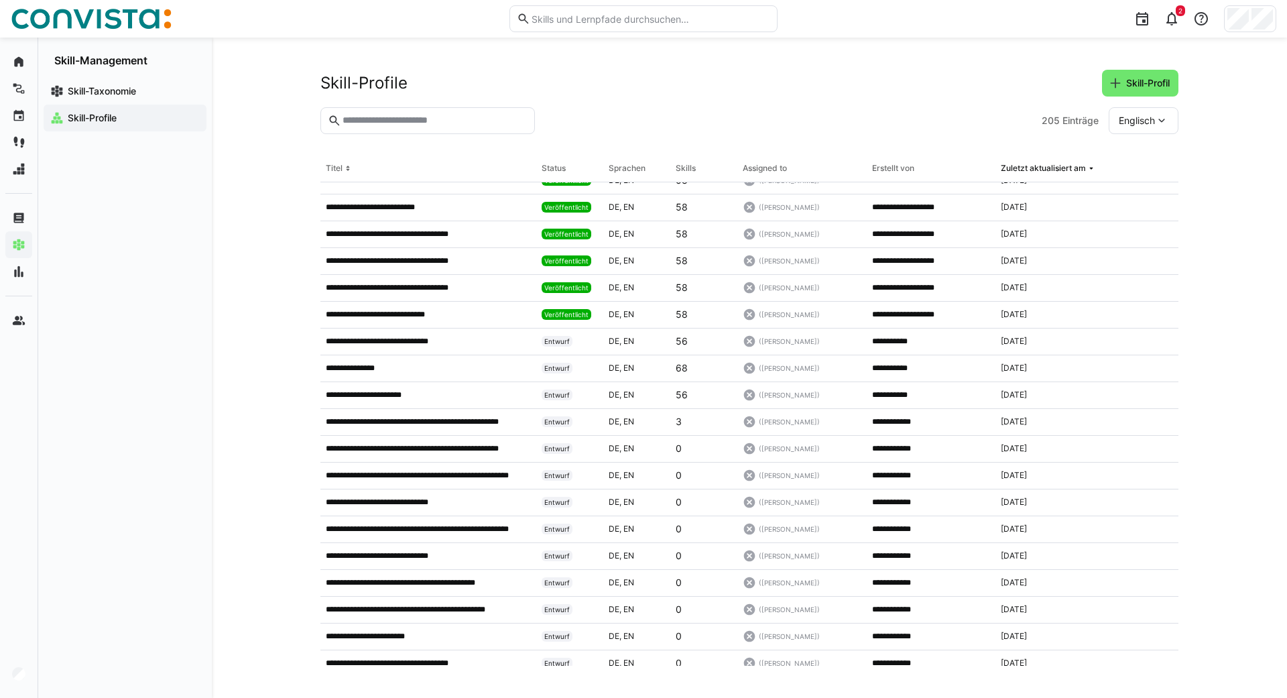
scroll to position [925, 0]
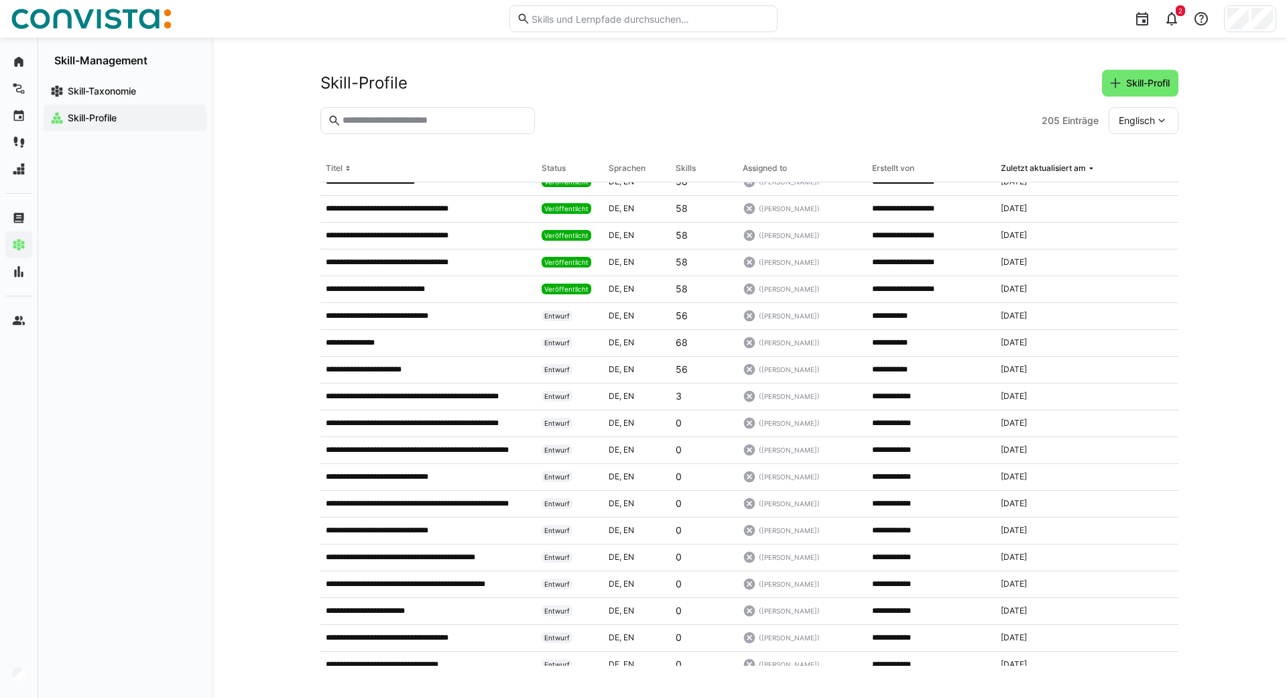
click at [1156, 115] on eds-icon at bounding box center [1161, 120] width 13 height 13
click at [1135, 118] on span "Englisch" at bounding box center [1137, 120] width 36 height 13
click at [382, 310] on div "**********" at bounding box center [429, 316] width 216 height 27
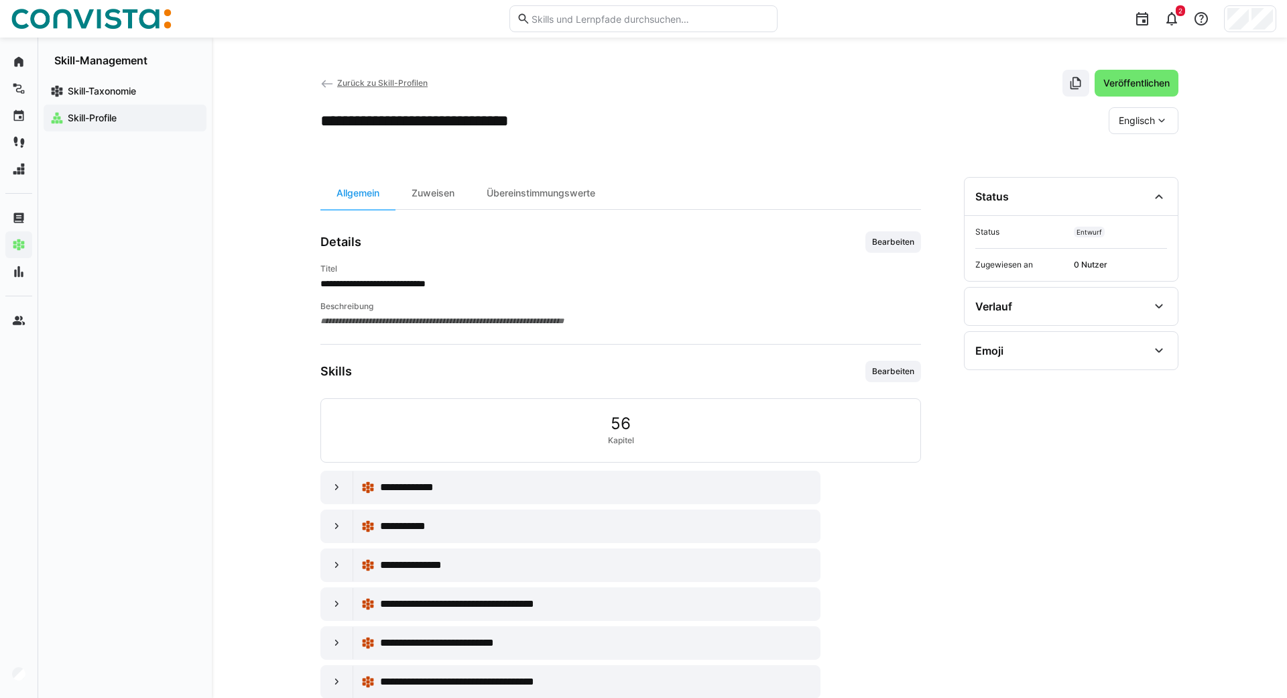
click at [1173, 114] on div "Englisch" at bounding box center [1144, 120] width 70 height 27
click at [1127, 156] on span "Deutsch" at bounding box center [1137, 156] width 36 height 13
click at [898, 233] on span "Bearbeiten" at bounding box center [894, 241] width 56 height 21
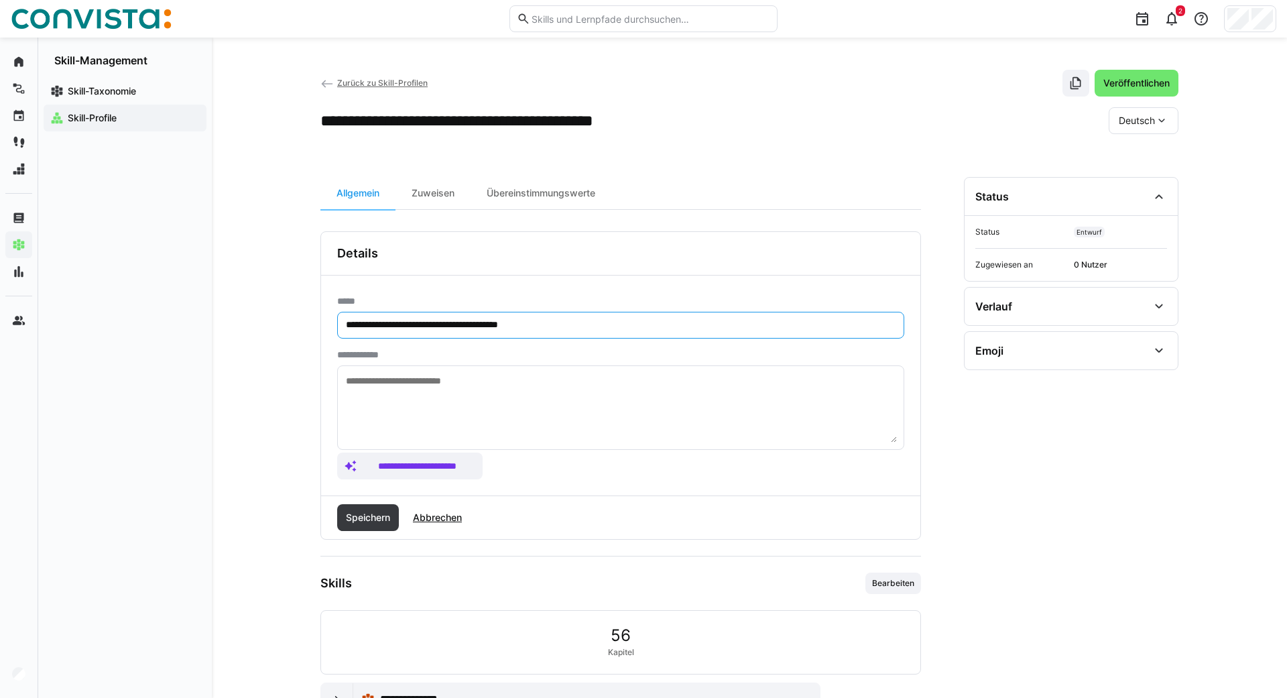
drag, startPoint x: 591, startPoint y: 327, endPoint x: 171, endPoint y: 336, distance: 420.5
click at [345, 331] on input "**********" at bounding box center [621, 325] width 553 height 12
click at [1157, 125] on eds-icon at bounding box center [1161, 120] width 13 height 13
click at [1124, 184] on span "Englisch" at bounding box center [1137, 184] width 36 height 13
drag, startPoint x: 603, startPoint y: 324, endPoint x: 268, endPoint y: 335, distance: 335.5
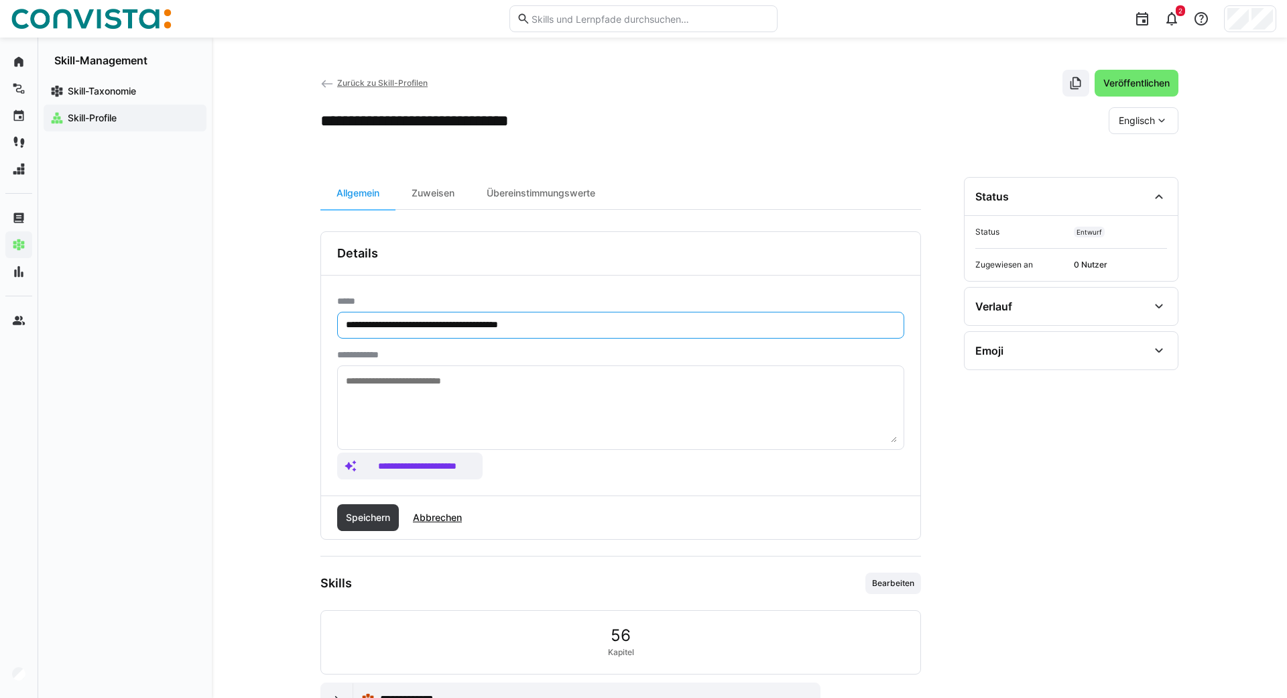
click at [345, 331] on input "**********" at bounding box center [621, 325] width 553 height 12
click at [376, 517] on span "Speichern" at bounding box center [368, 517] width 48 height 13
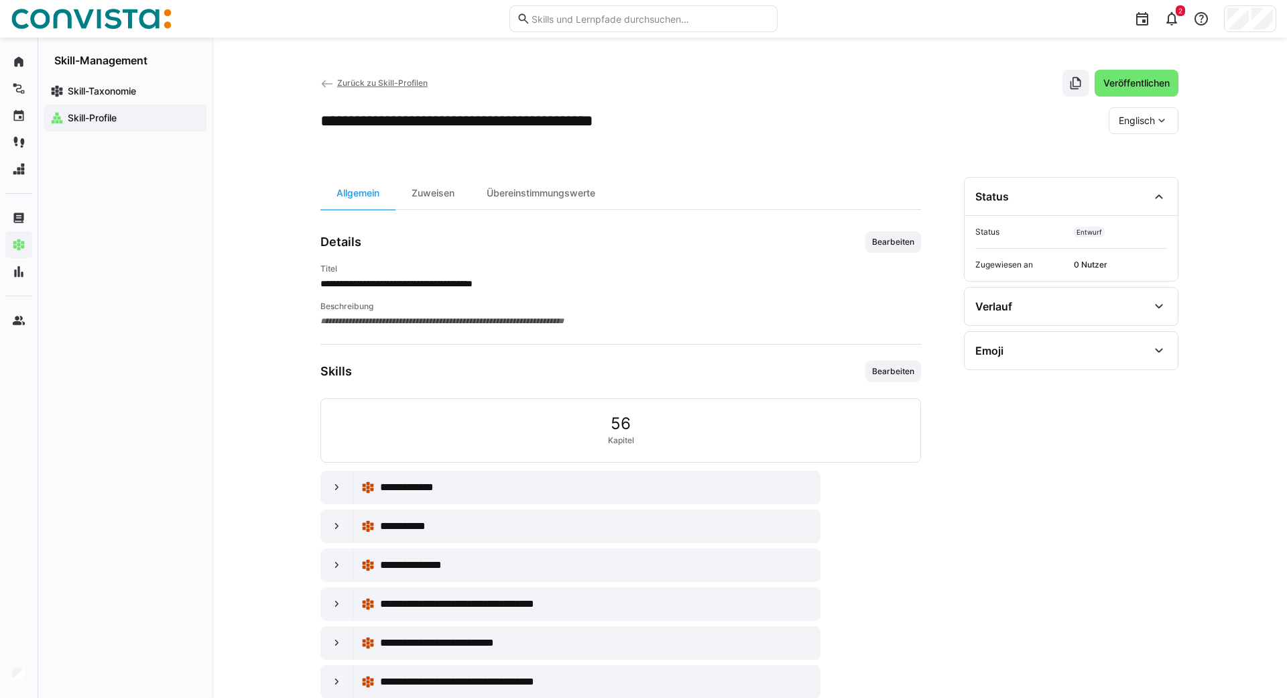
click at [329, 82] on eds-icon at bounding box center [327, 83] width 13 height 13
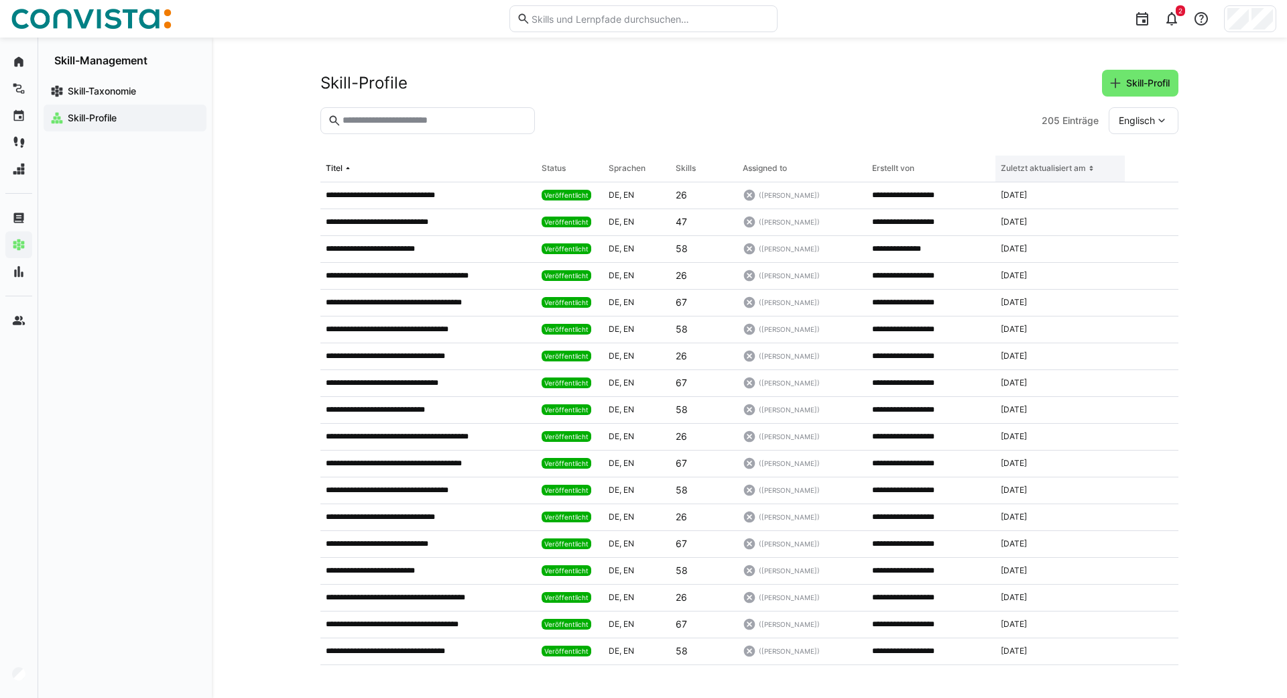
click at [1086, 166] on div "Zuletzt aktualisiert am" at bounding box center [1043, 168] width 85 height 11
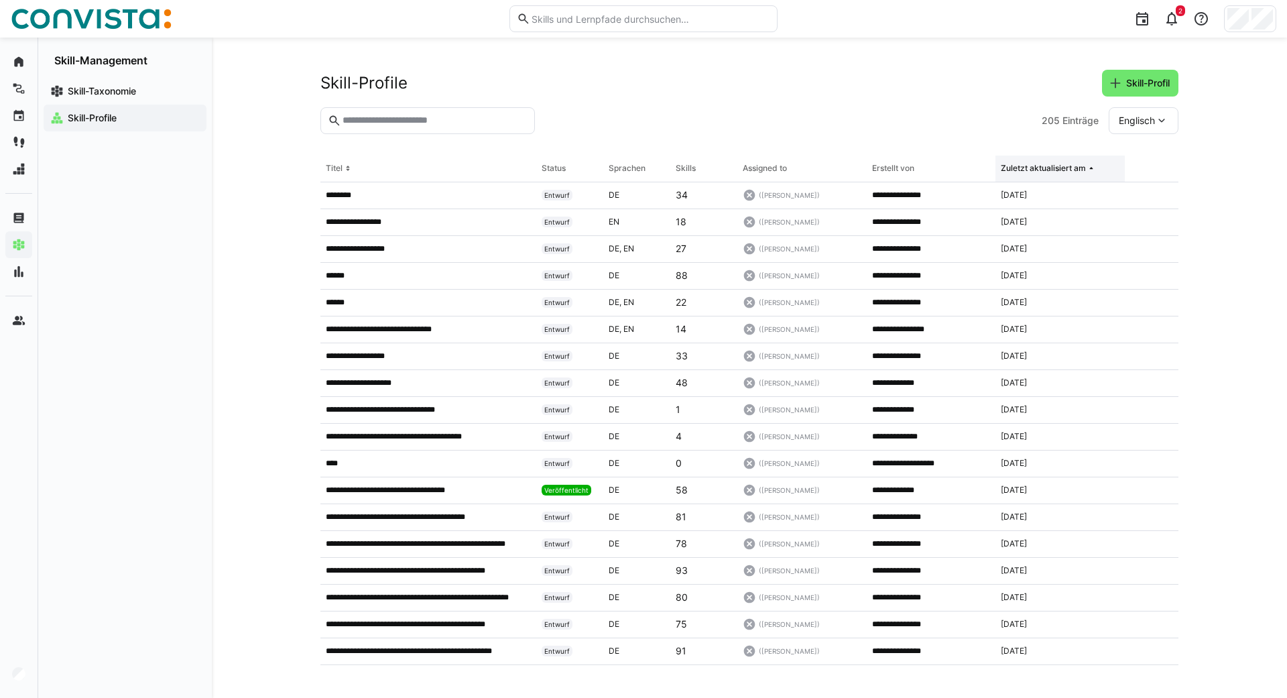
click at [1086, 166] on div "Zuletzt aktualisiert am" at bounding box center [1043, 168] width 85 height 11
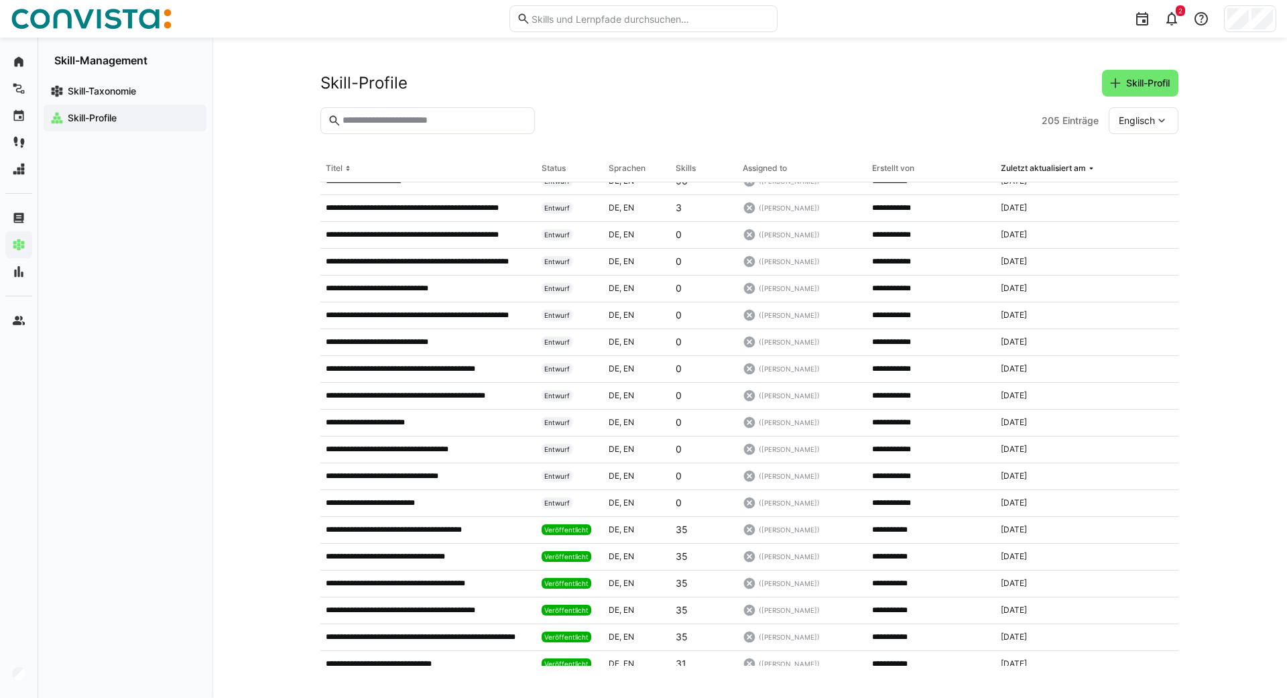
scroll to position [1013, 0]
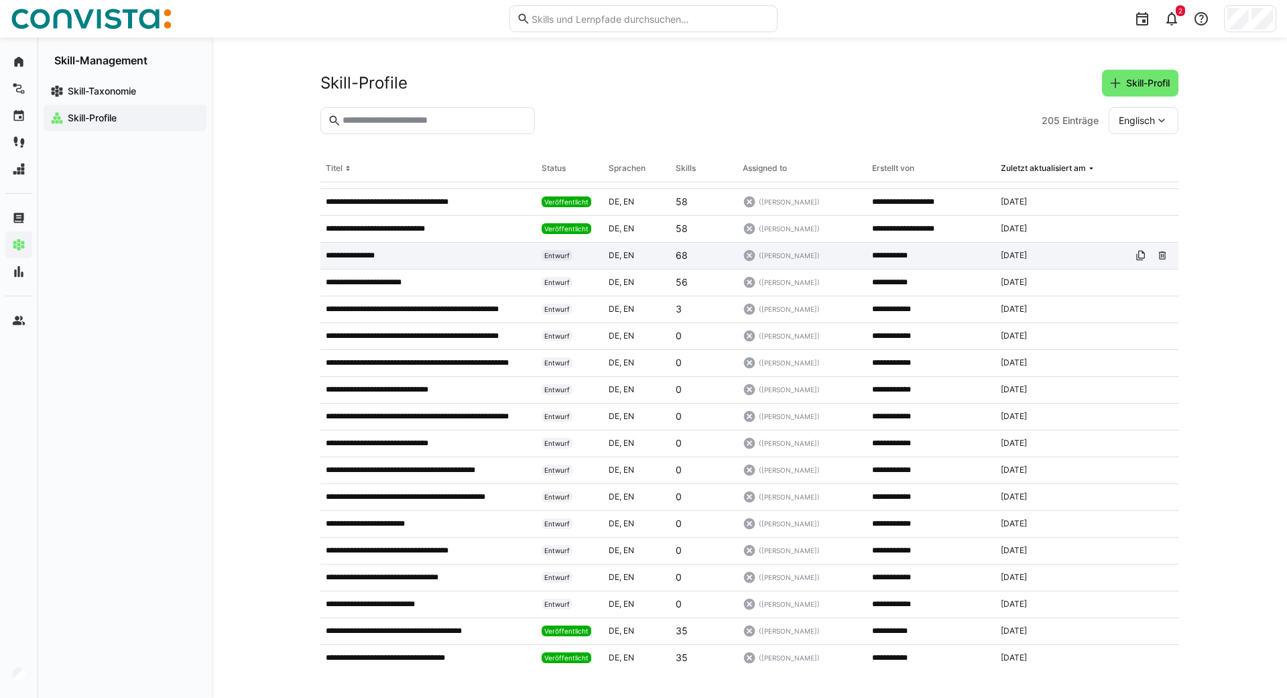
click at [345, 255] on p "**********" at bounding box center [359, 255] width 66 height 11
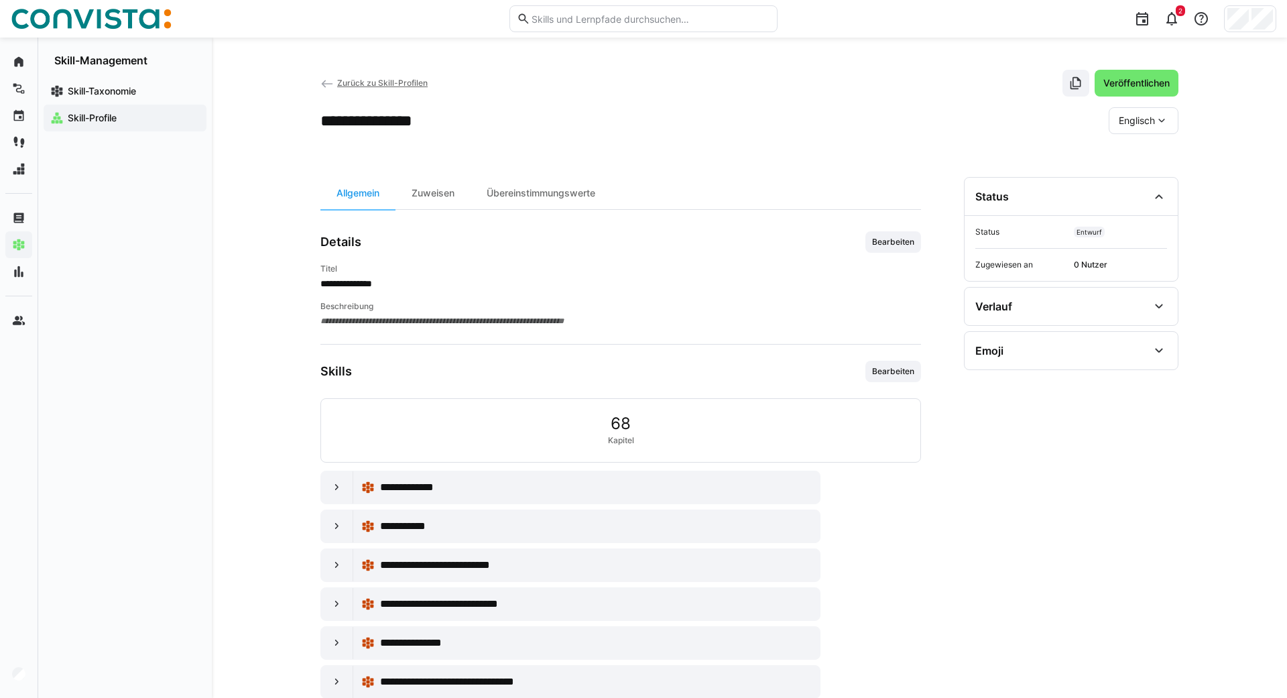
click at [1150, 121] on span "Englisch" at bounding box center [1137, 120] width 36 height 13
click at [1118, 162] on div "Deutsch" at bounding box center [1143, 156] width 71 height 28
click at [878, 243] on span "Bearbeiten" at bounding box center [893, 242] width 45 height 11
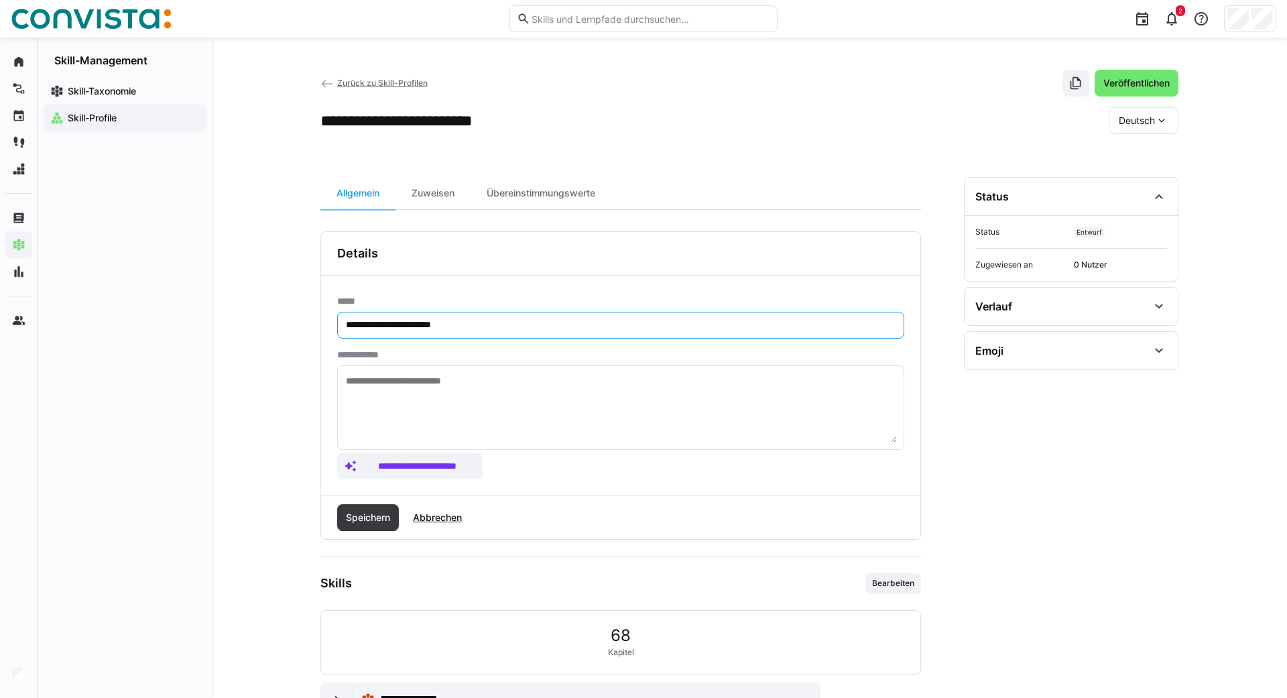
drag, startPoint x: 491, startPoint y: 327, endPoint x: 264, endPoint y: 341, distance: 227.8
click at [345, 331] on input "**********" at bounding box center [621, 325] width 553 height 12
click at [1163, 127] on eds-icon at bounding box center [1161, 120] width 13 height 13
click at [1130, 185] on span "Englisch" at bounding box center [1137, 184] width 36 height 13
drag, startPoint x: 486, startPoint y: 322, endPoint x: 180, endPoint y: 326, distance: 305.8
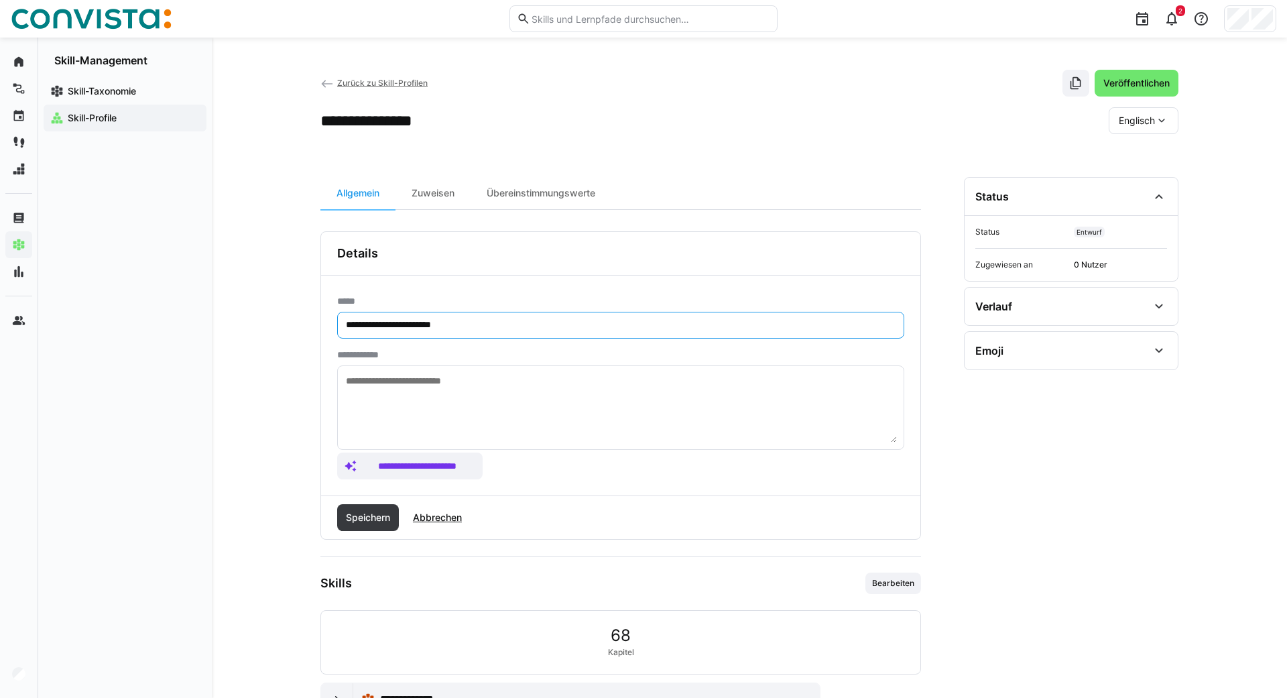
click at [345, 326] on input "**********" at bounding box center [621, 325] width 553 height 12
click at [359, 522] on span "Speichern" at bounding box center [368, 517] width 48 height 13
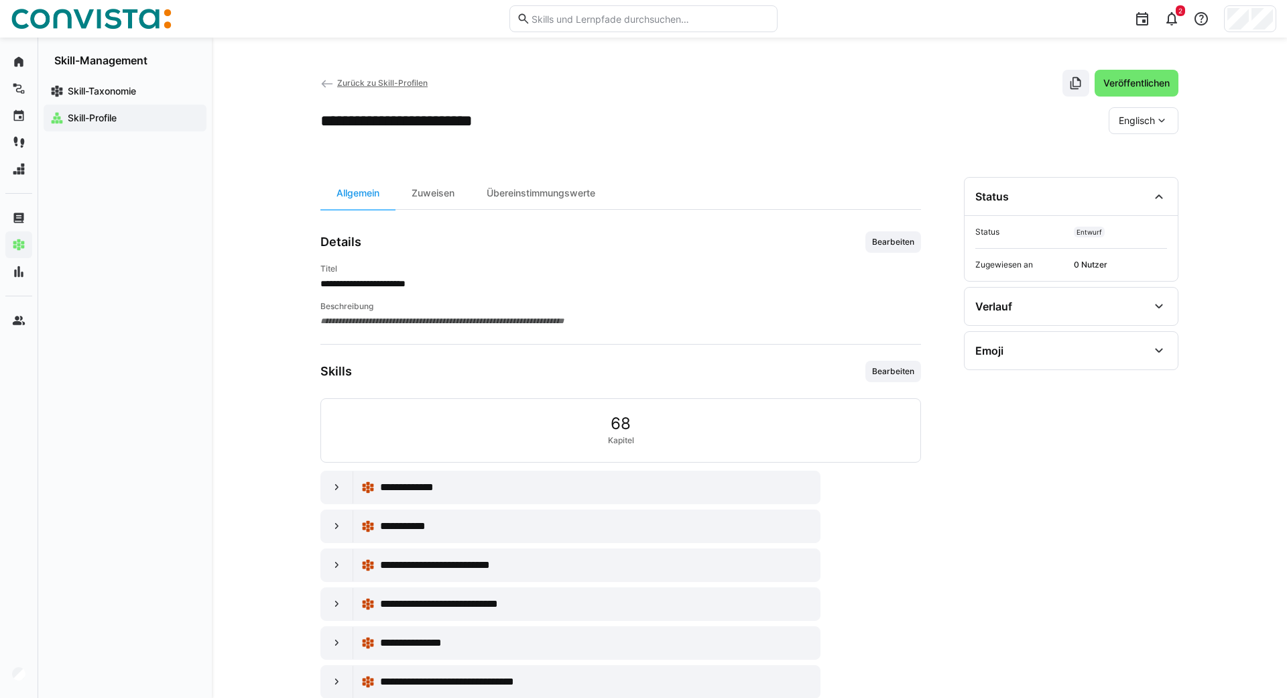
click at [325, 80] on eds-icon at bounding box center [327, 83] width 13 height 13
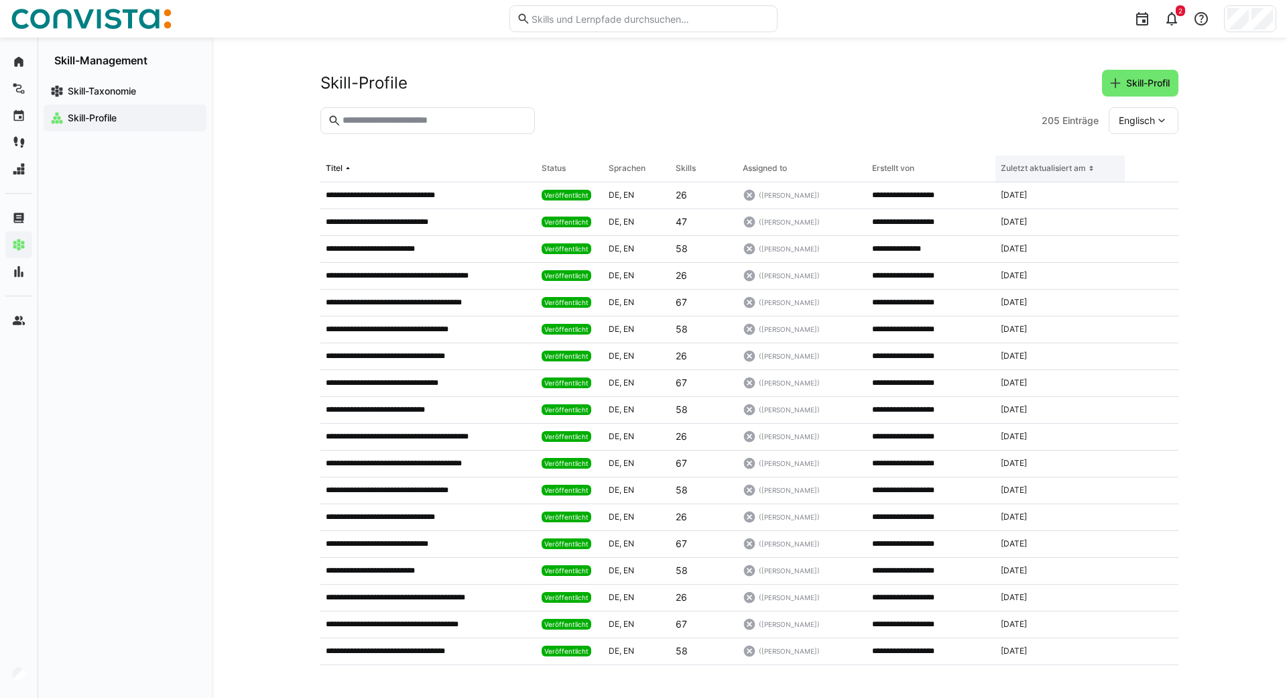
click at [1053, 168] on div "Zuletzt aktualisiert am" at bounding box center [1043, 168] width 85 height 11
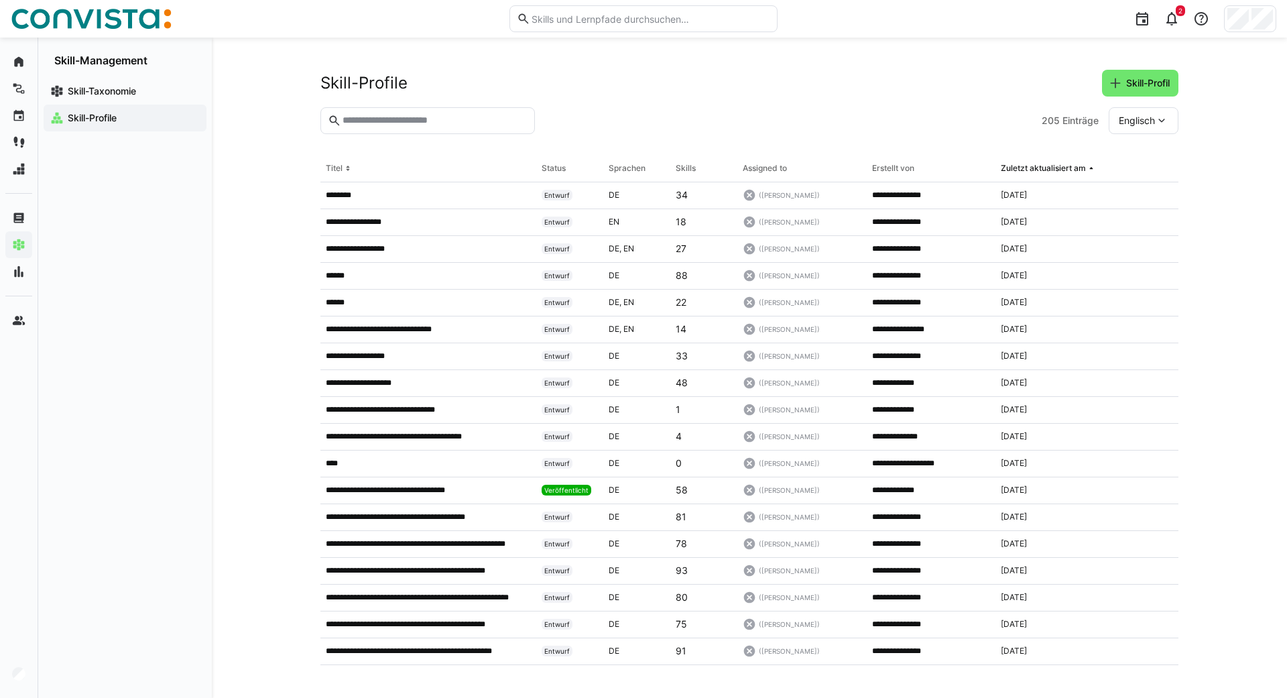
click at [409, 123] on input "text" at bounding box center [434, 121] width 186 height 12
type input "***"
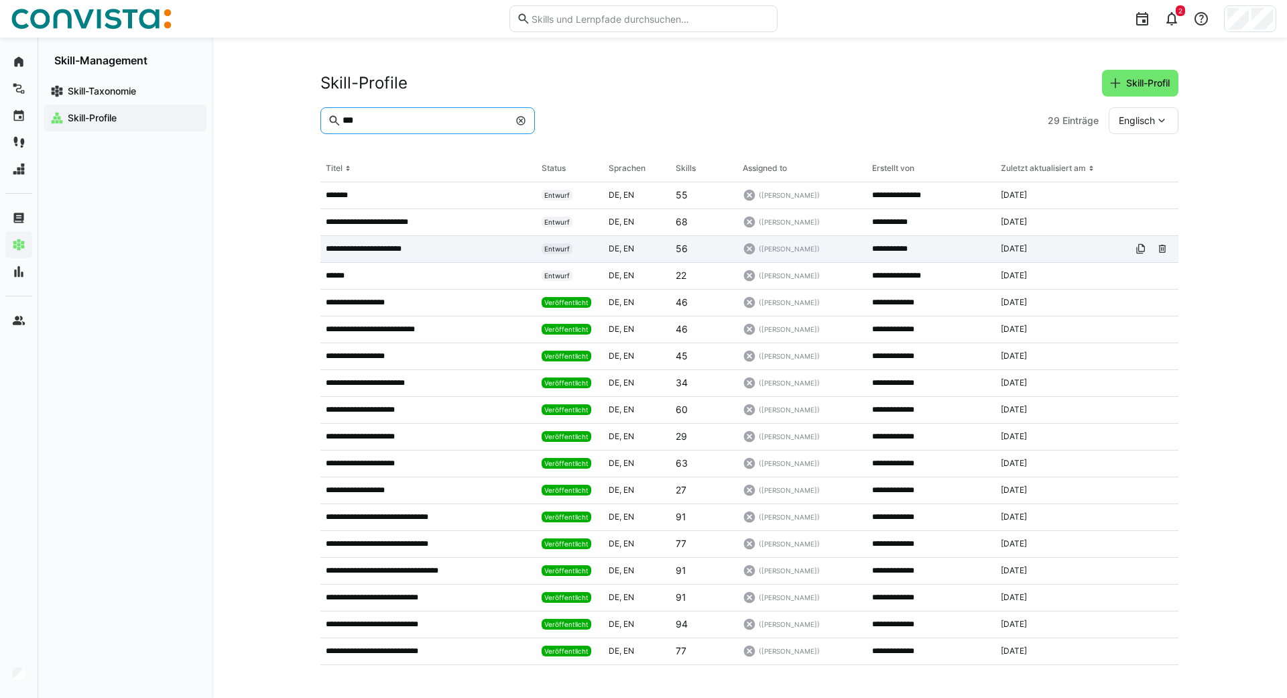
click at [359, 246] on p "**********" at bounding box center [375, 248] width 98 height 11
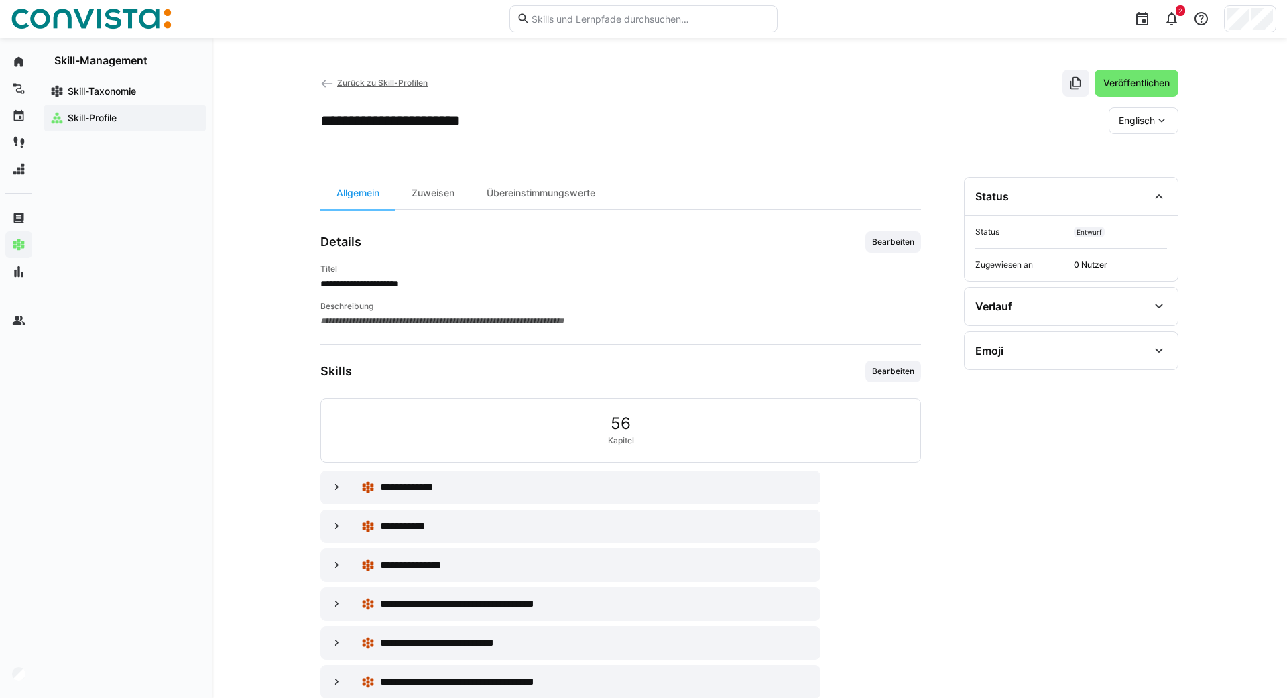
click at [1159, 114] on eds-icon at bounding box center [1161, 120] width 13 height 13
click at [1141, 150] on span "Deutsch" at bounding box center [1137, 156] width 36 height 13
click at [891, 243] on span "Bearbeiten" at bounding box center [893, 242] width 45 height 11
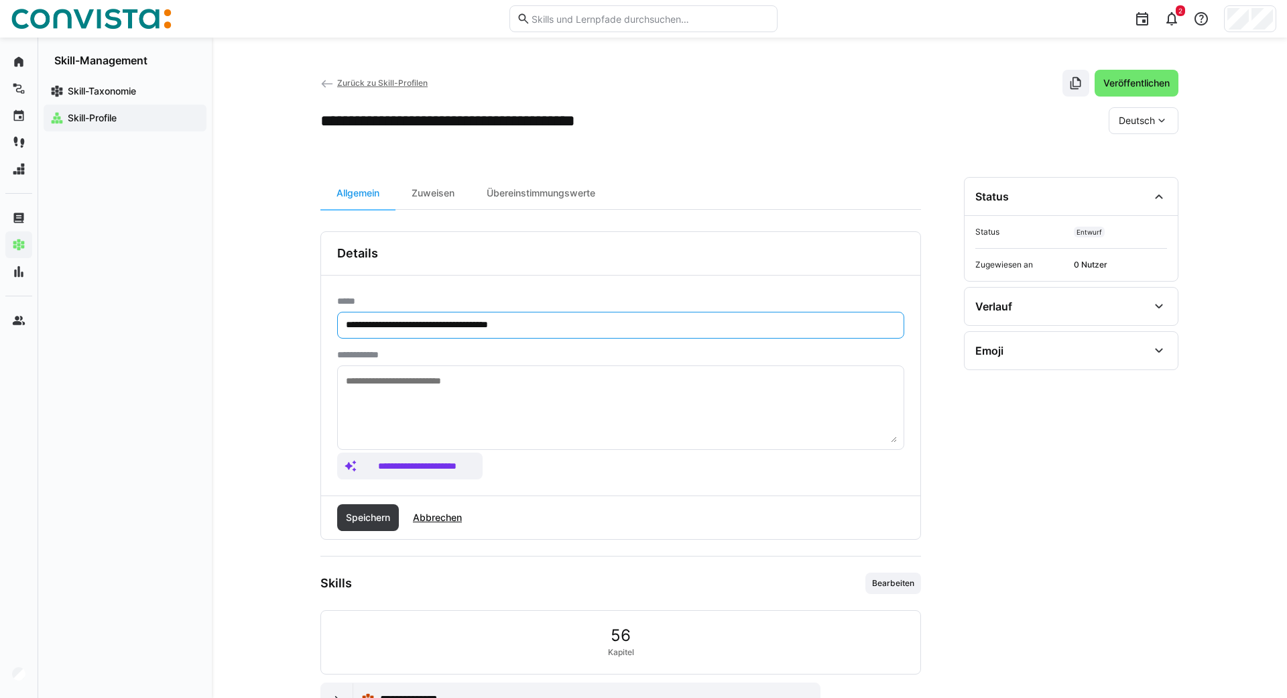
drag, startPoint x: 583, startPoint y: 323, endPoint x: 162, endPoint y: 334, distance: 420.6
click at [345, 331] on input "**********" at bounding box center [621, 325] width 553 height 12
click at [1147, 121] on span "Deutsch" at bounding box center [1137, 120] width 36 height 13
click at [1135, 178] on span "Englisch" at bounding box center [1137, 184] width 36 height 13
drag, startPoint x: 579, startPoint y: 323, endPoint x: 154, endPoint y: 322, distance: 425.1
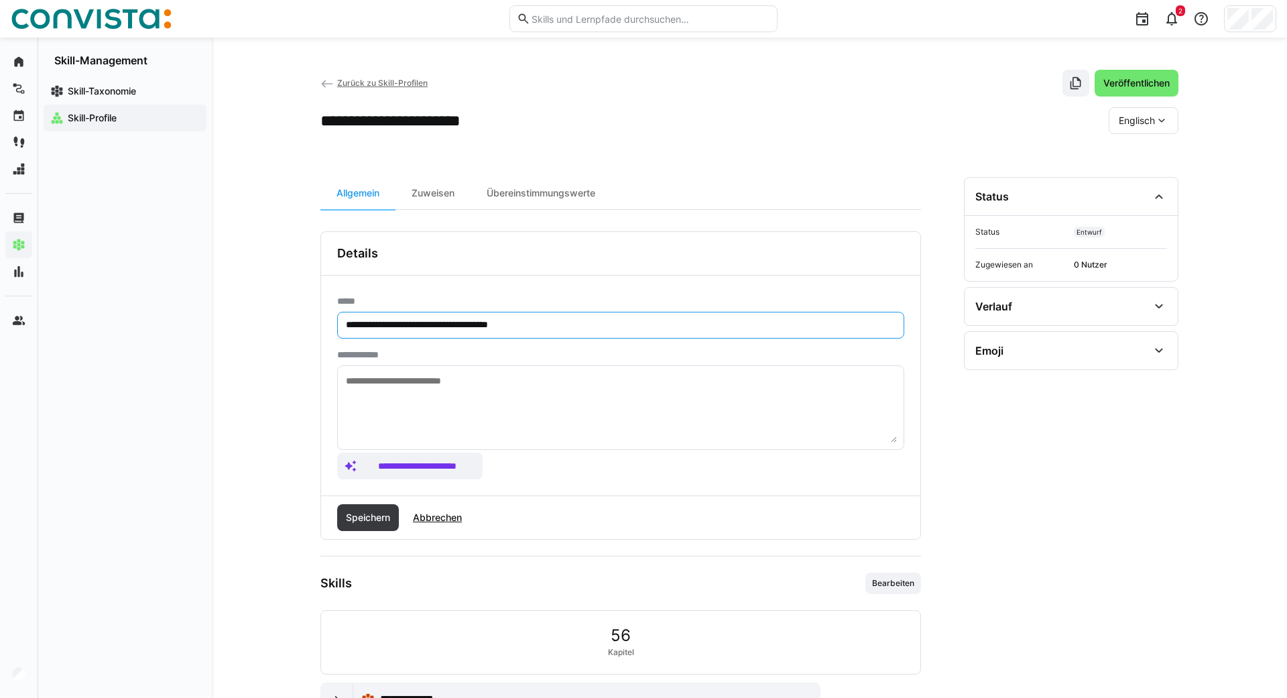
click at [345, 322] on input "**********" at bounding box center [621, 325] width 553 height 12
click at [360, 512] on span "Speichern" at bounding box center [368, 517] width 48 height 13
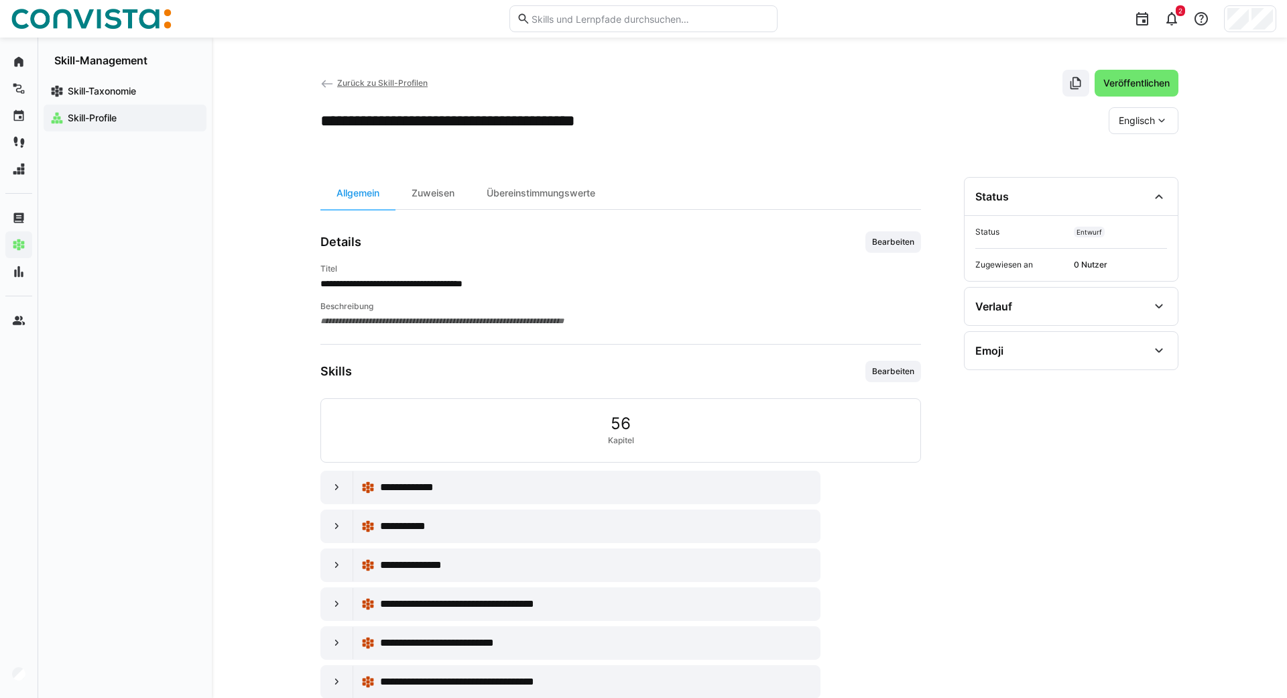
click at [362, 86] on span "Zurück zu Skill-Profilen" at bounding box center [382, 83] width 91 height 10
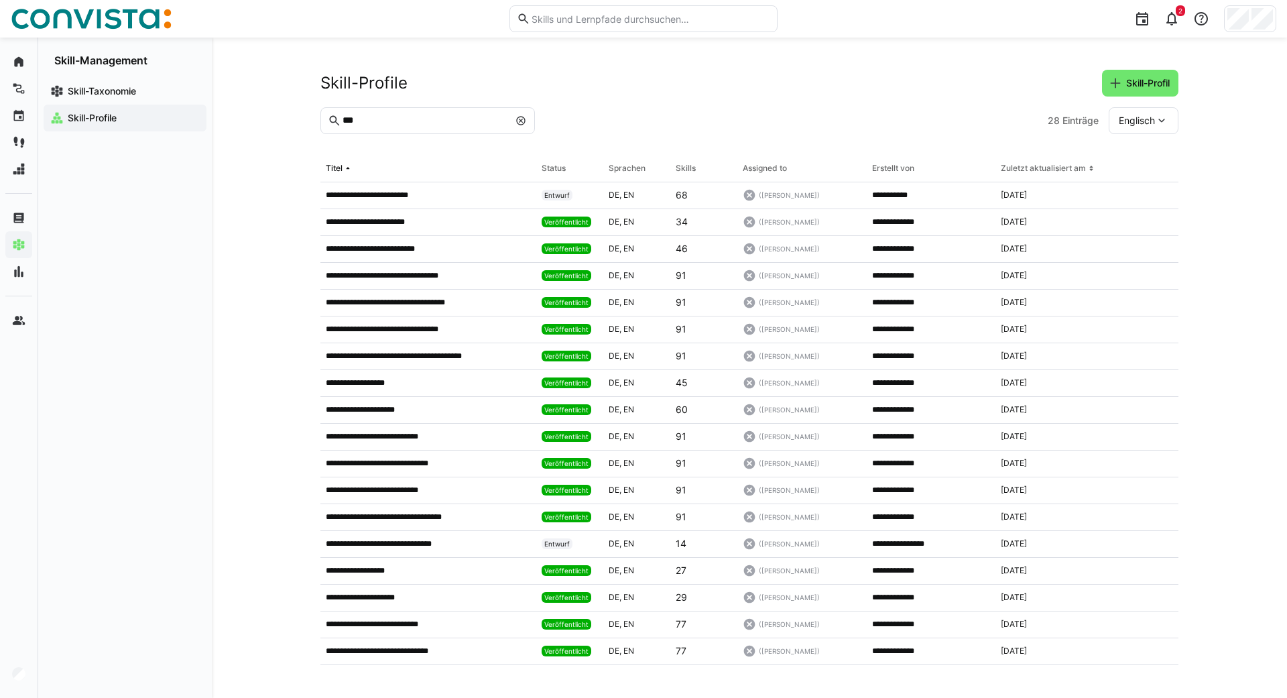
click at [390, 113] on eds-input "***" at bounding box center [428, 120] width 215 height 27
drag, startPoint x: 406, startPoint y: 117, endPoint x: 245, endPoint y: 127, distance: 160.5
click at [341, 127] on input "***" at bounding box center [425, 121] width 168 height 12
type input "****"
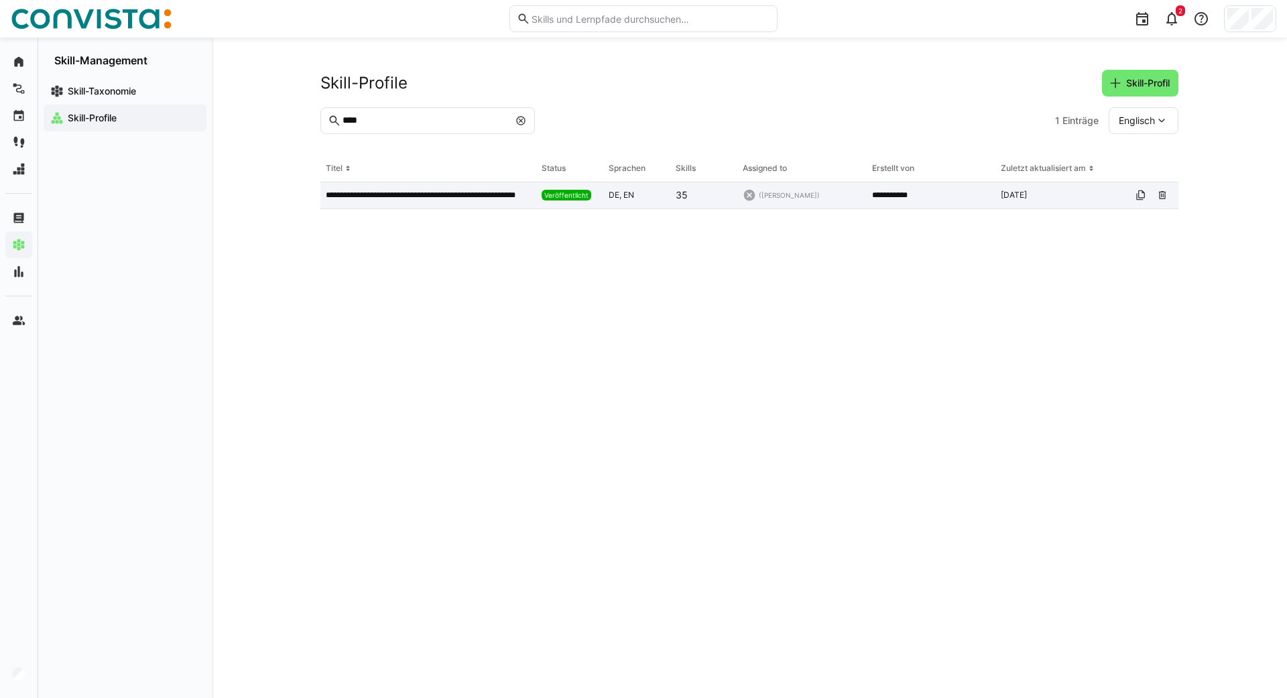
click at [390, 199] on p "**********" at bounding box center [428, 195] width 205 height 11
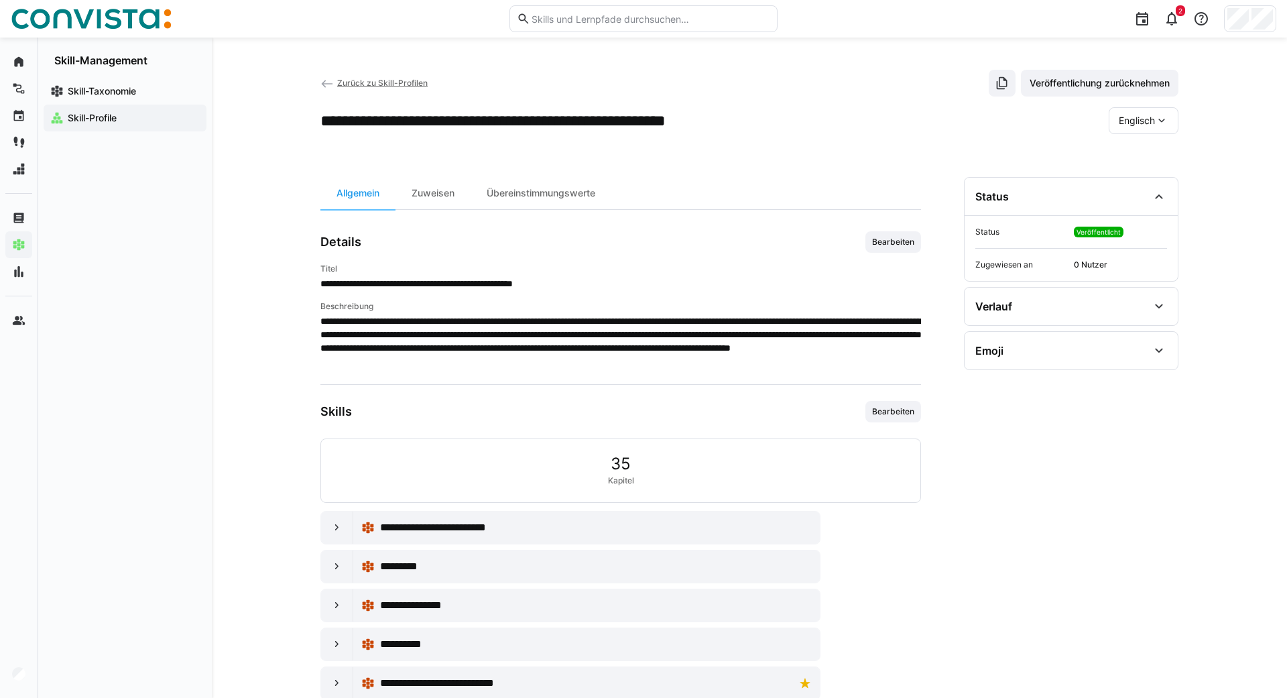
click at [1157, 127] on eds-icon at bounding box center [1161, 120] width 13 height 13
click at [1133, 159] on span "Deutsch" at bounding box center [1137, 156] width 36 height 13
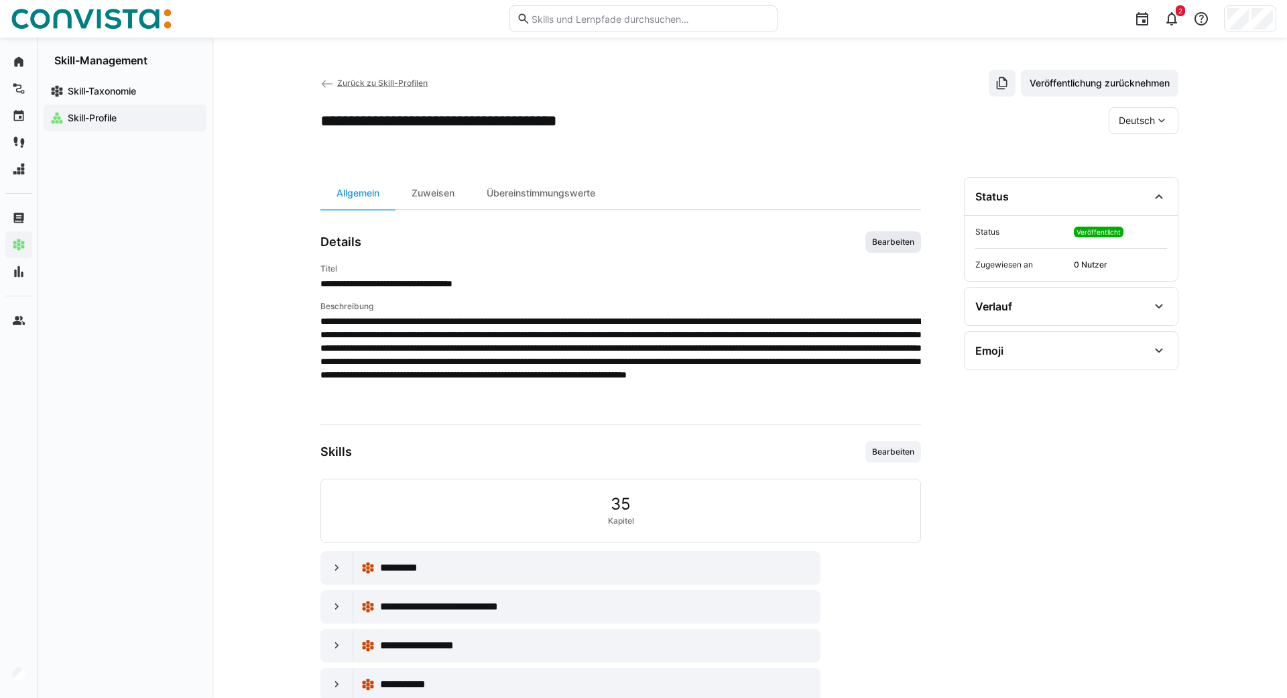
click at [895, 243] on span "Bearbeiten" at bounding box center [893, 242] width 45 height 11
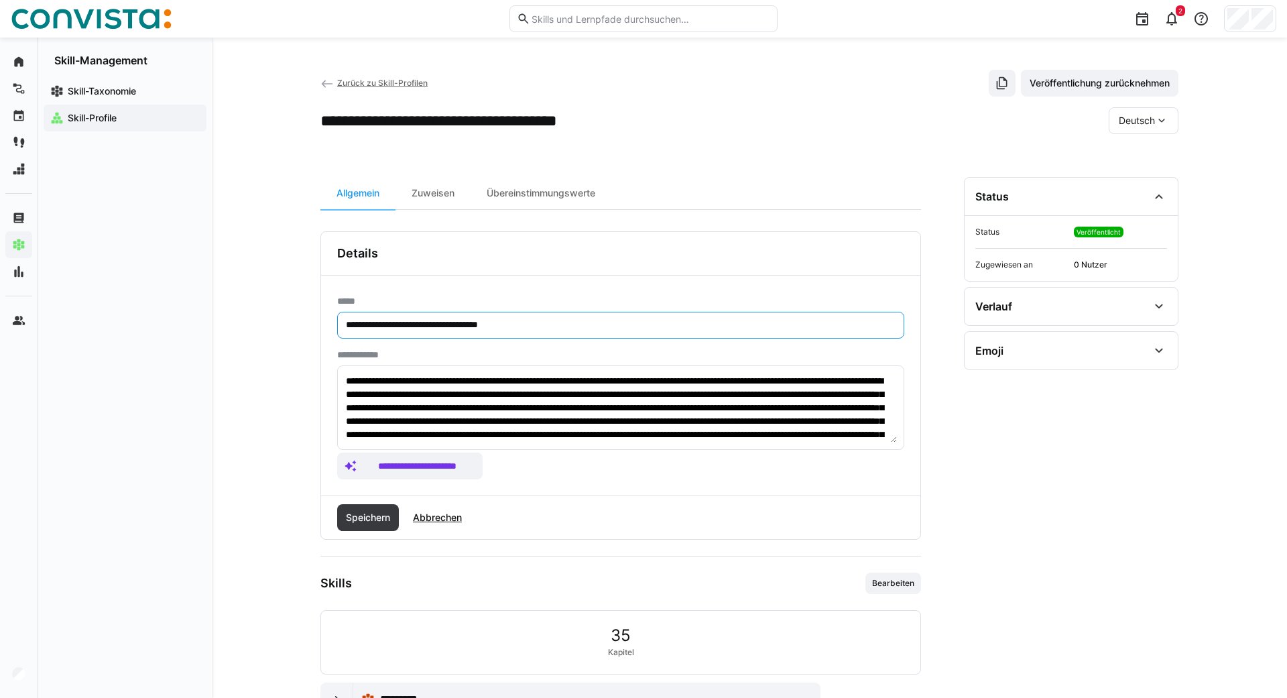
drag, startPoint x: 570, startPoint y: 320, endPoint x: 256, endPoint y: 323, distance: 313.8
click at [345, 323] on input "**********" at bounding box center [621, 325] width 553 height 12
click at [1161, 121] on eds-icon at bounding box center [1161, 120] width 13 height 13
click at [1127, 185] on span "Englisch" at bounding box center [1137, 184] width 36 height 13
drag, startPoint x: 558, startPoint y: 321, endPoint x: 451, endPoint y: 331, distance: 107.1
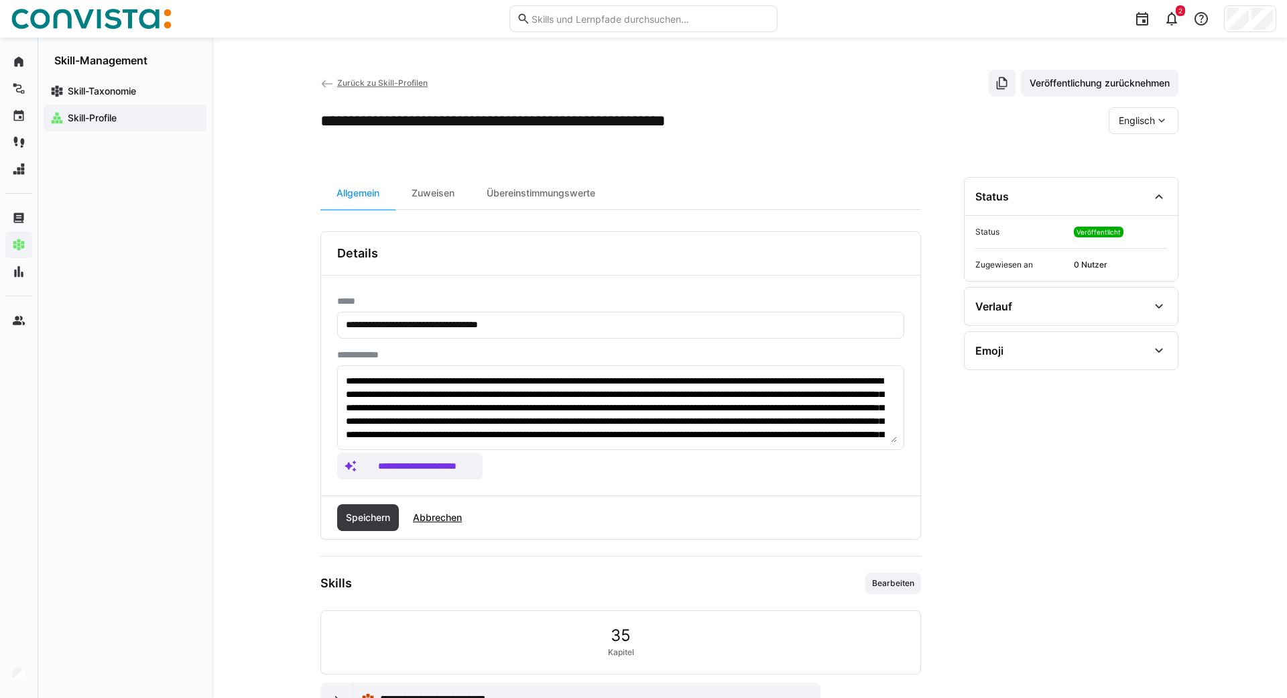
click at [451, 331] on eds-input "**********" at bounding box center [620, 325] width 567 height 27
click at [368, 512] on span "Speichern" at bounding box center [368, 517] width 48 height 13
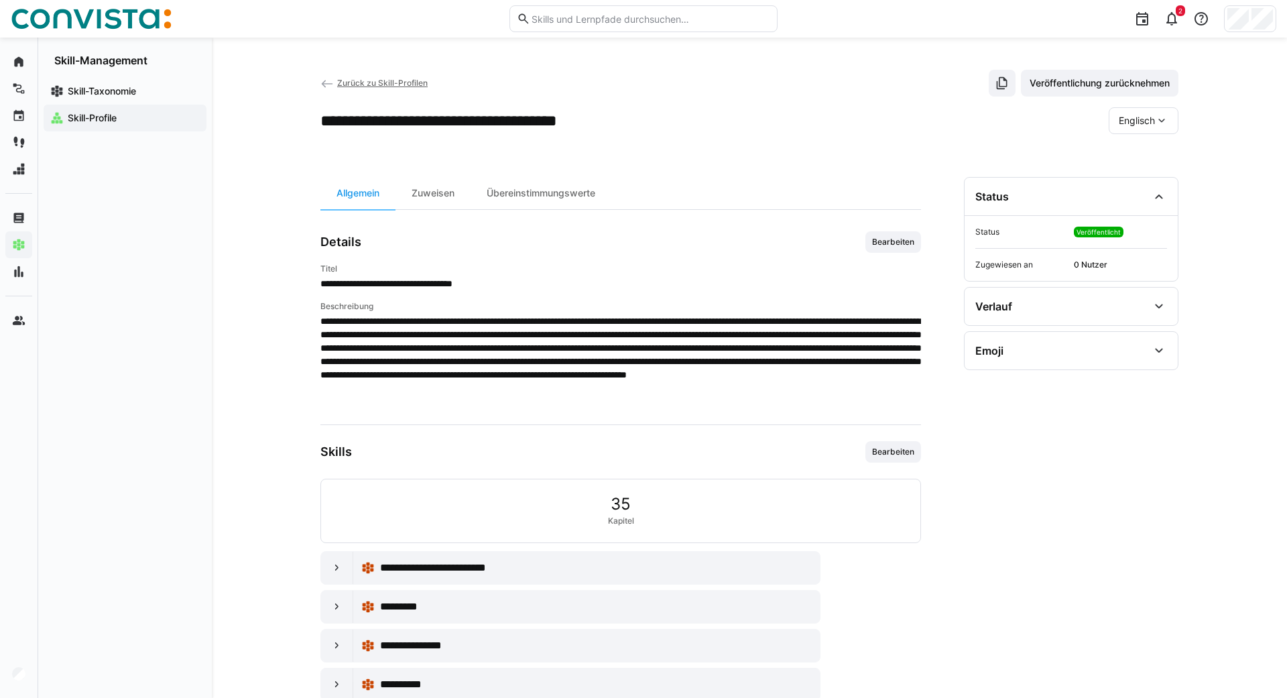
click at [350, 83] on span "Zurück zu Skill-Profilen" at bounding box center [382, 83] width 91 height 10
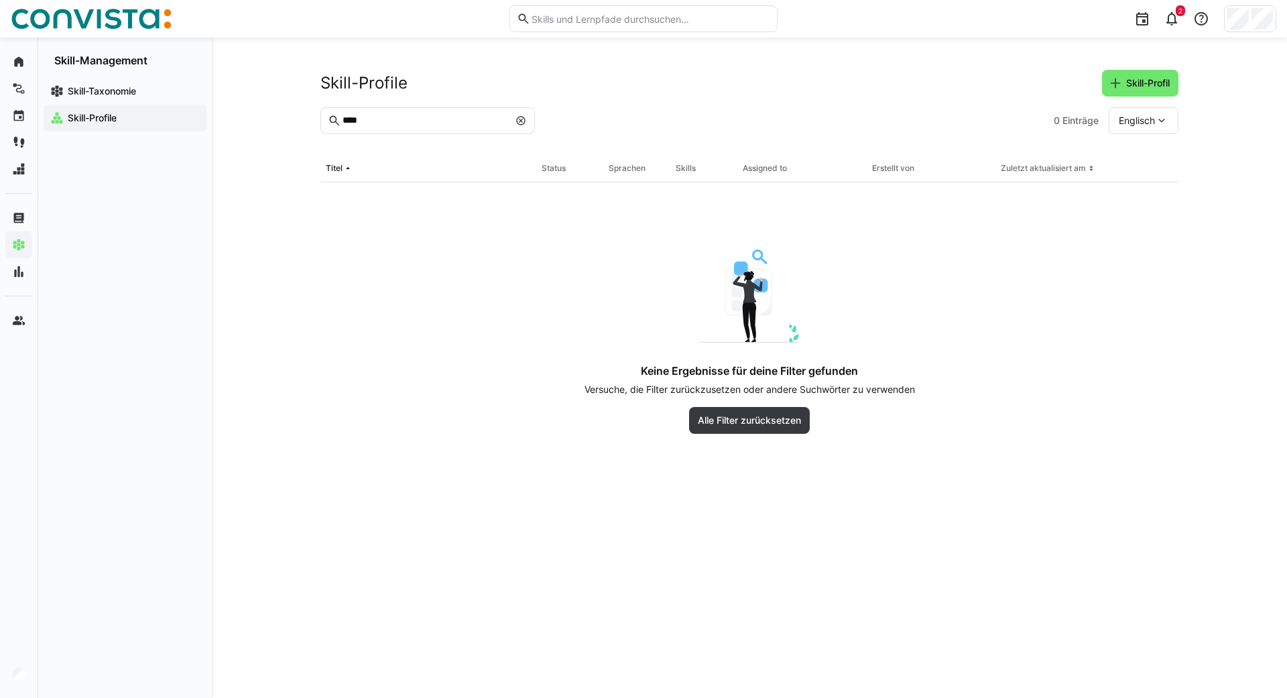
click at [405, 116] on input "****" at bounding box center [425, 121] width 168 height 12
click at [519, 121] on eds-icon at bounding box center [521, 120] width 11 height 11
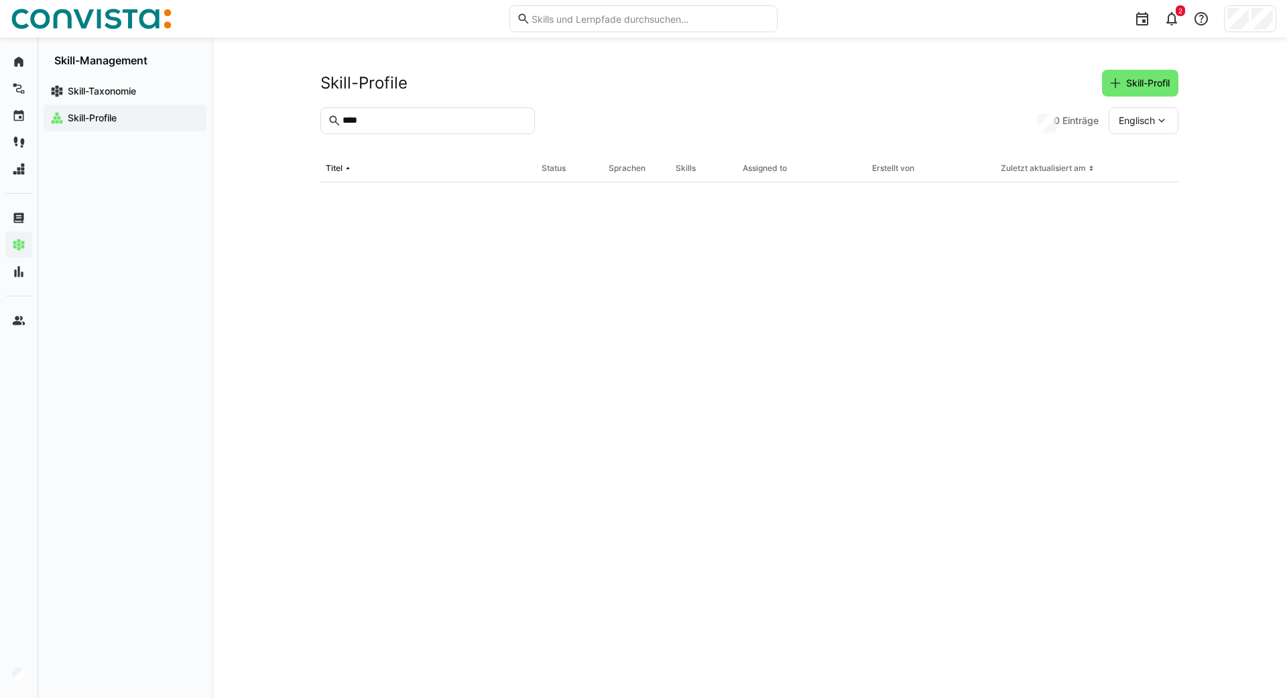
click at [1153, 125] on span "Englisch" at bounding box center [1137, 120] width 36 height 13
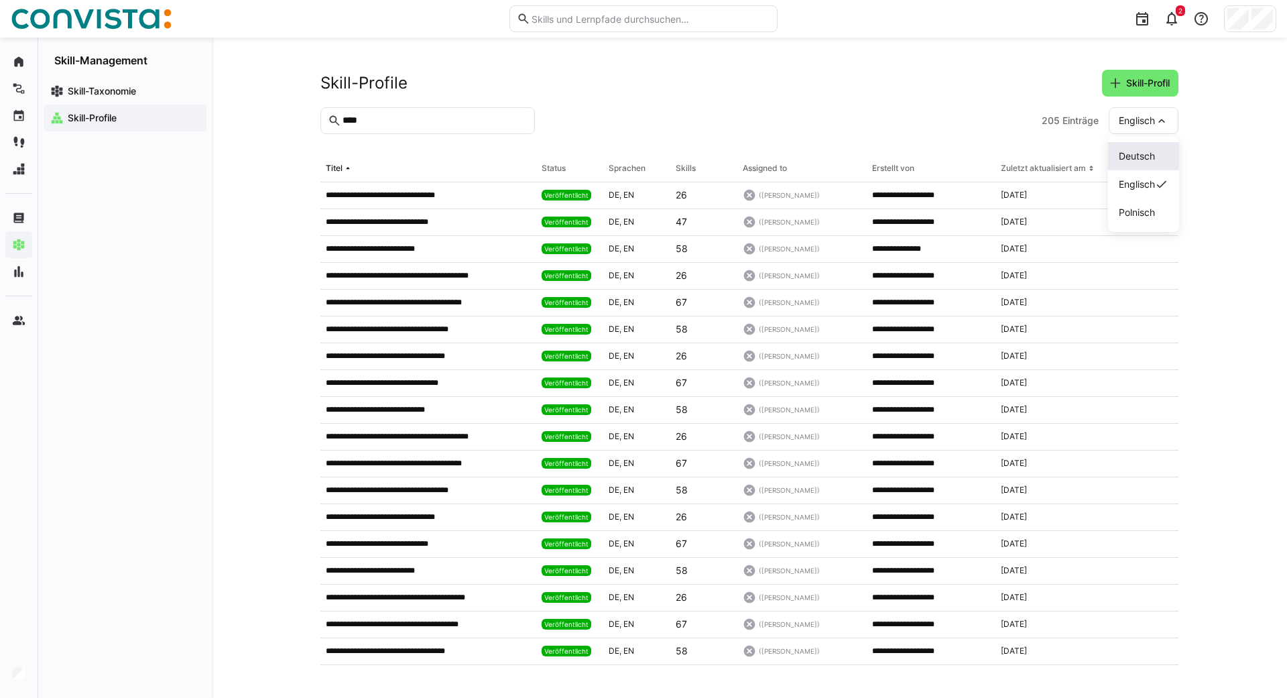
click at [1127, 159] on span "Deutsch" at bounding box center [1137, 156] width 36 height 13
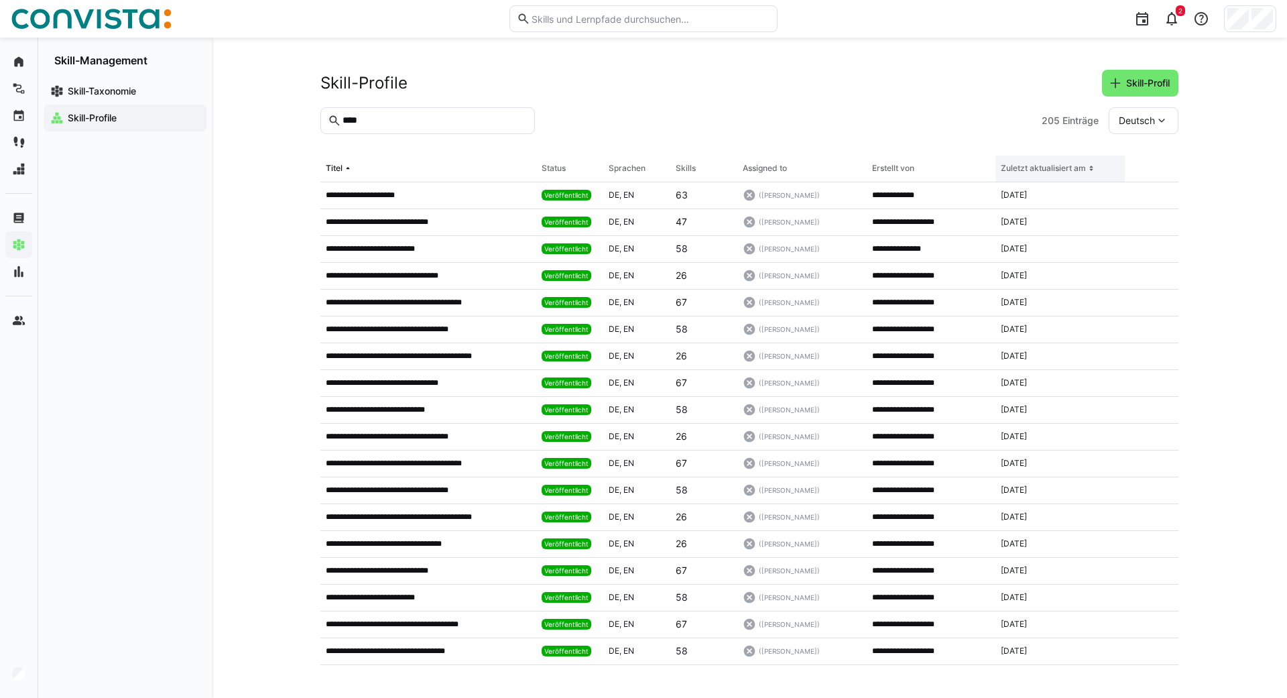
click at [1068, 164] on div "Zuletzt aktualisiert am" at bounding box center [1043, 168] width 85 height 11
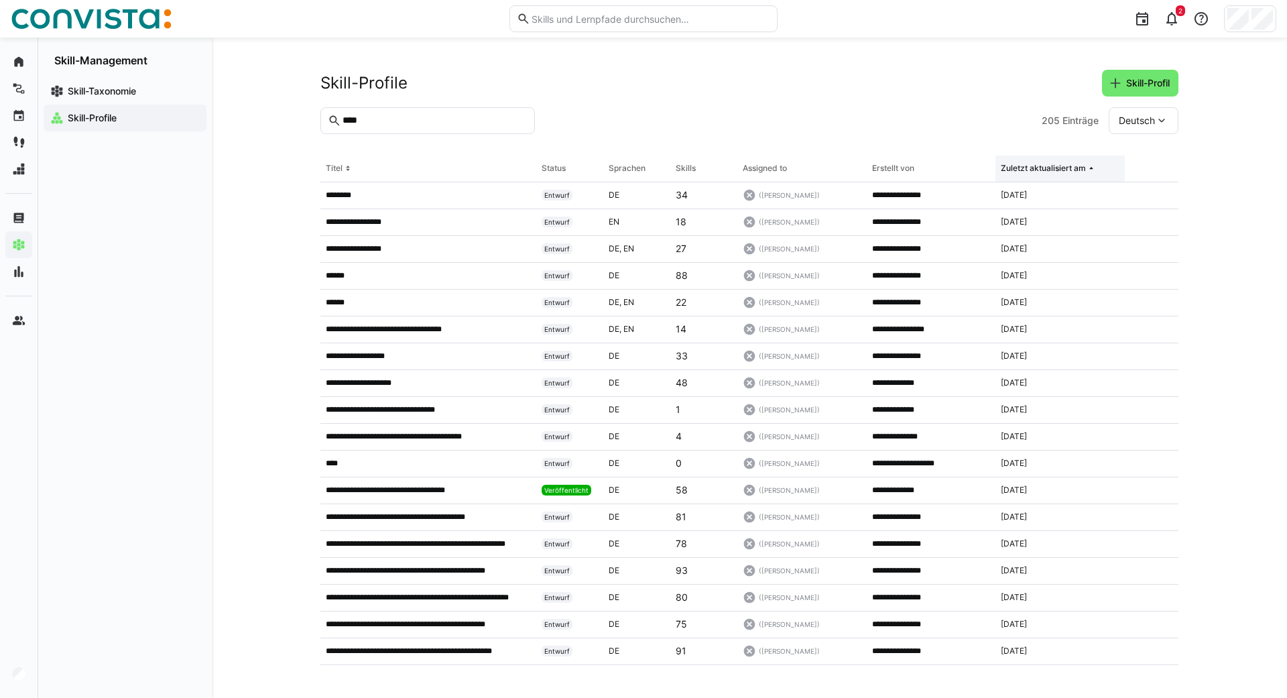
click at [1024, 169] on div "Zuletzt aktualisiert am" at bounding box center [1043, 168] width 85 height 11
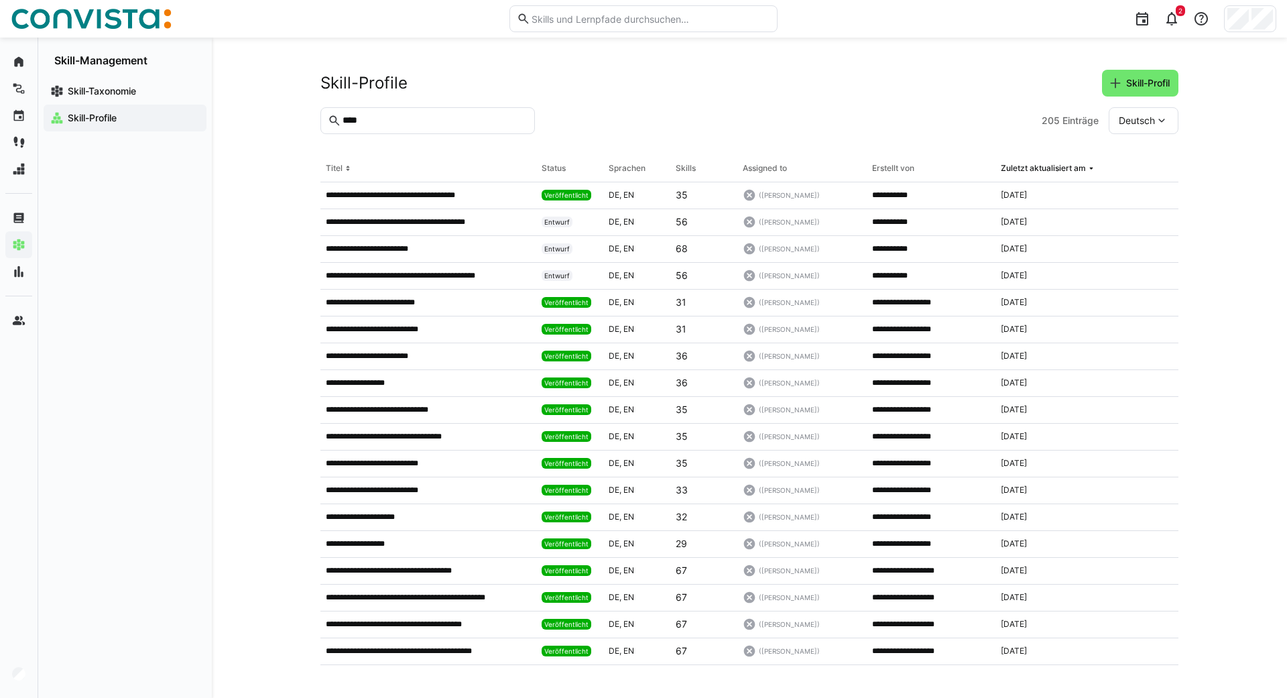
click at [392, 121] on input "****" at bounding box center [434, 121] width 186 height 12
type input "***"
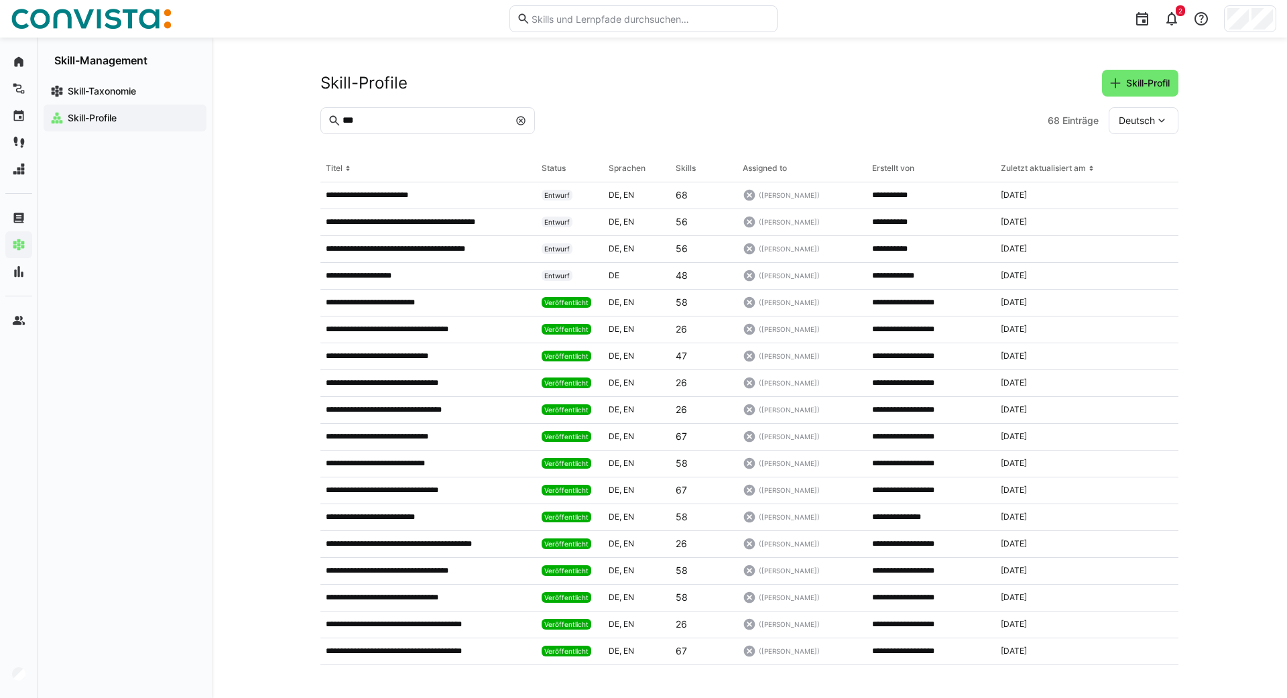
click at [516, 116] on eds-icon at bounding box center [521, 120] width 11 height 11
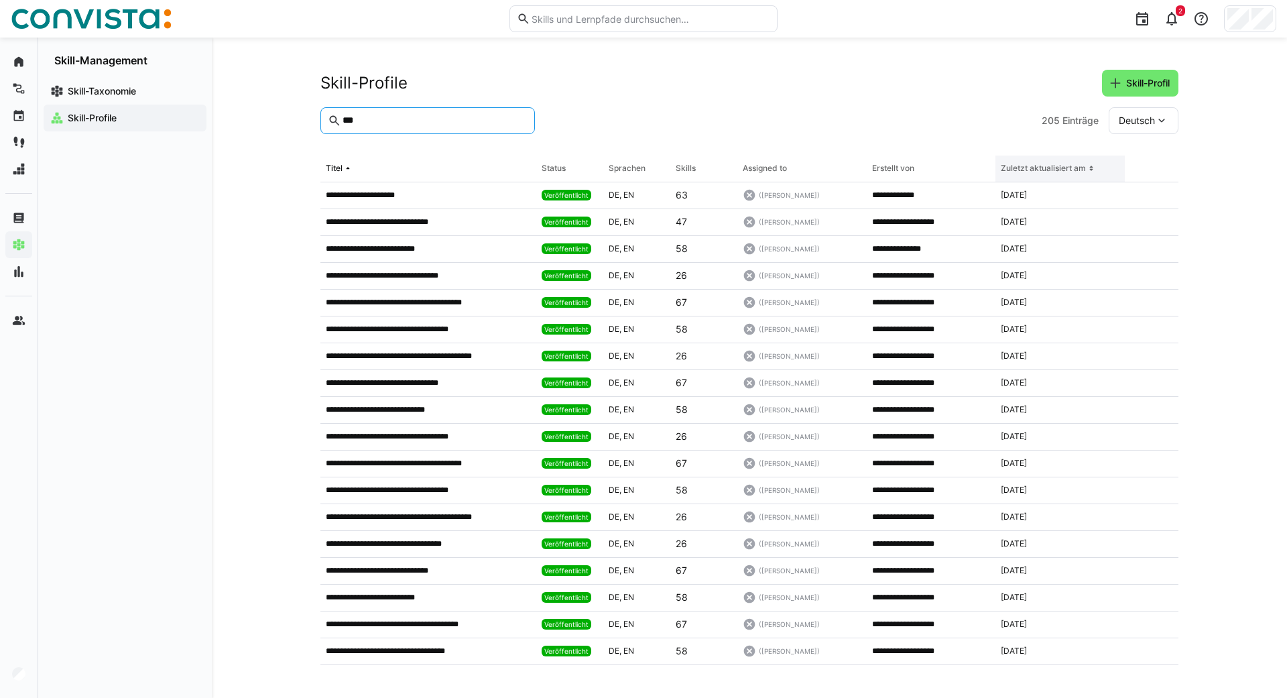
click at [1051, 170] on div "Zuletzt aktualisiert am" at bounding box center [1043, 168] width 85 height 11
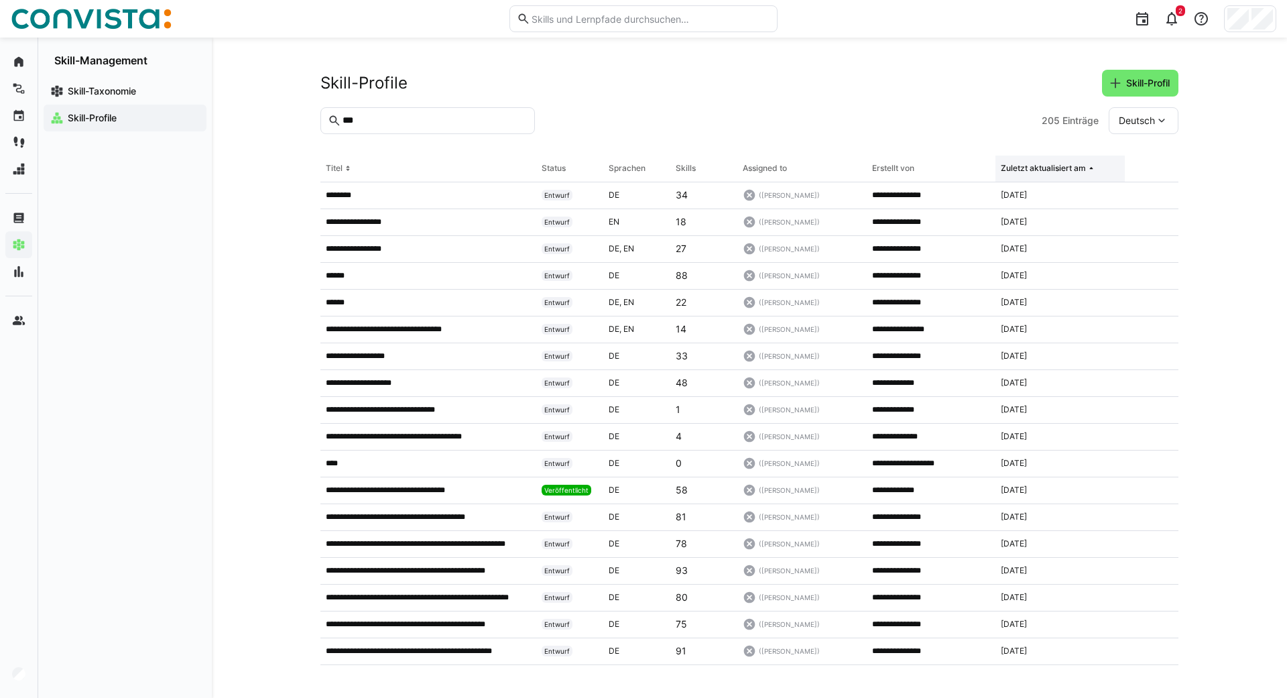
click at [1051, 170] on div "Zuletzt aktualisiert am" at bounding box center [1043, 168] width 85 height 11
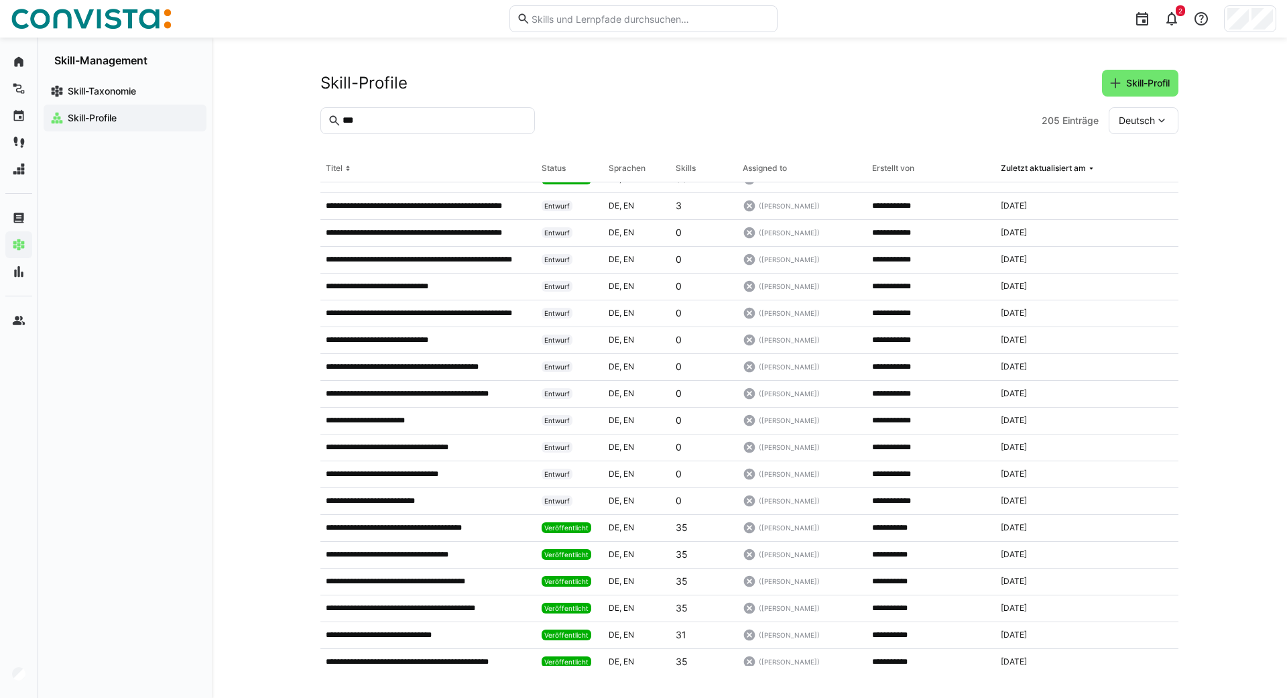
scroll to position [1147, 0]
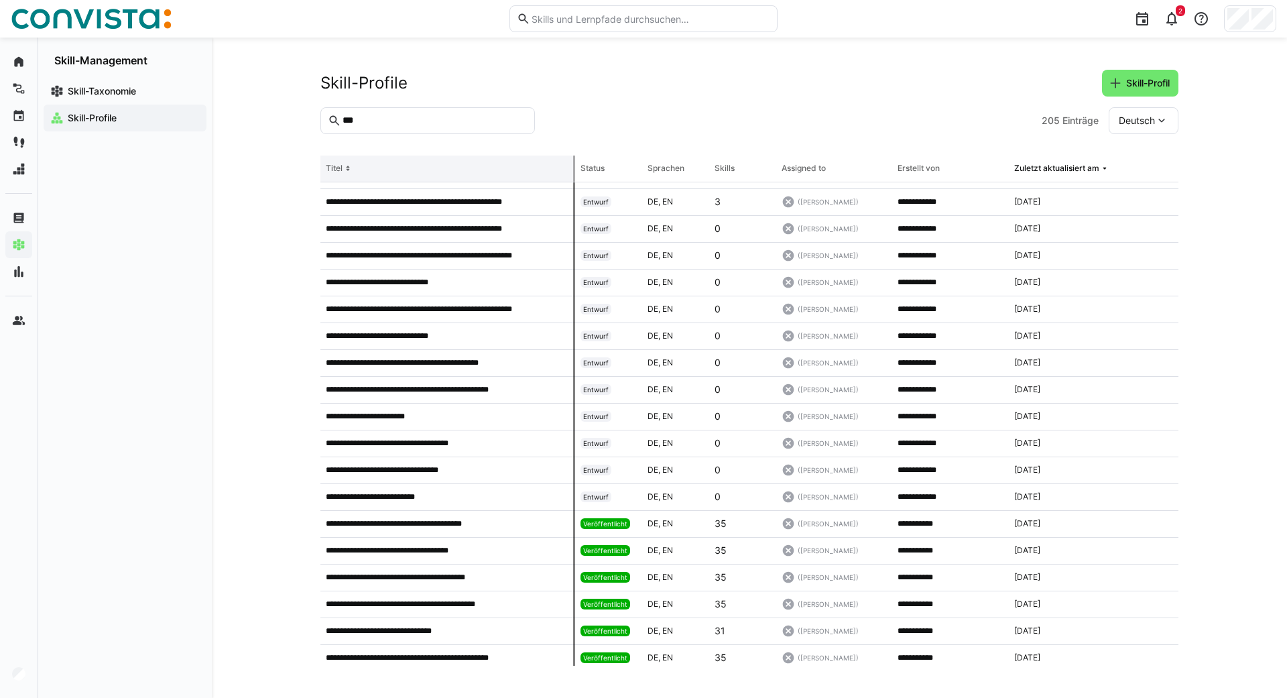
drag, startPoint x: 535, startPoint y: 171, endPoint x: 575, endPoint y: 164, distance: 40.8
click at [575, 164] on th "Titel" at bounding box center [448, 169] width 255 height 27
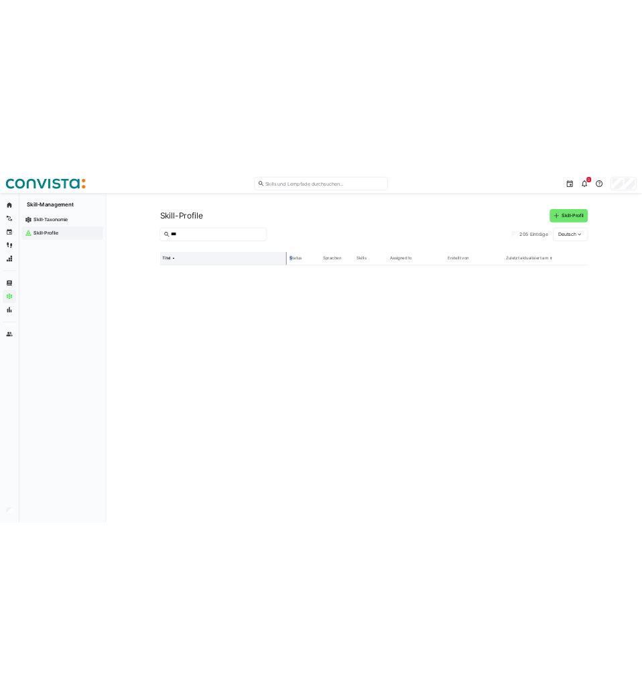
scroll to position [0, 0]
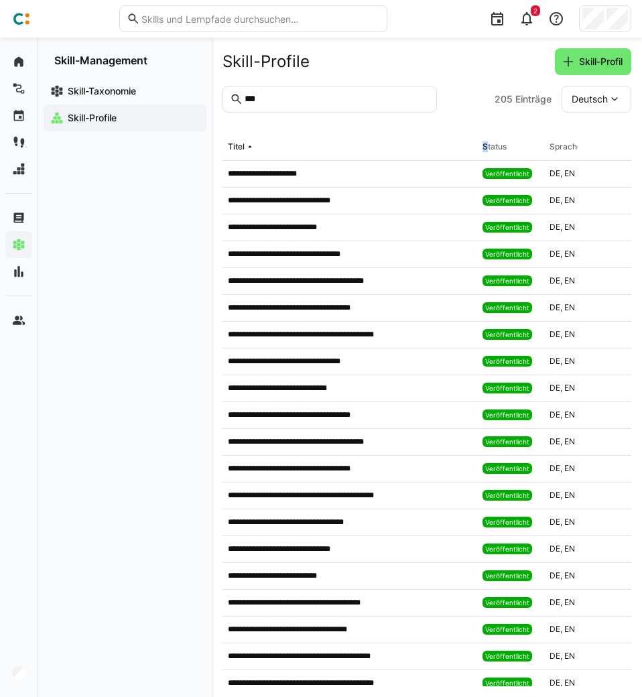
click at [353, 105] on eds-input "***" at bounding box center [330, 99] width 215 height 27
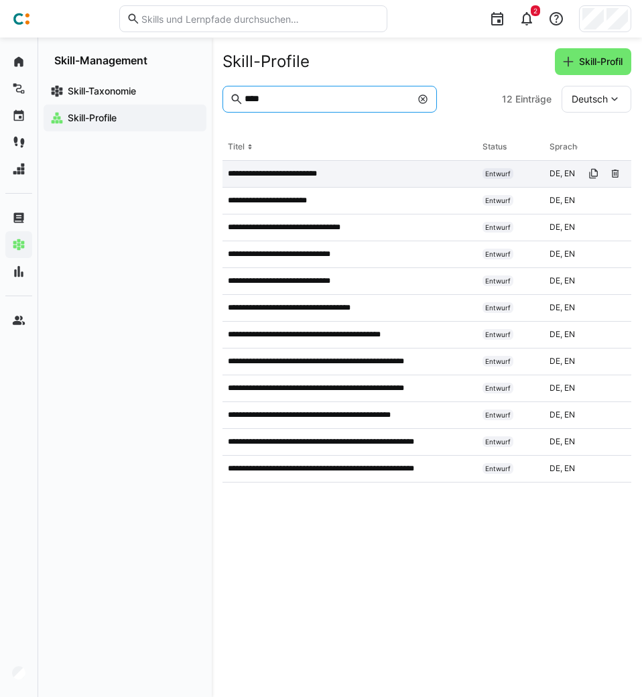
type input "****"
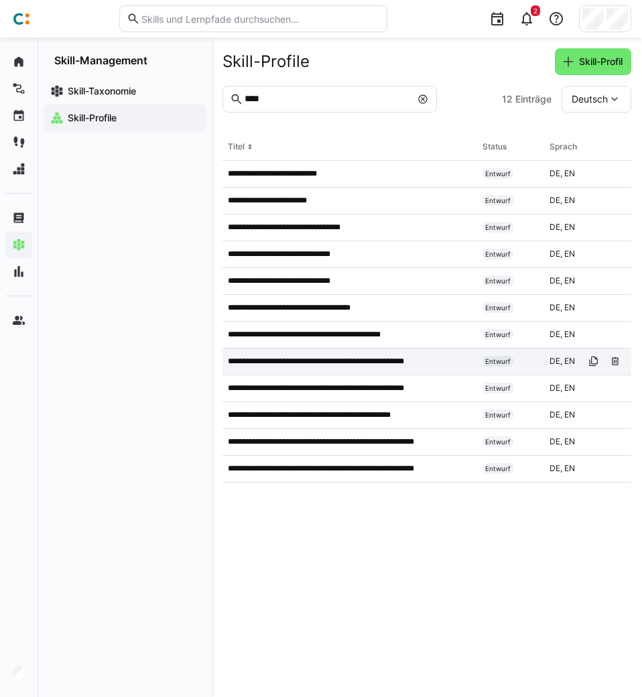
click at [313, 357] on p "**********" at bounding box center [335, 361] width 214 height 11
